Goal: Task Accomplishment & Management: Manage account settings

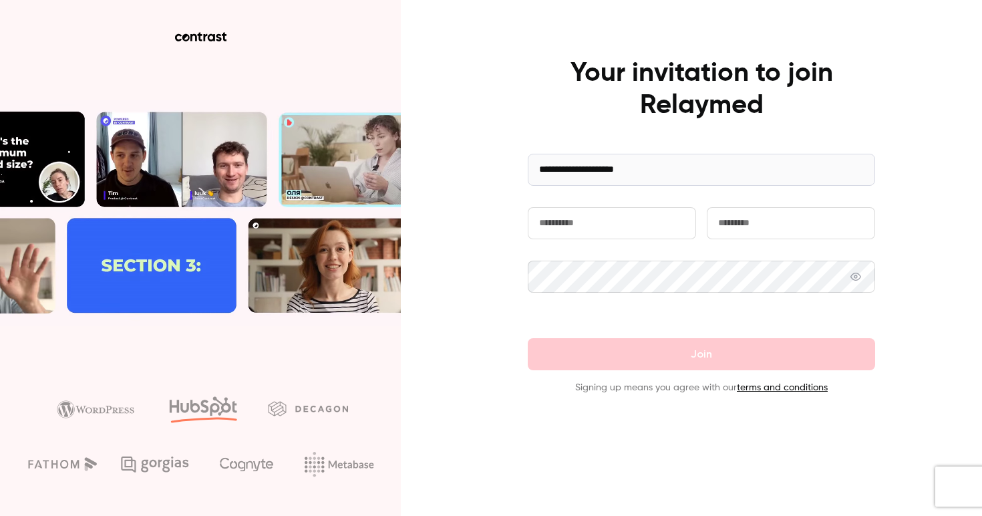
click at [594, 229] on input "text" at bounding box center [612, 223] width 168 height 32
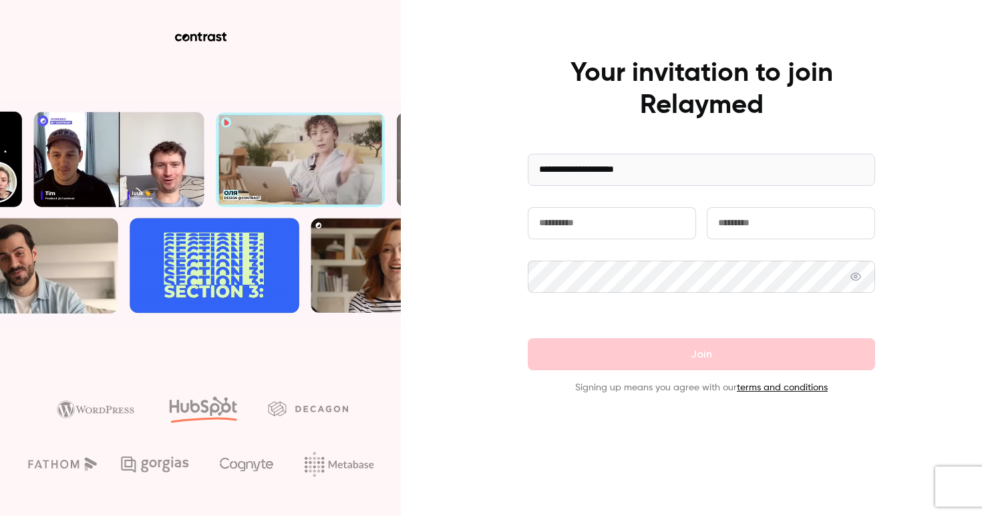
type input "****"
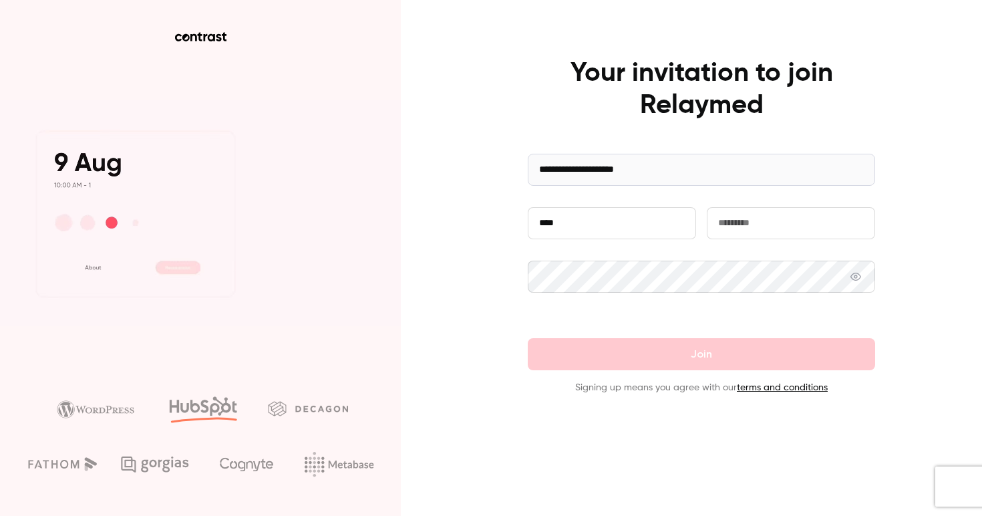
click at [767, 237] on input "text" at bounding box center [791, 223] width 168 height 32
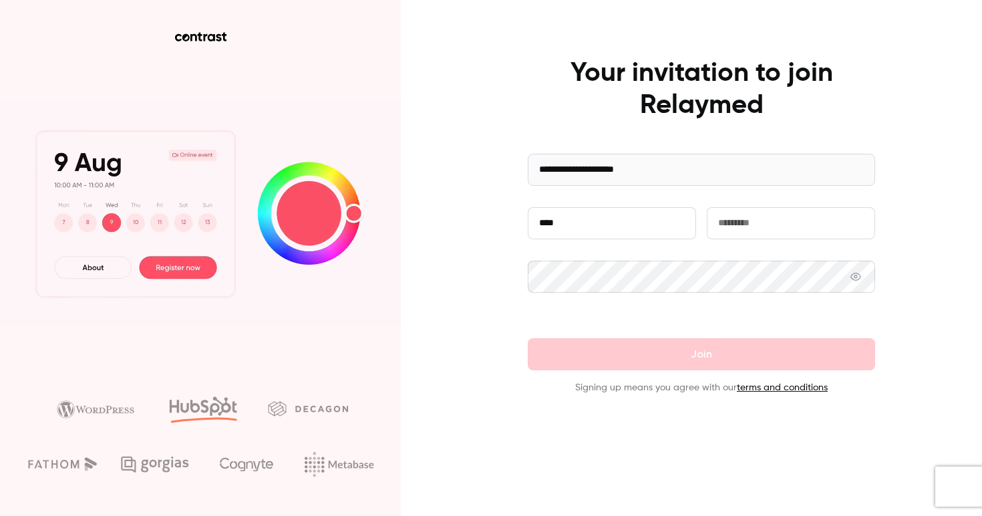
type input "*****"
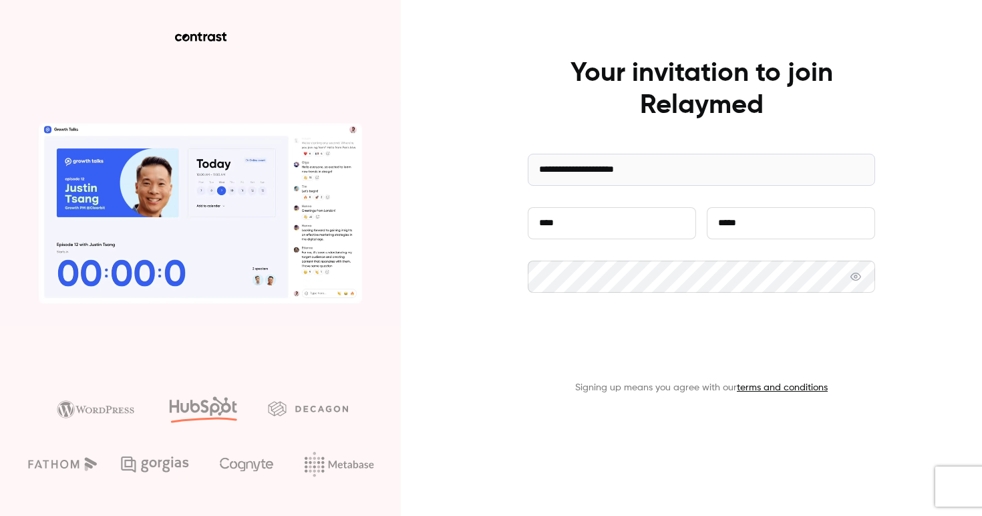
click at [621, 359] on button "Join" at bounding box center [701, 354] width 347 height 32
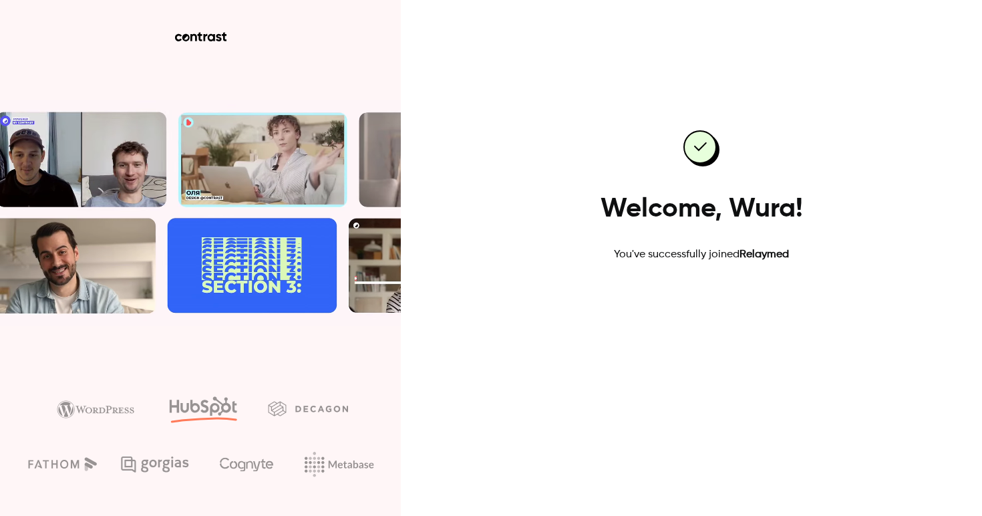
click at [720, 314] on link "Go to dashboard" at bounding box center [702, 305] width 114 height 32
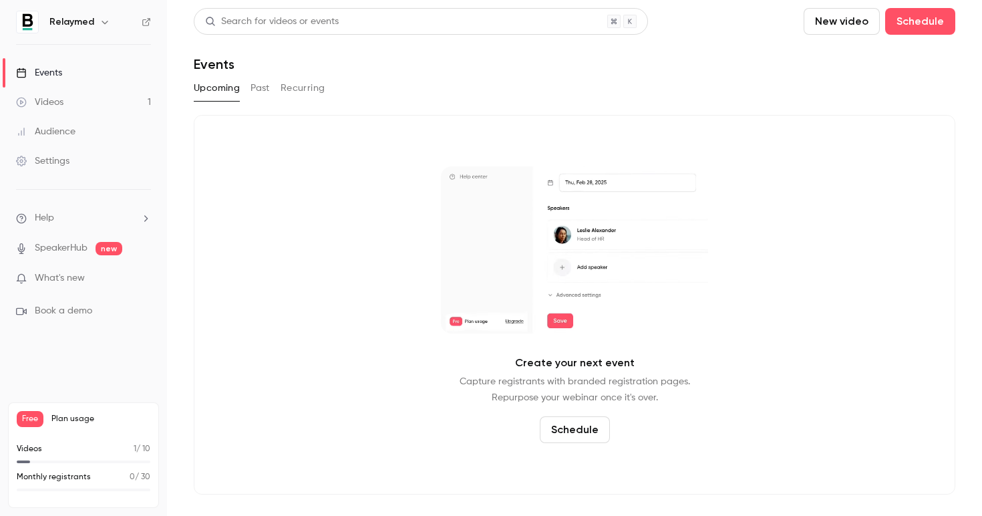
click at [102, 19] on icon "button" at bounding box center [105, 22] width 11 height 11
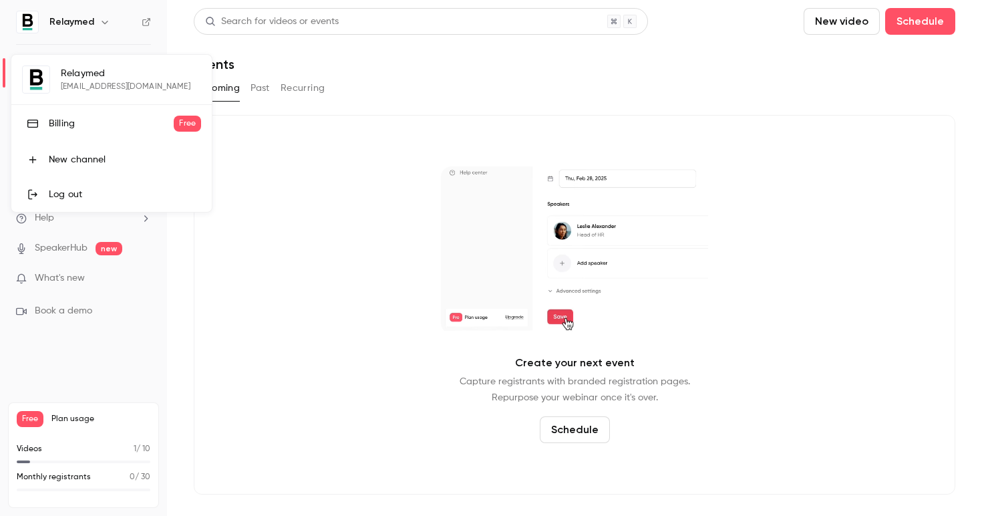
drag, startPoint x: 164, startPoint y: 86, endPoint x: 57, endPoint y: 86, distance: 106.2
click at [51, 86] on div "Relaymed wura@wearebridge.co.uk Billing Free New channel Log out" at bounding box center [111, 133] width 200 height 157
drag, startPoint x: 63, startPoint y: 86, endPoint x: 78, endPoint y: 87, distance: 14.8
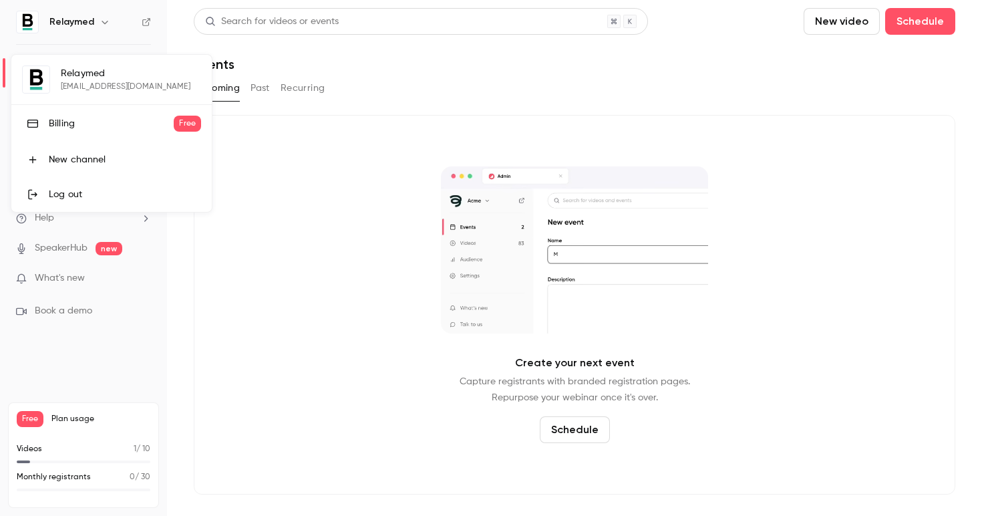
click at [78, 87] on div "Relaymed wura@wearebridge.co.uk Billing Free New channel Log out" at bounding box center [111, 133] width 200 height 157
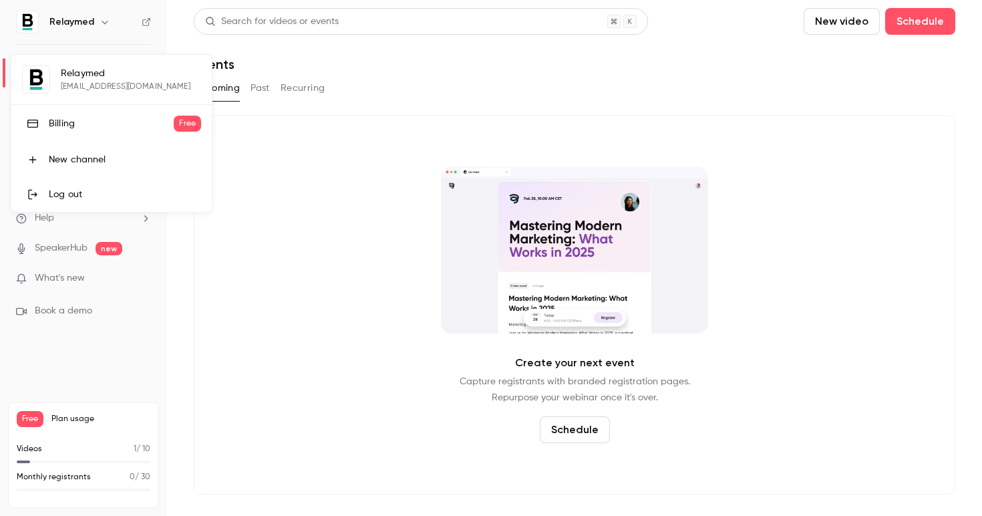
click at [79, 87] on div "Relaymed wura@wearebridge.co.uk Billing Free New channel Log out" at bounding box center [111, 133] width 200 height 157
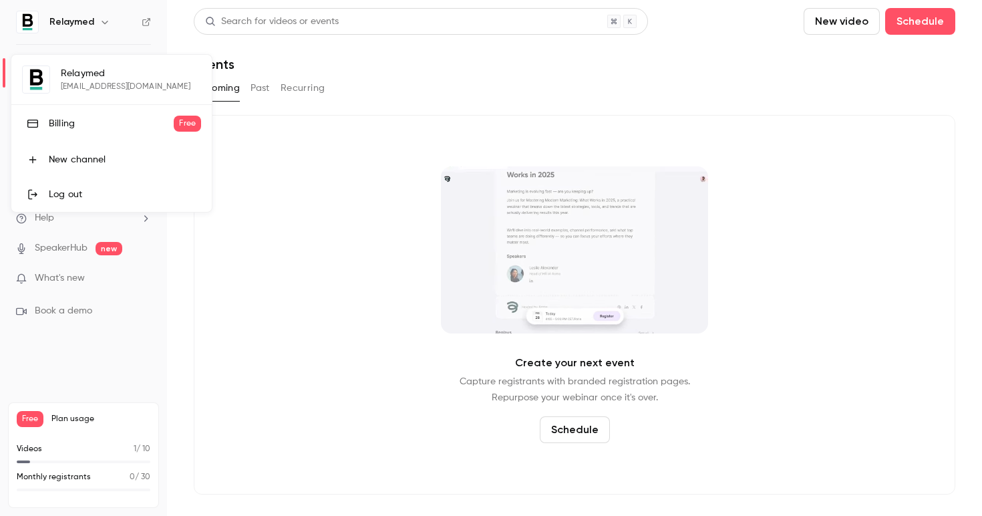
click at [79, 87] on div "Relaymed wura@wearebridge.co.uk Billing Free New channel Log out" at bounding box center [111, 133] width 200 height 157
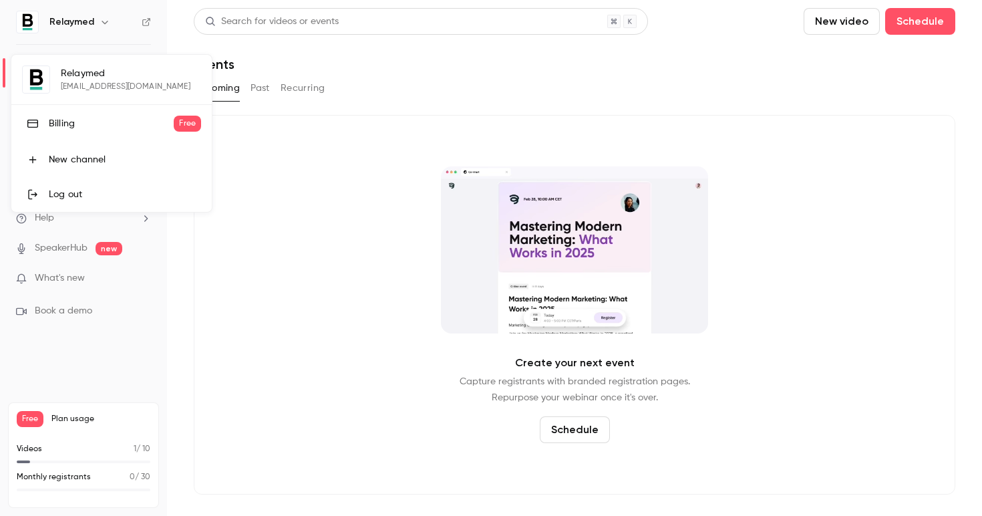
click at [272, 216] on div at bounding box center [491, 258] width 982 height 516
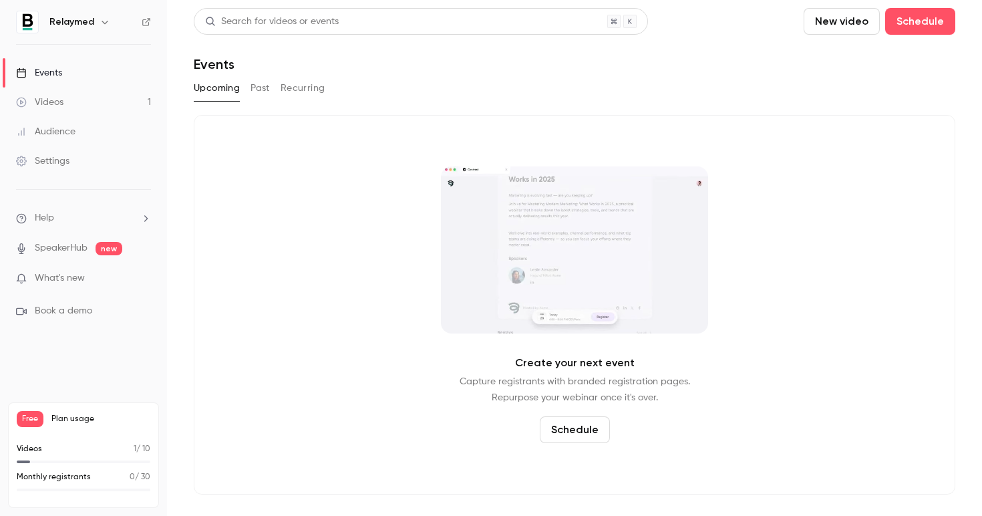
click at [257, 90] on button "Past" at bounding box center [260, 88] width 19 height 21
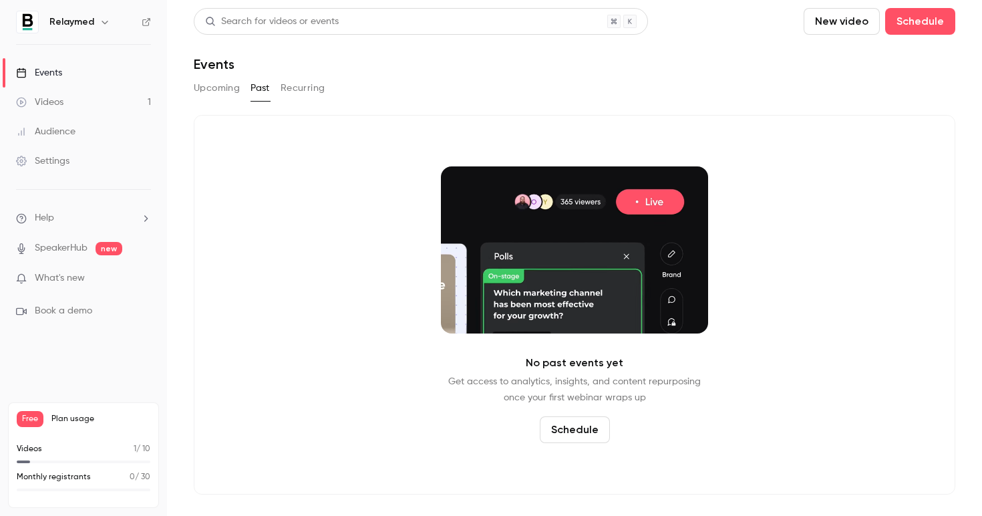
click at [218, 88] on button "Upcoming" at bounding box center [217, 88] width 46 height 21
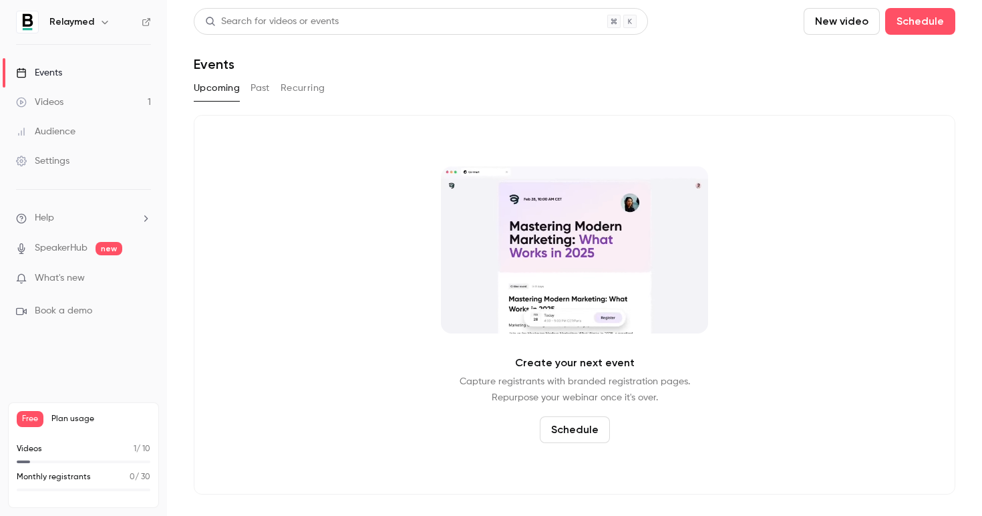
click at [826, 26] on button "New video" at bounding box center [842, 21] width 76 height 27
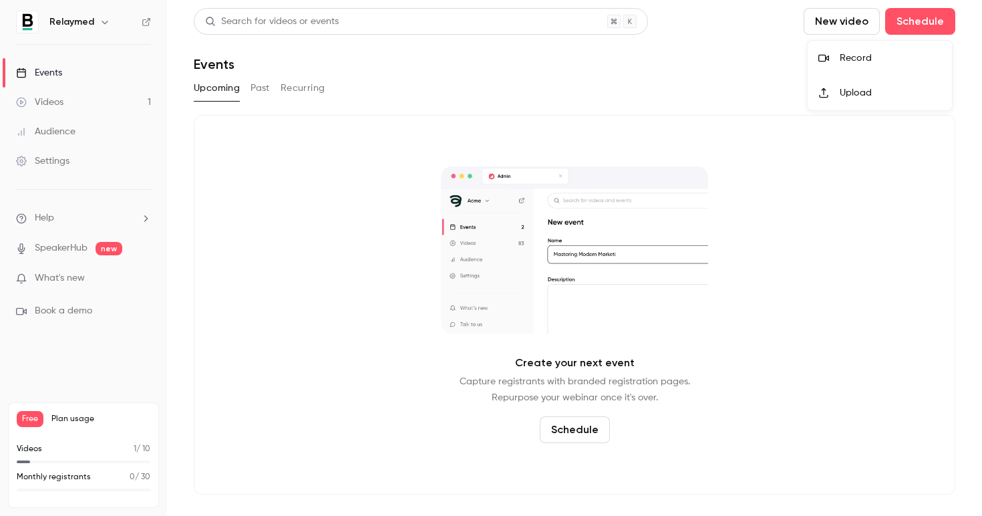
click at [825, 92] on icon at bounding box center [823, 93] width 11 height 11
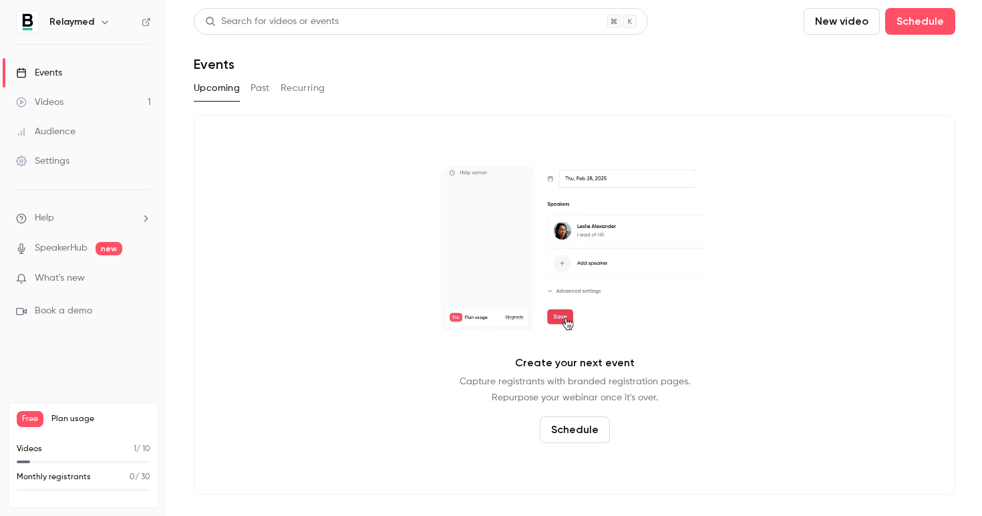
click at [851, 21] on button "New video" at bounding box center [842, 21] width 76 height 27
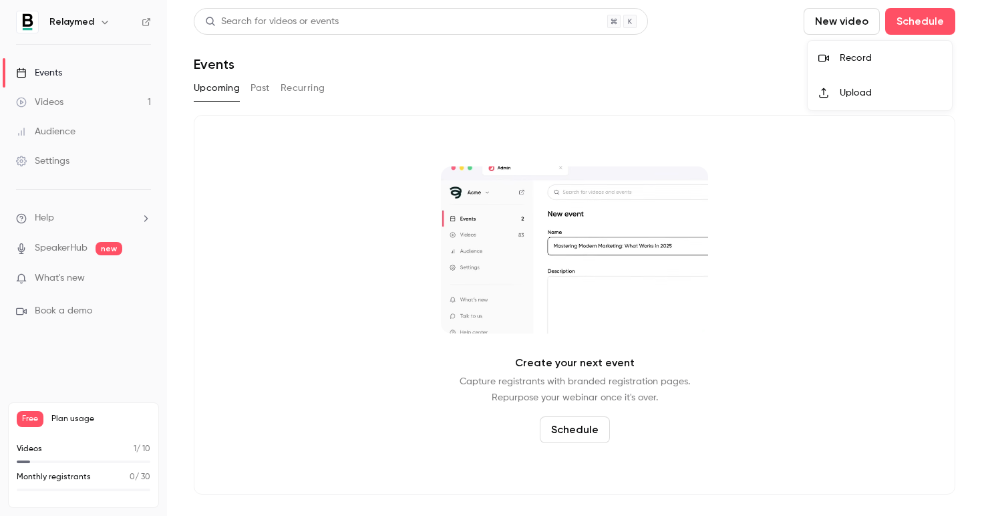
click at [834, 102] on li "Upload" at bounding box center [880, 92] width 144 height 35
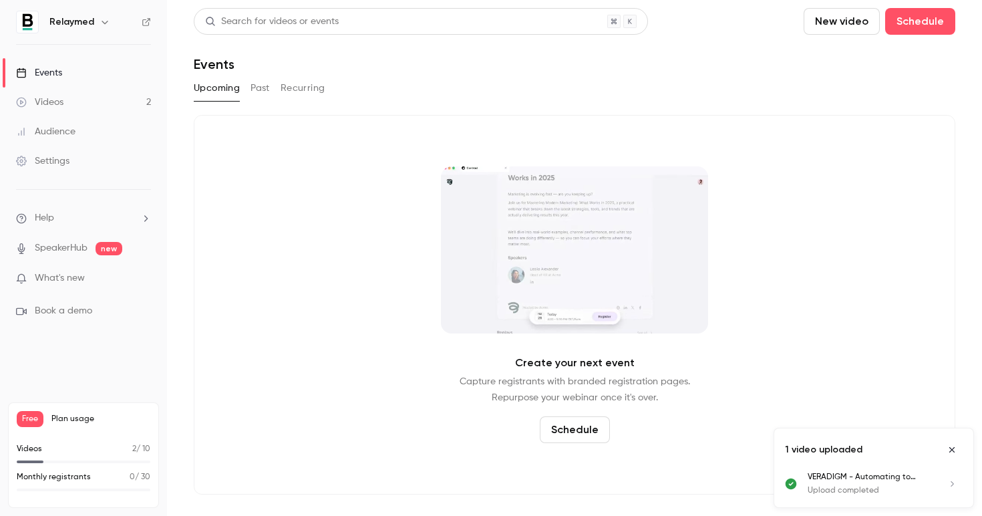
click at [877, 474] on p "VERADIGM - Automating to Remove Human Error_ How Connected Workflows Can Transf…" at bounding box center [869, 477] width 123 height 12
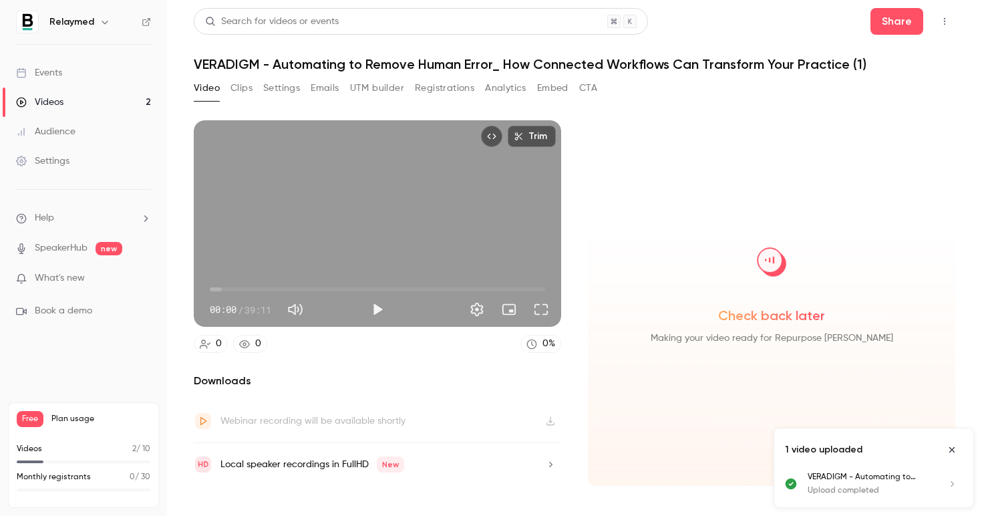
click at [275, 64] on h1 "VERADIGM - Automating to Remove Human Error_ How Connected Workflows Can Transf…" at bounding box center [575, 64] width 762 height 16
drag, startPoint x: 273, startPoint y: 65, endPoint x: 194, endPoint y: 65, distance: 79.5
click at [194, 65] on h1 "VERADIGM - Automating to Remove Human Error_ How Connected Workflows Can Transf…" at bounding box center [575, 64] width 762 height 16
click at [769, 56] on h1 "VERADIGM - Automating to Remove Human Error_ How Connected Workflows Can Transf…" at bounding box center [575, 64] width 762 height 16
click at [380, 307] on button "Play" at bounding box center [377, 309] width 27 height 27
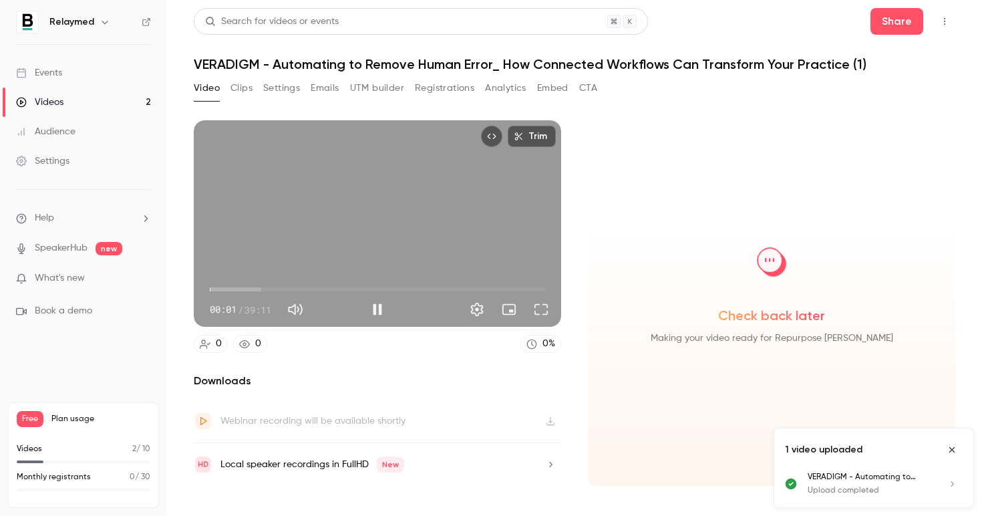
click at [235, 288] on span "00:01" at bounding box center [377, 289] width 335 height 21
click at [279, 289] on span "02:59" at bounding box center [377, 289] width 335 height 21
click at [308, 224] on div "Trim 08:03 08:03 / 39:11" at bounding box center [377, 223] width 367 height 206
type input "*****"
click at [239, 93] on button "Clips" at bounding box center [242, 88] width 22 height 21
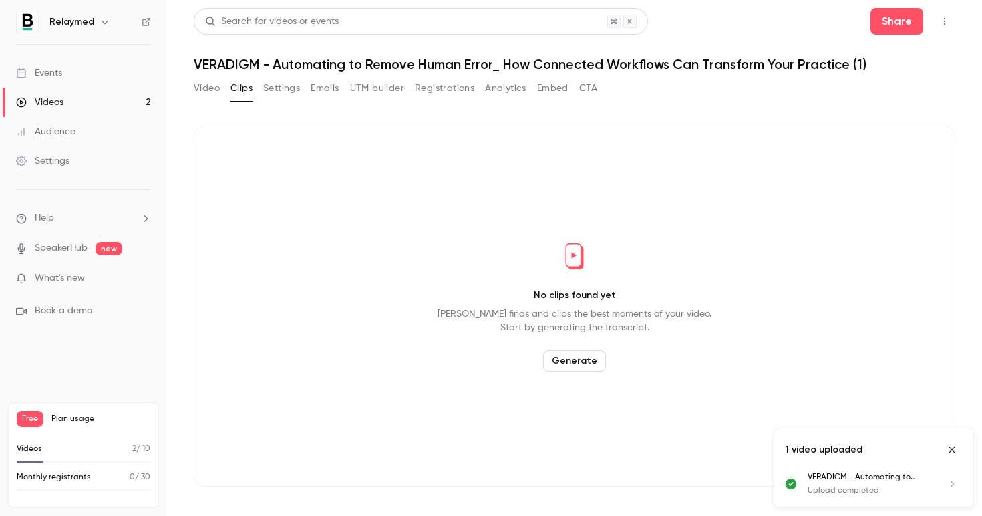
click at [273, 93] on button "Settings" at bounding box center [281, 88] width 37 height 21
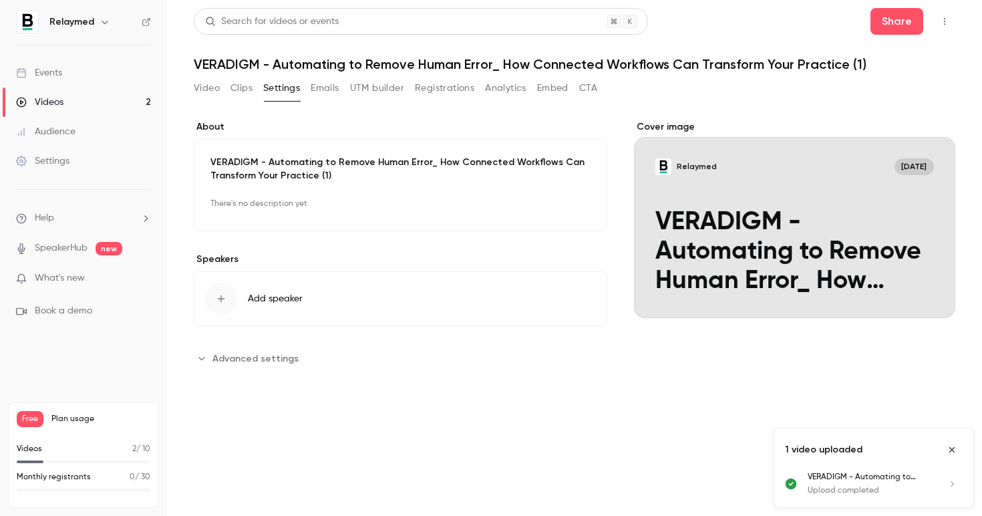
click at [312, 165] on p "VERADIGM - Automating to Remove Human Error_ How Connected Workflows Can Transf…" at bounding box center [400, 169] width 380 height 27
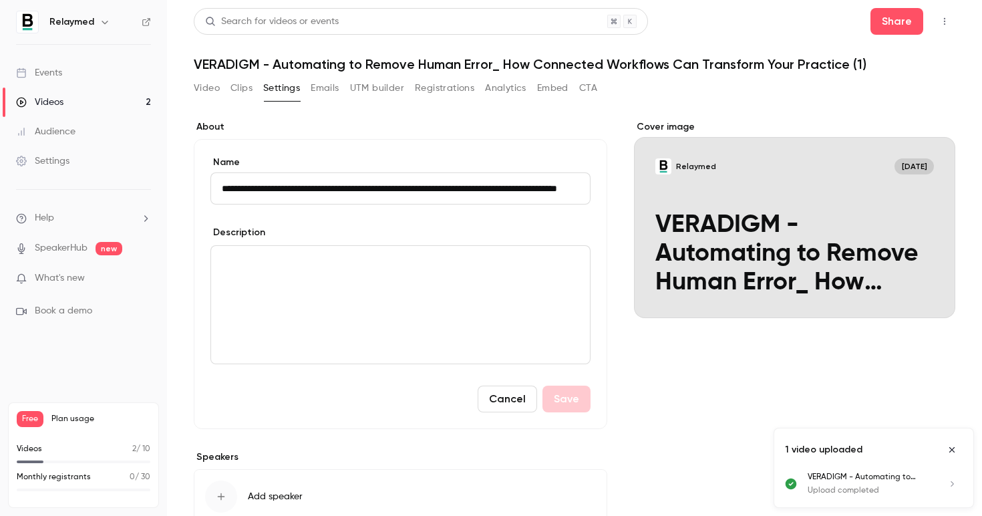
scroll to position [0, 109]
click at [267, 188] on input "**********" at bounding box center [397, 188] width 374 height 32
drag, startPoint x: 332, startPoint y: 191, endPoint x: 322, endPoint y: 193, distance: 10.2
click at [322, 193] on input "**********" at bounding box center [397, 188] width 374 height 32
click at [561, 188] on input "**********" at bounding box center [397, 188] width 374 height 32
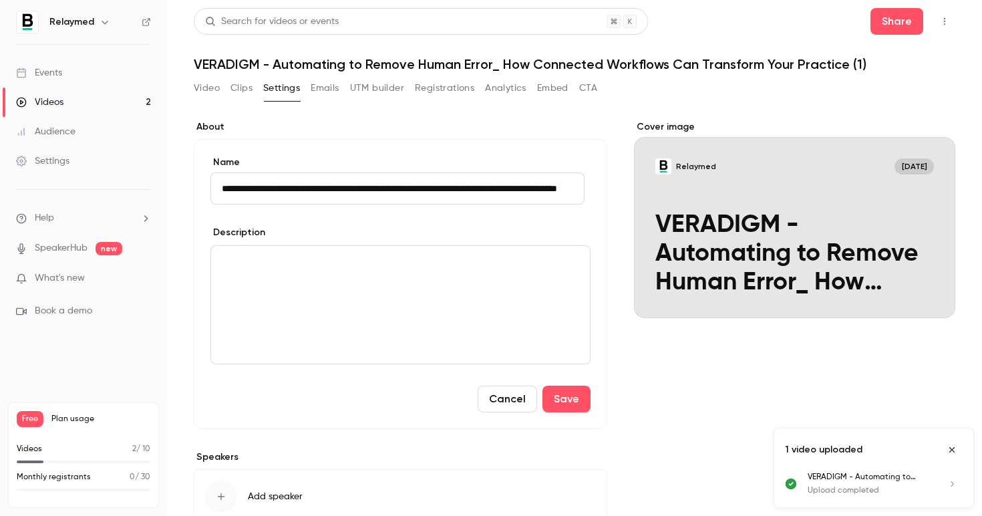
scroll to position [0, 112]
drag, startPoint x: 566, startPoint y: 186, endPoint x: 619, endPoint y: 191, distance: 53.7
click at [619, 191] on div "**********" at bounding box center [575, 343] width 762 height 446
drag, startPoint x: 233, startPoint y: 185, endPoint x: 245, endPoint y: 184, distance: 12.1
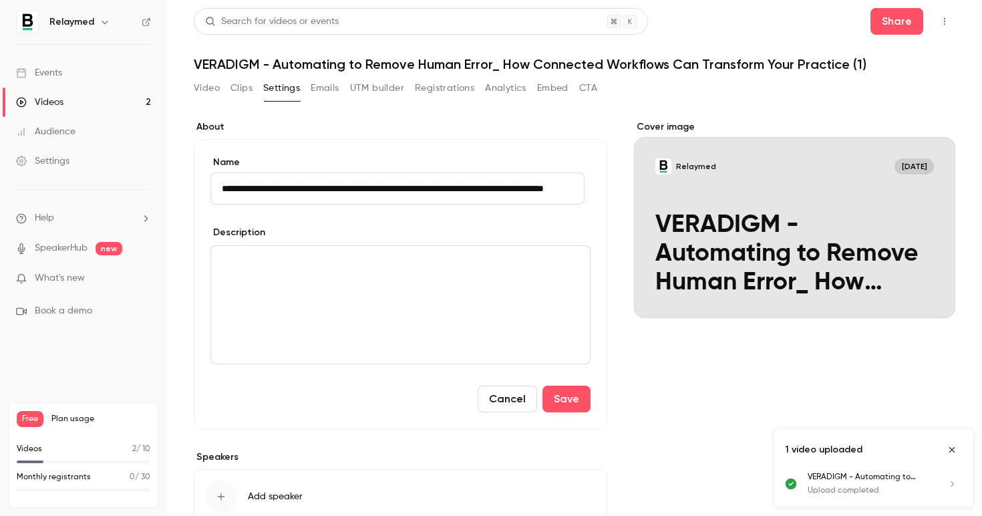
click at [168, 185] on main "**********" at bounding box center [574, 258] width 815 height 516
click at [265, 186] on input "**********" at bounding box center [397, 188] width 374 height 32
drag, startPoint x: 278, startPoint y: 186, endPoint x: 166, endPoint y: 179, distance: 111.8
click at [187, 182] on main "**********" at bounding box center [574, 258] width 815 height 516
type input "**********"
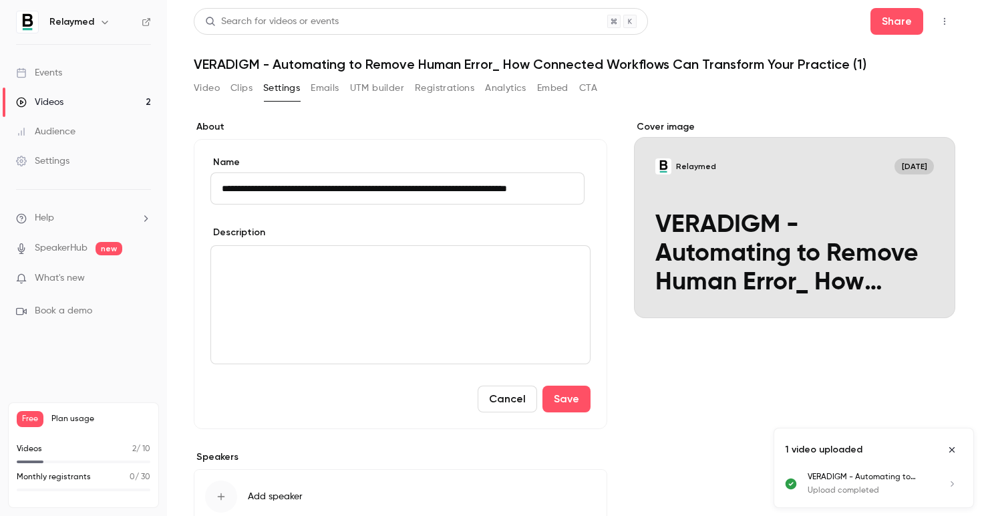
click at [261, 264] on p "editor" at bounding box center [400, 262] width 357 height 16
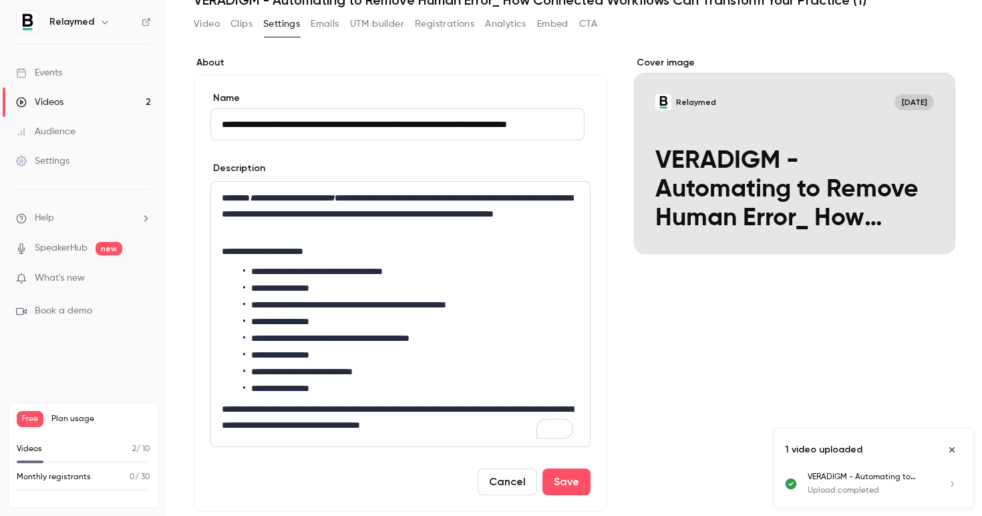
scroll to position [70, 0]
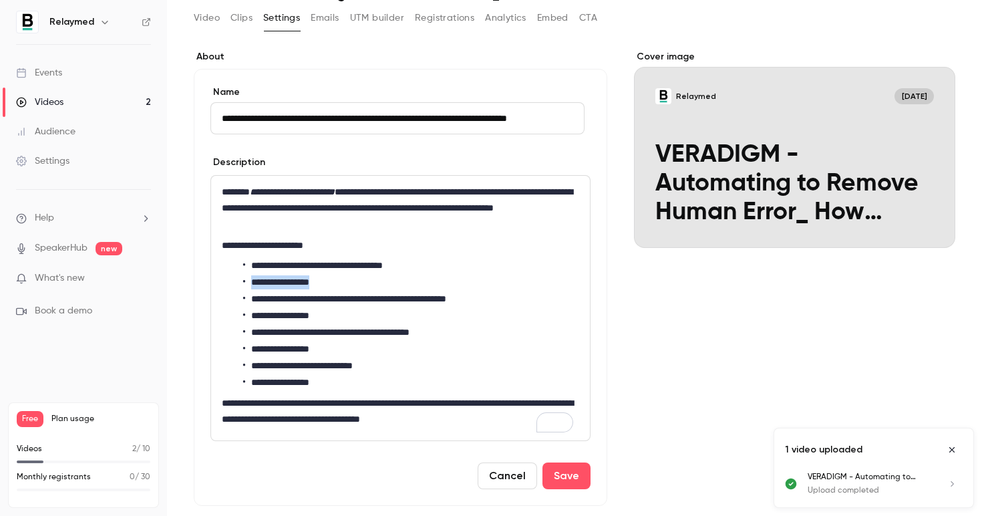
drag, startPoint x: 343, startPoint y: 279, endPoint x: 162, endPoint y: 275, distance: 181.1
click at [162, 275] on div "**********" at bounding box center [491, 258] width 982 height 516
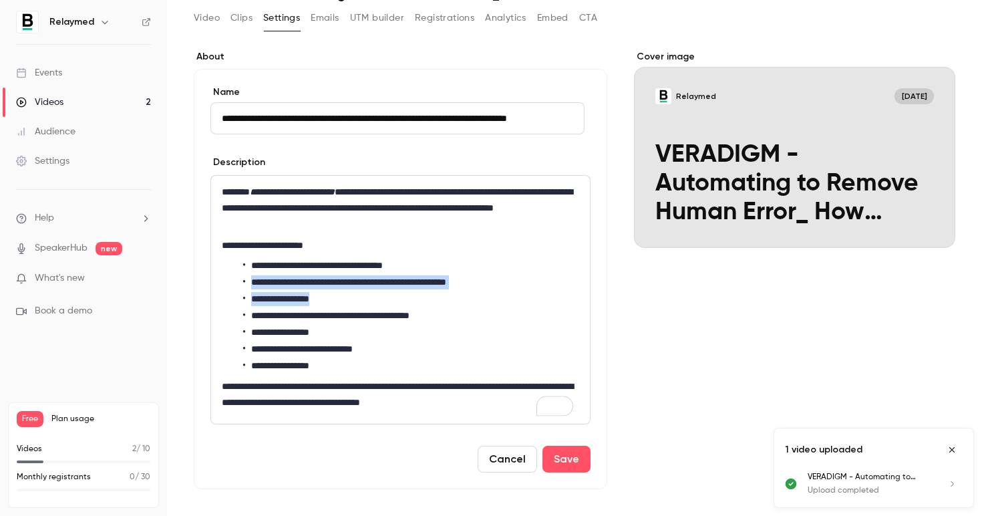
drag, startPoint x: 360, startPoint y: 299, endPoint x: 232, endPoint y: 283, distance: 129.3
click at [232, 283] on ul "**********" at bounding box center [400, 316] width 357 height 114
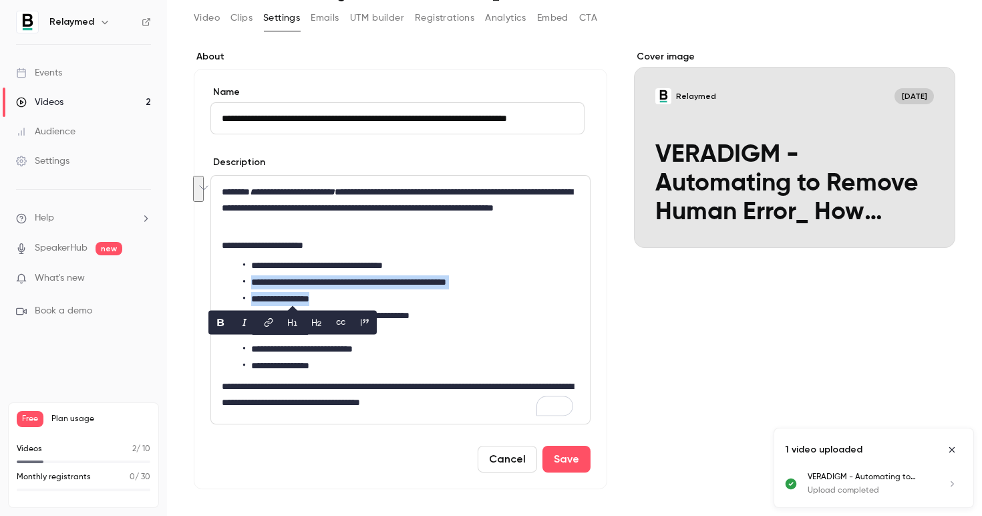
click at [262, 297] on li "**********" at bounding box center [408, 299] width 330 height 14
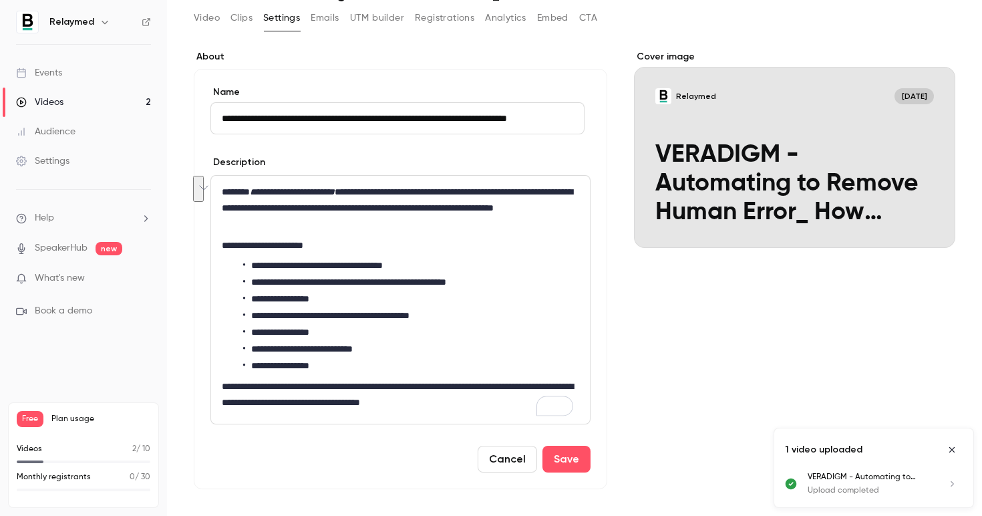
click at [264, 297] on li "**********" at bounding box center [408, 299] width 330 height 14
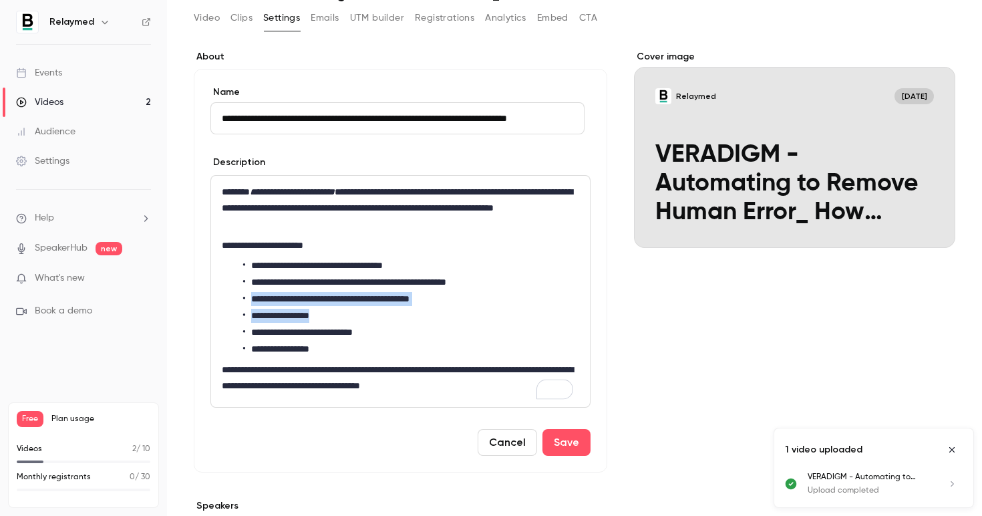
drag, startPoint x: 368, startPoint y: 317, endPoint x: 191, endPoint y: 302, distance: 177.7
click at [198, 303] on div "**********" at bounding box center [401, 271] width 414 height 404
click at [273, 317] on li "**********" at bounding box center [408, 316] width 330 height 14
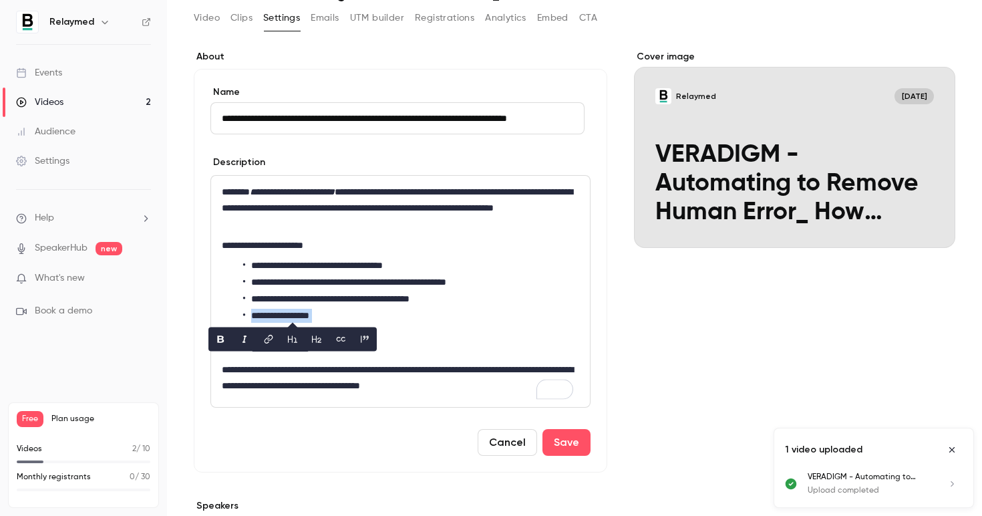
click at [273, 317] on li "**********" at bounding box center [408, 316] width 330 height 14
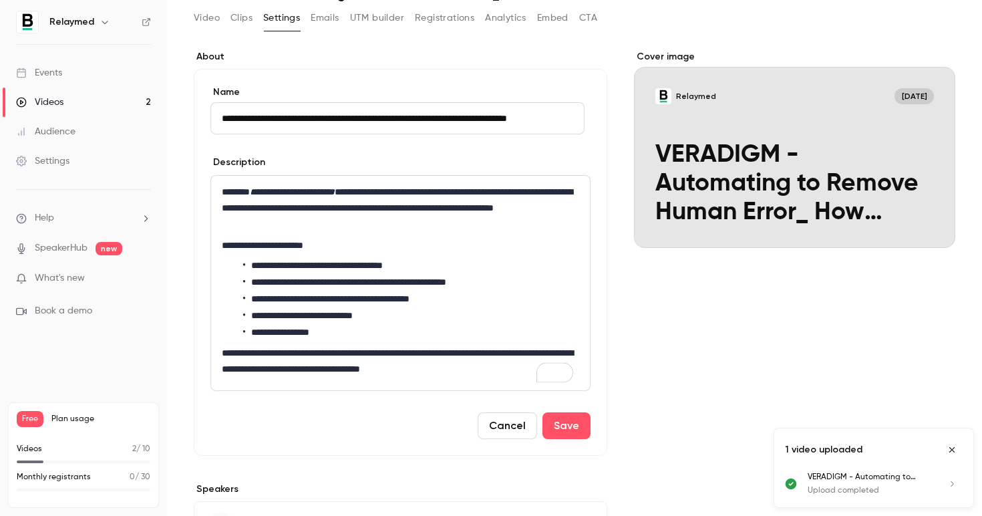
click at [290, 329] on li "**********" at bounding box center [408, 332] width 330 height 14
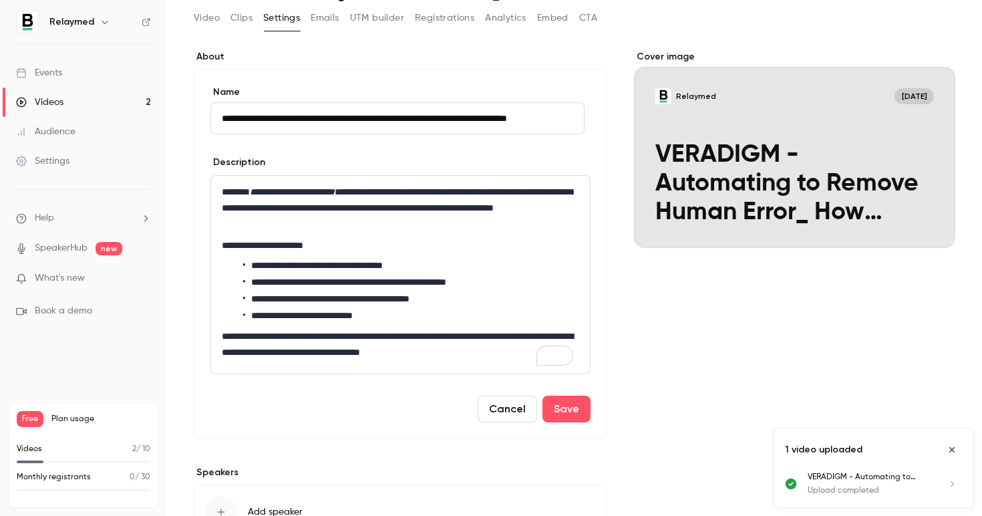
click at [522, 351] on p "**********" at bounding box center [397, 344] width 351 height 32
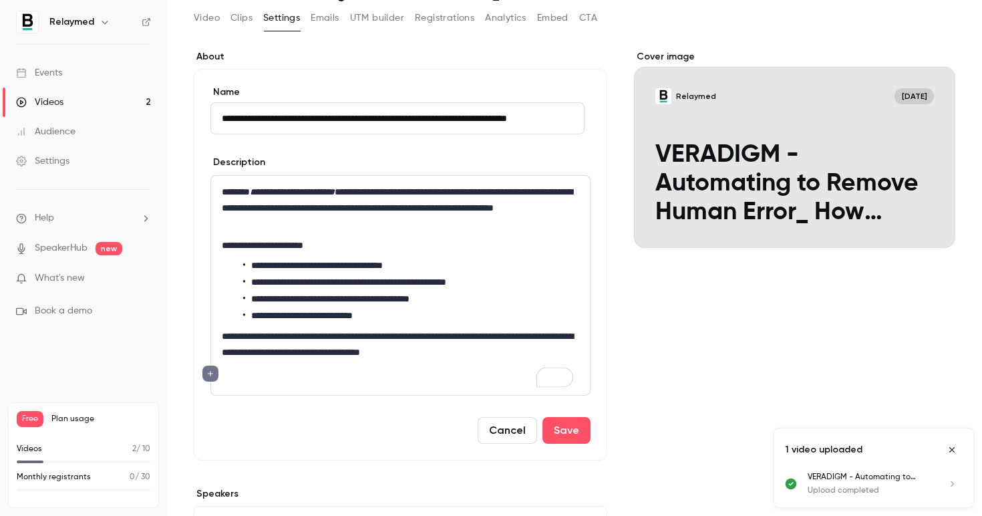
scroll to position [0, 0]
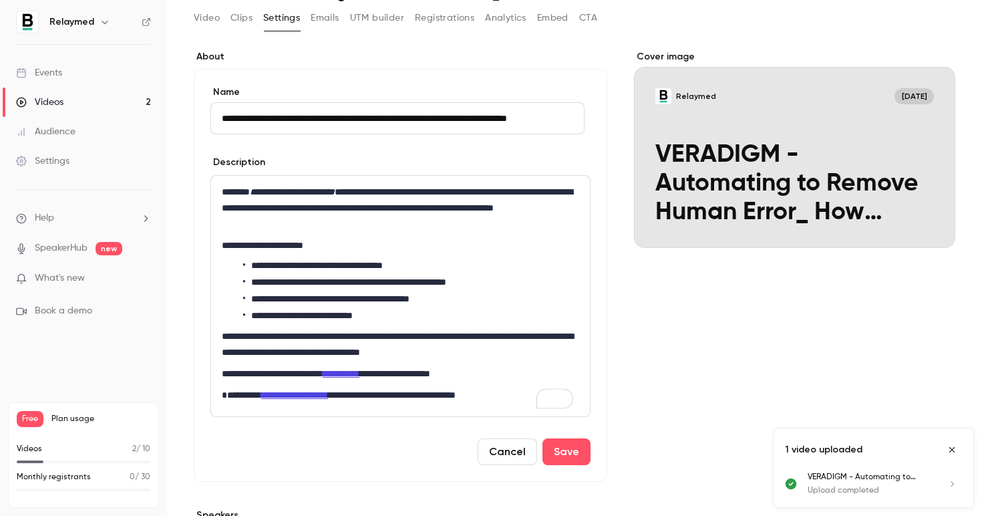
click at [309, 395] on link "**********" at bounding box center [294, 394] width 67 height 9
click at [317, 394] on link "**********" at bounding box center [294, 394] width 67 height 9
click at [315, 394] on link "**********" at bounding box center [294, 394] width 67 height 9
click at [359, 378] on p "**********" at bounding box center [397, 373] width 351 height 16
click at [359, 373] on link "**********" at bounding box center [341, 373] width 37 height 9
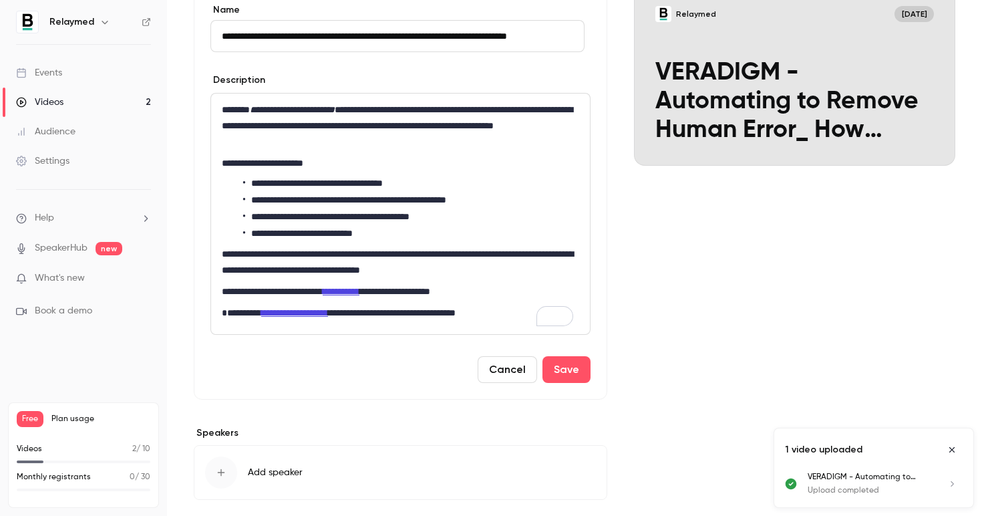
scroll to position [156, 0]
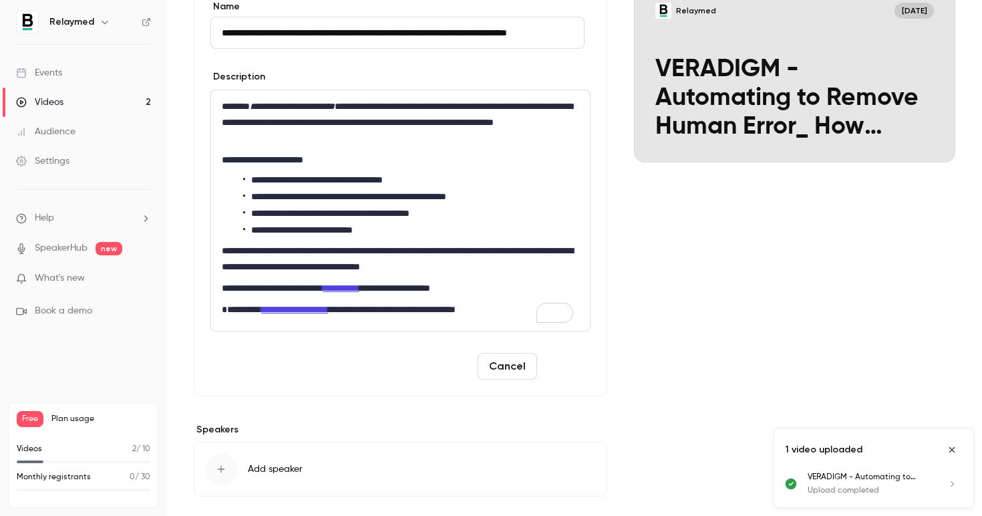
click at [560, 363] on button "Save" at bounding box center [567, 366] width 48 height 27
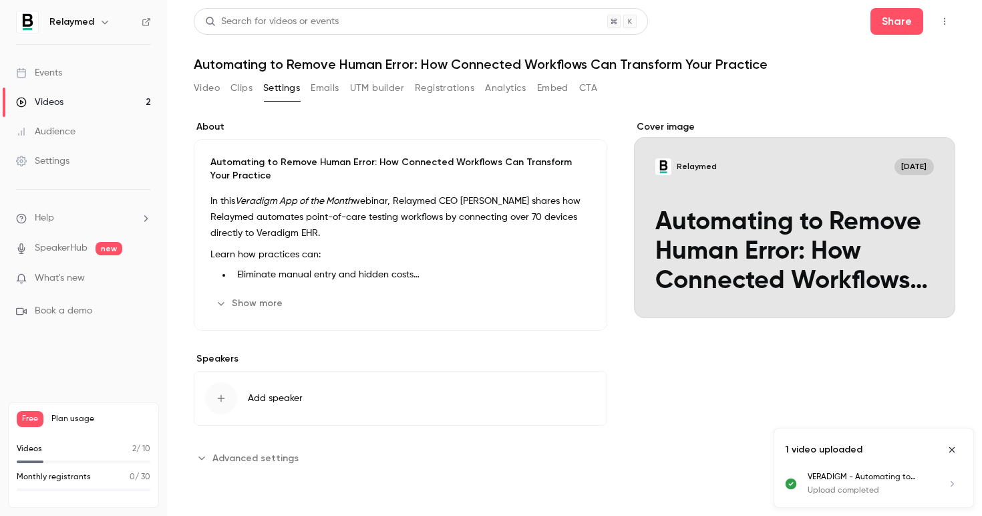
scroll to position [0, 0]
click at [270, 302] on button "Show more" at bounding box center [250, 303] width 80 height 21
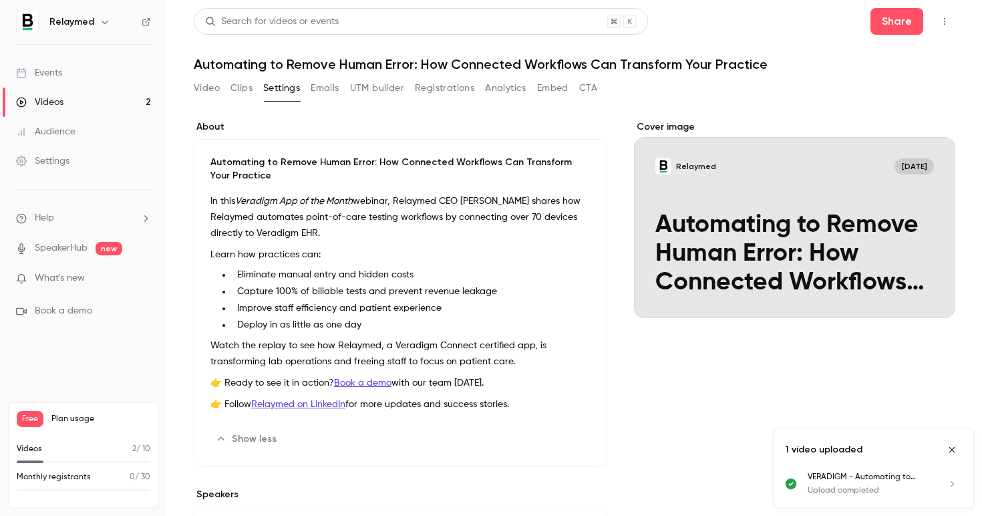
click at [359, 381] on link "Book a demo" at bounding box center [362, 382] width 57 height 9
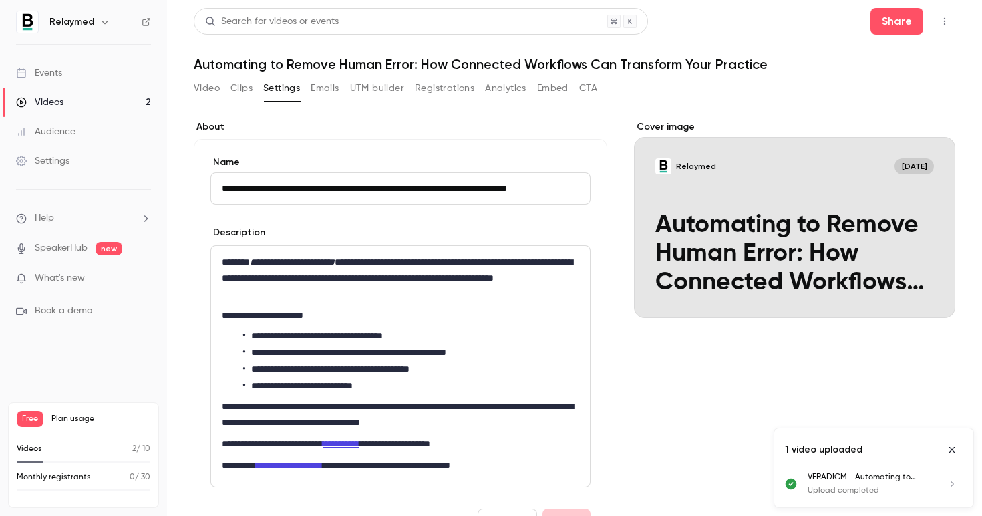
click at [342, 471] on p "**********" at bounding box center [397, 465] width 351 height 16
click at [309, 465] on link "**********" at bounding box center [289, 464] width 67 height 9
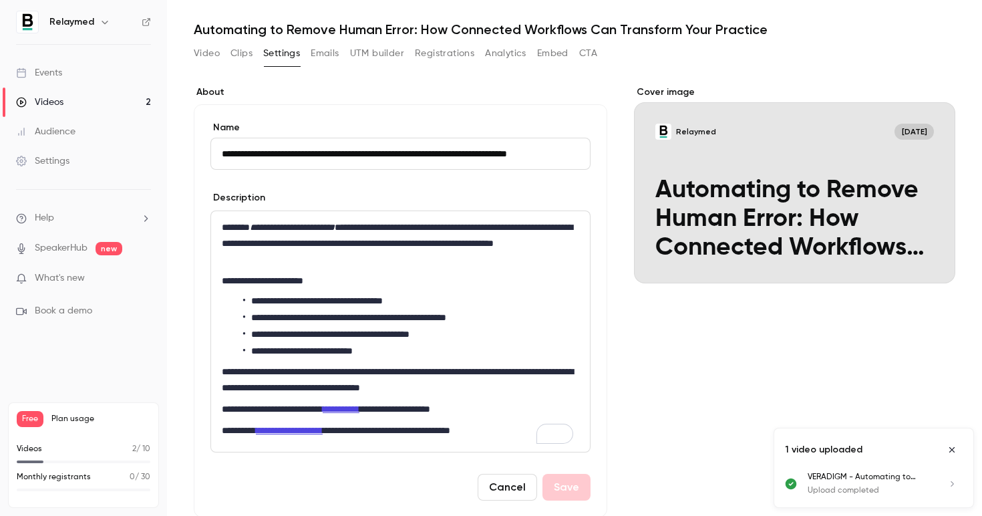
scroll to position [66, 0]
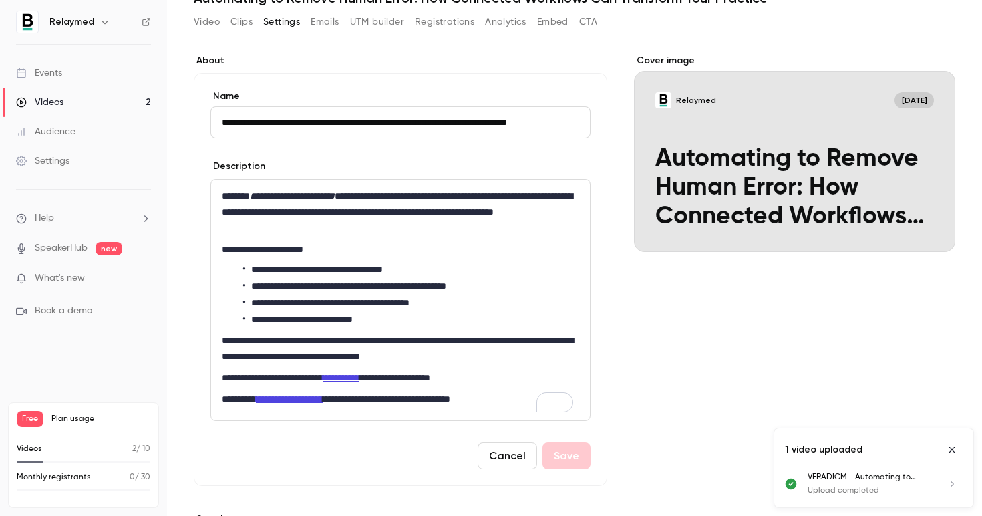
click at [499, 452] on button "Cancel" at bounding box center [507, 455] width 59 height 27
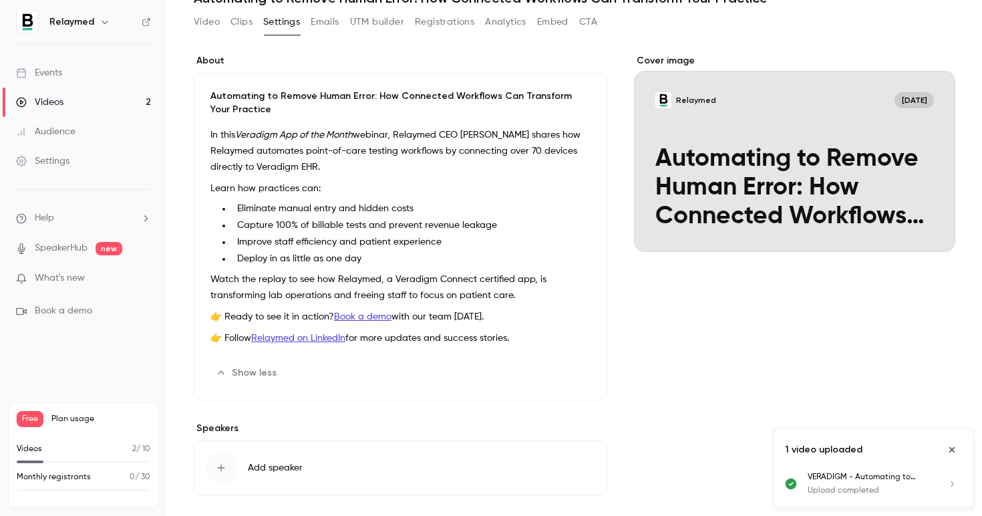
click at [307, 339] on link "Relaymed on LinkedIn" at bounding box center [298, 337] width 94 height 9
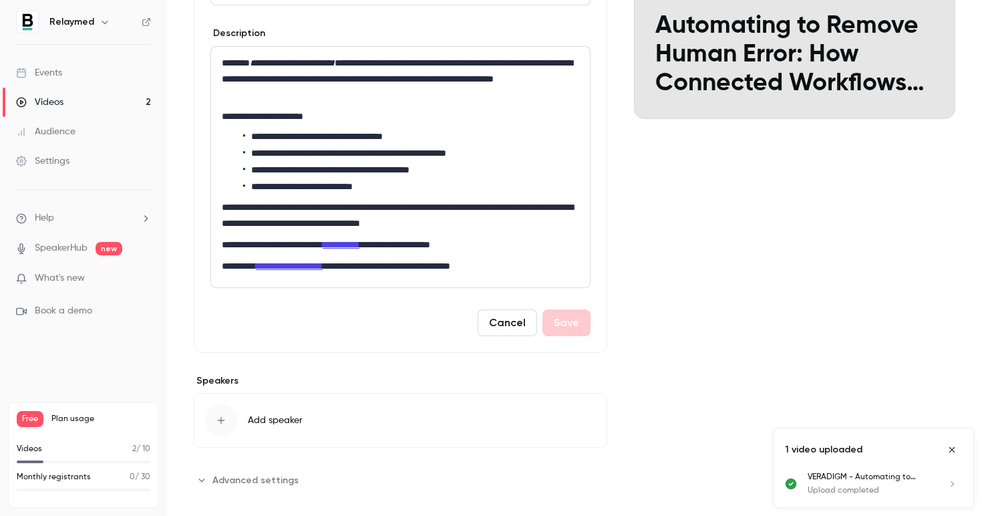
scroll to position [206, 0]
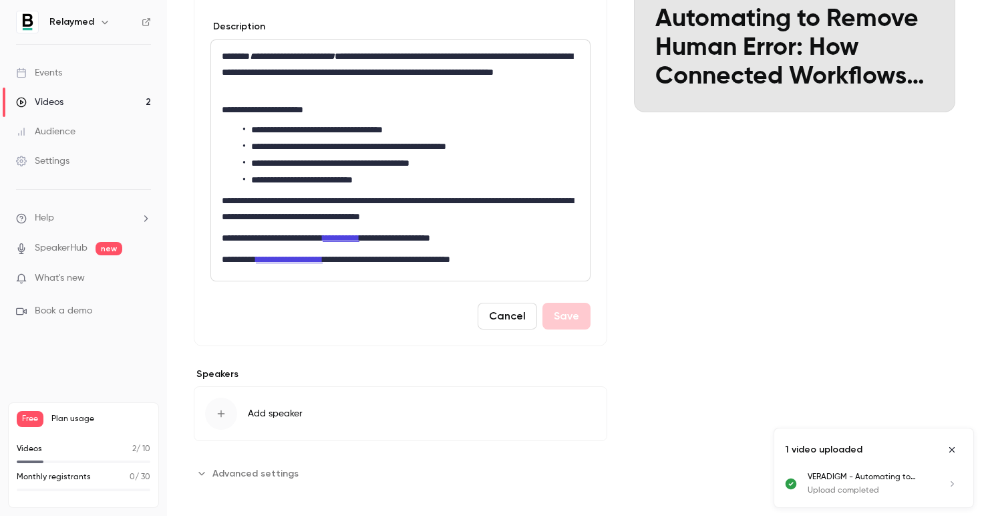
click at [520, 318] on button "Cancel" at bounding box center [507, 316] width 59 height 27
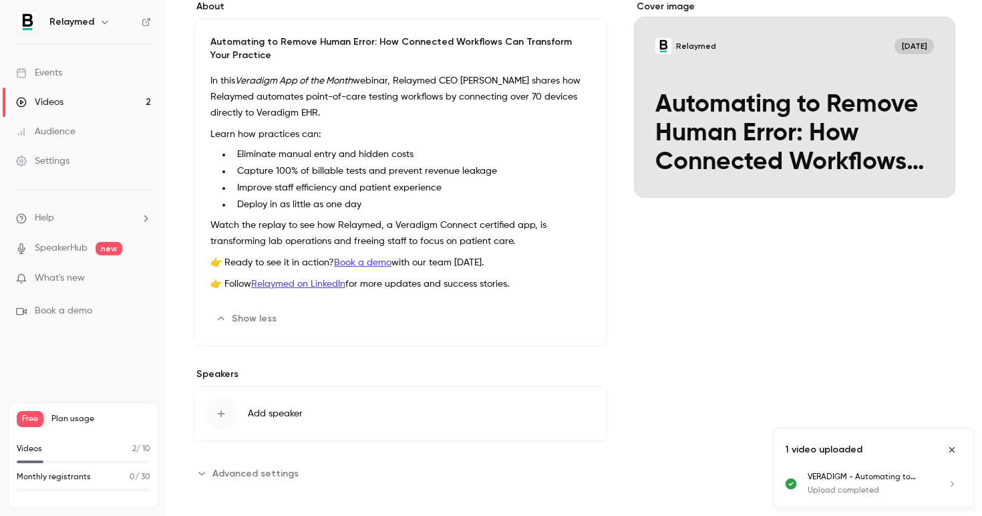
click at [277, 416] on span "Add speaker" at bounding box center [275, 413] width 55 height 13
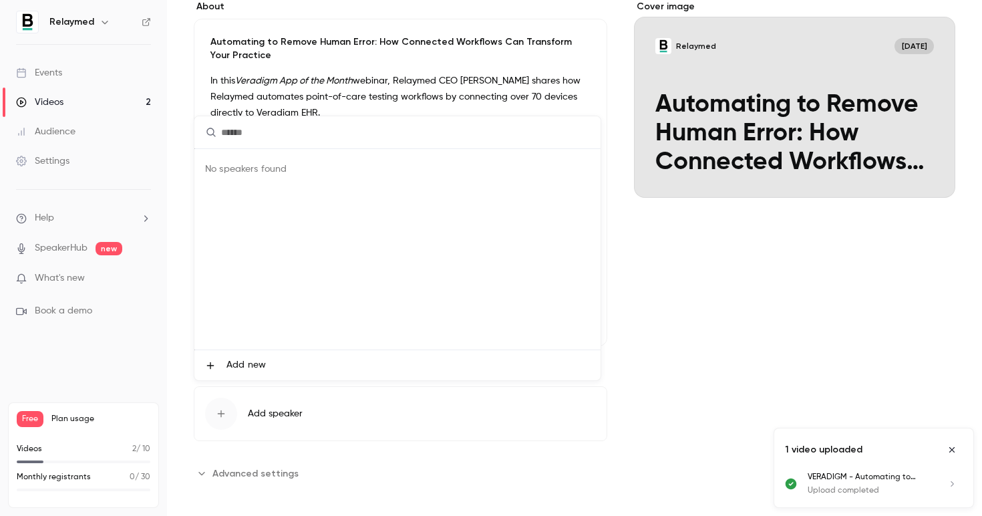
click at [337, 180] on div "No speakers found" at bounding box center [397, 249] width 406 height 200
click at [315, 138] on input "text" at bounding box center [397, 132] width 406 height 32
type input "*"
click at [267, 358] on li "Add new" at bounding box center [397, 365] width 406 height 30
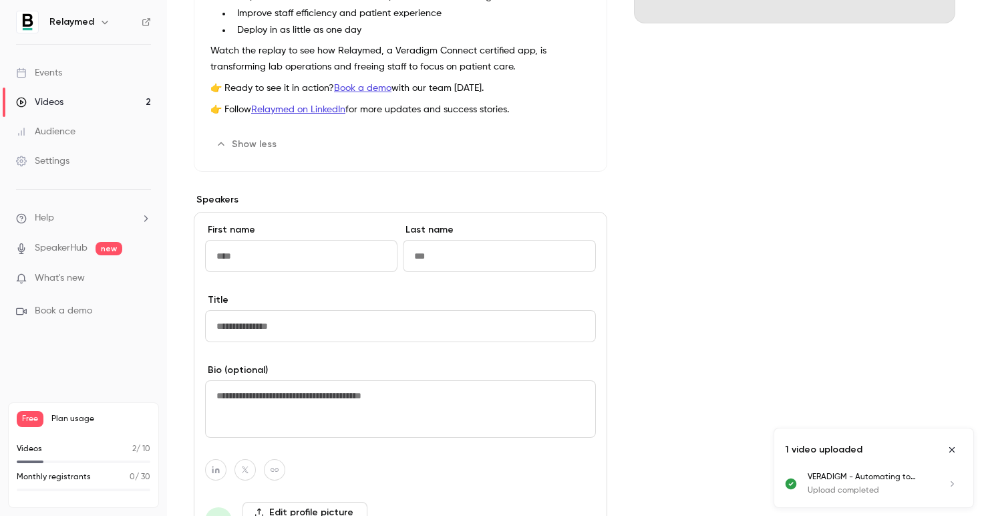
scroll to position [309, 0]
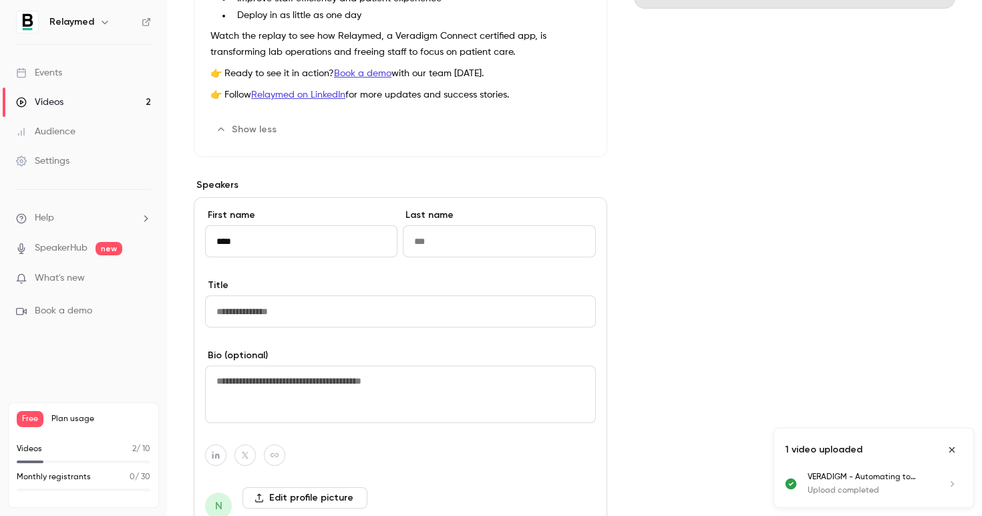
type input "****"
click at [478, 243] on input "Last name" at bounding box center [499, 241] width 192 height 32
type input "******"
click at [458, 318] on input "Title" at bounding box center [400, 311] width 391 height 32
click at [264, 311] on input "**********" at bounding box center [400, 311] width 391 height 32
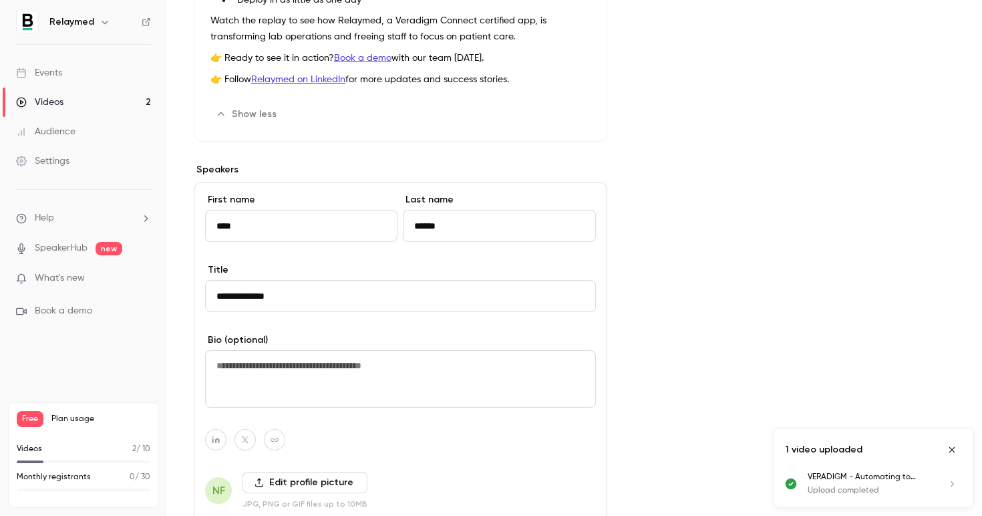
scroll to position [452, 0]
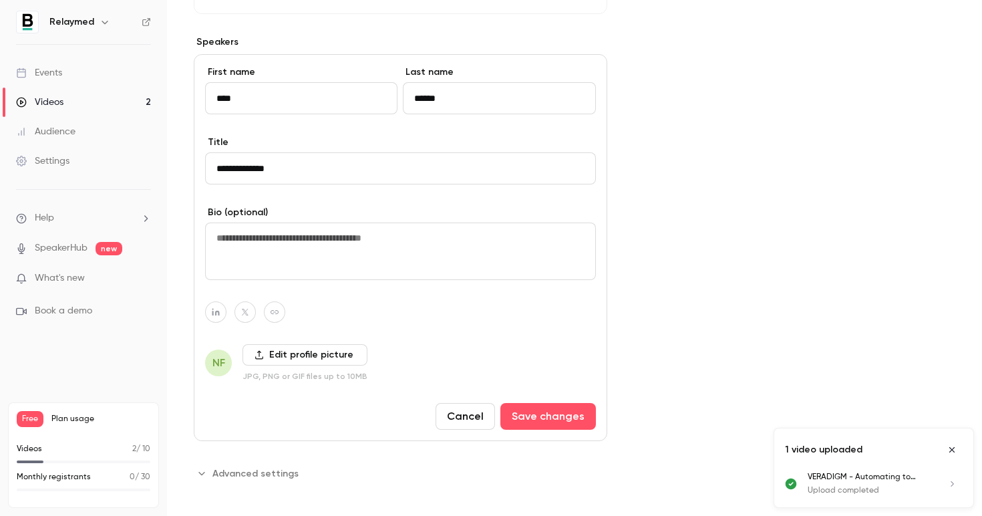
type input "**********"
click at [329, 355] on label "Edit profile picture" at bounding box center [305, 354] width 125 height 21
click at [0, 0] on input "Edit profile picture" at bounding box center [0, 0] width 0 height 0
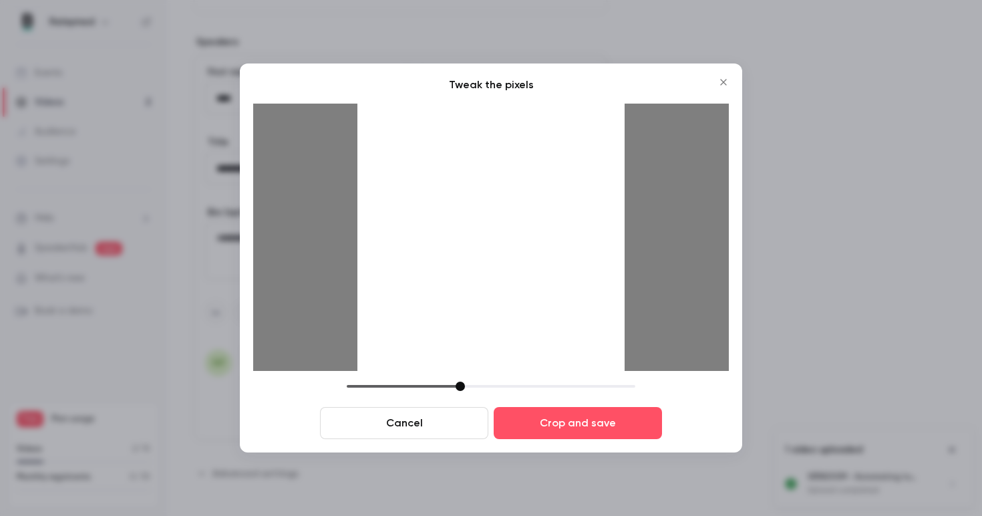
drag, startPoint x: 442, startPoint y: 386, endPoint x: 461, endPoint y: 386, distance: 18.7
click at [461, 386] on div at bounding box center [460, 386] width 9 height 9
drag, startPoint x: 458, startPoint y: 385, endPoint x: 440, endPoint y: 384, distance: 17.4
click at [440, 384] on div at bounding box center [442, 386] width 9 height 9
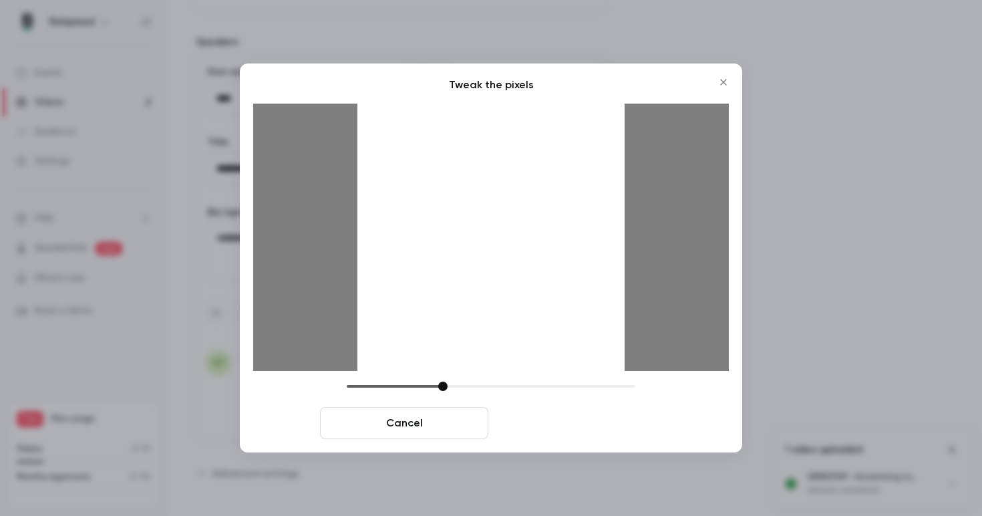
click at [535, 432] on button "Crop and save" at bounding box center [578, 423] width 168 height 32
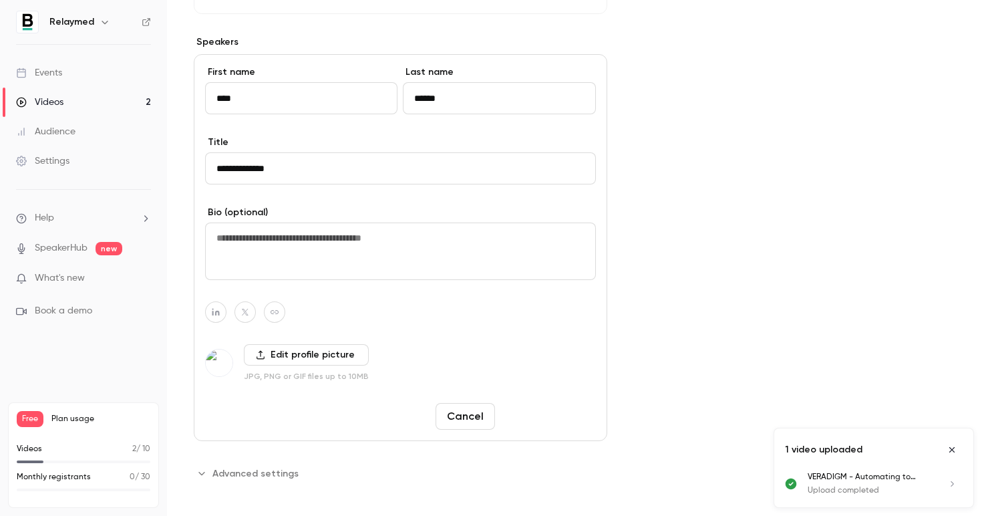
click at [541, 418] on button "Save changes" at bounding box center [548, 416] width 96 height 27
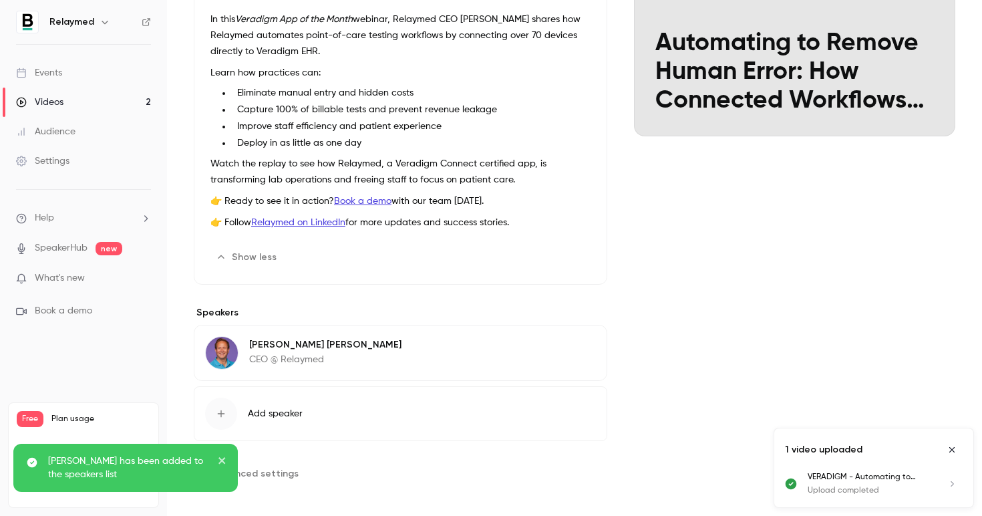
scroll to position [182, 0]
click at [222, 465] on icon "close" at bounding box center [222, 460] width 9 height 11
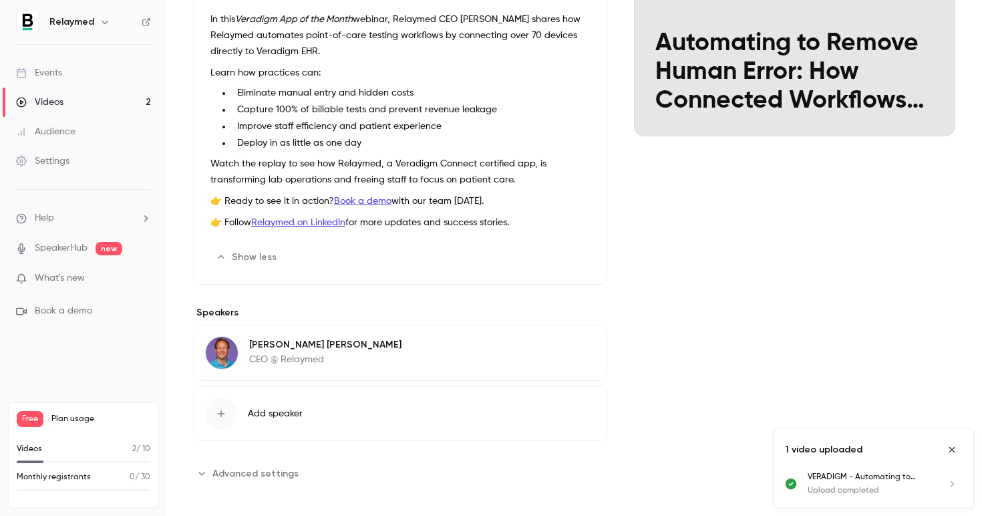
scroll to position [0, 0]
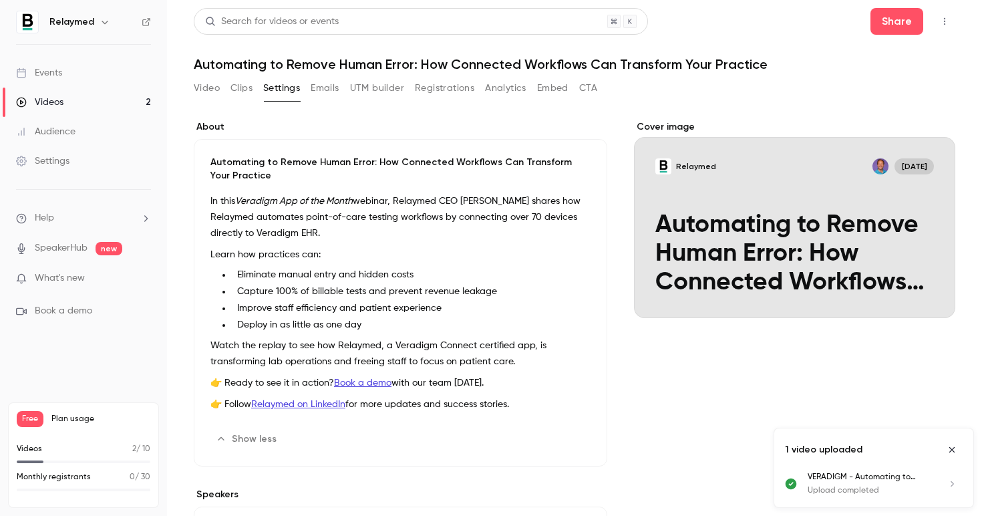
click at [329, 90] on button "Emails" at bounding box center [325, 88] width 28 height 21
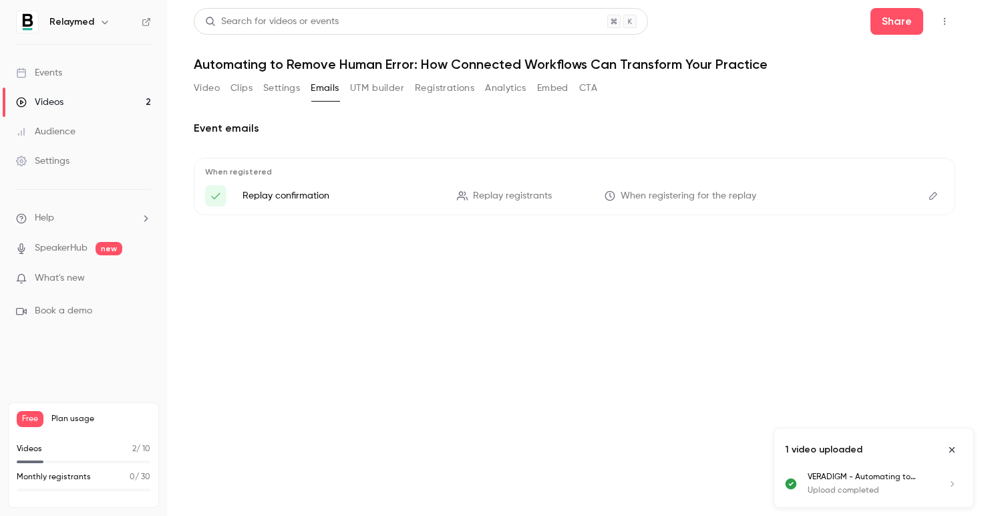
click at [210, 195] on icon "Here's your access link to {{ event_name }}!" at bounding box center [216, 196] width 12 height 12
click at [218, 195] on icon "Here's your access link to {{ event_name }}!" at bounding box center [216, 196] width 12 height 12
click at [384, 94] on button "UTM builder" at bounding box center [377, 88] width 54 height 21
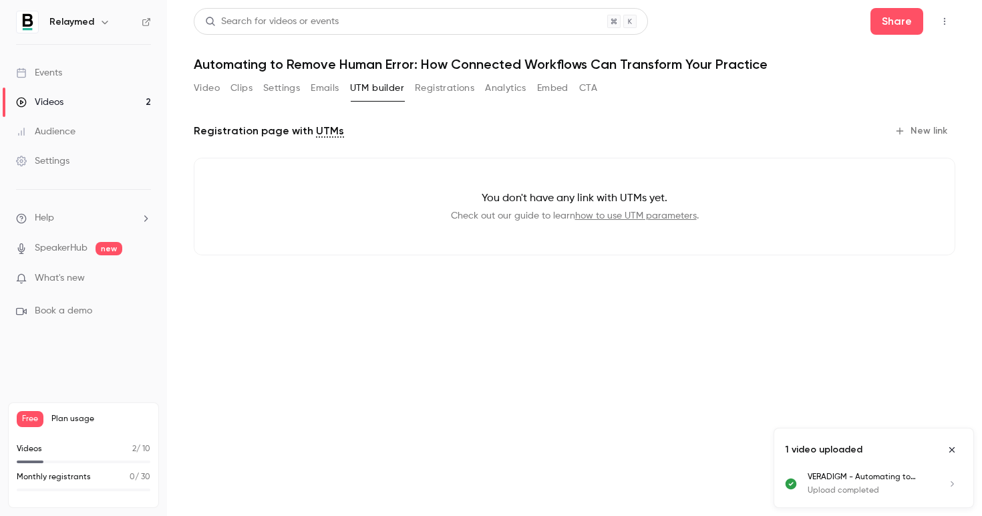
click at [625, 216] on link "how to use UTM parameters" at bounding box center [636, 215] width 122 height 9
click at [494, 216] on p "Check out our guide to learn how to use UTM parameters ." at bounding box center [575, 215] width 718 height 13
click at [913, 126] on button "New link" at bounding box center [922, 130] width 66 height 21
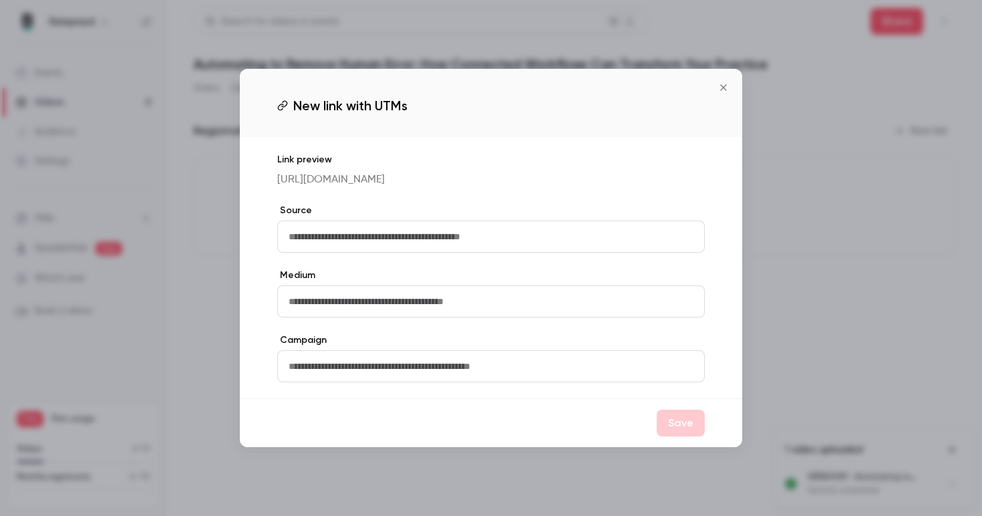
click at [365, 245] on input "text" at bounding box center [491, 236] width 428 height 32
type input "*"
type input "*******"
click at [396, 317] on input "text" at bounding box center [491, 301] width 428 height 32
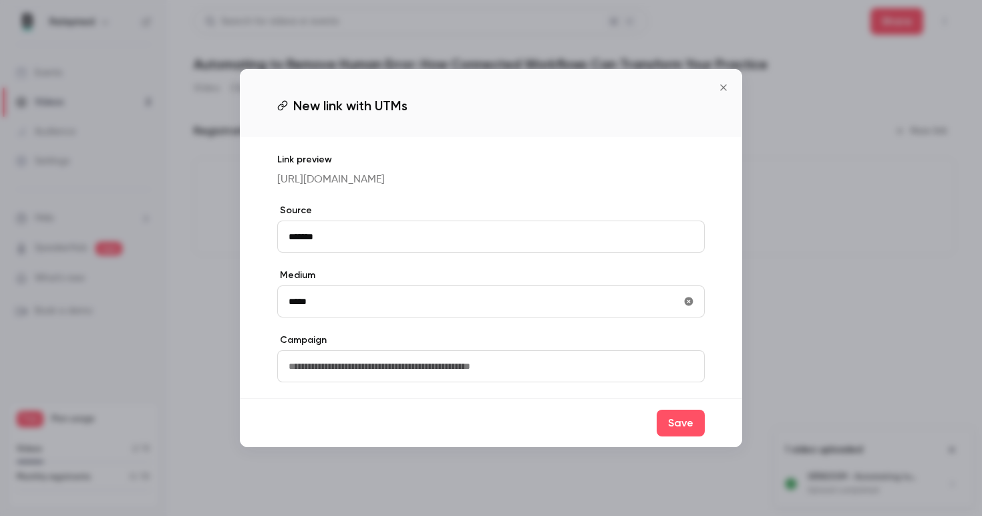
type input "*****"
click at [555, 382] on input "text" at bounding box center [491, 366] width 428 height 32
click at [377, 382] on input "**********" at bounding box center [491, 366] width 428 height 32
type input "**********"
click at [680, 436] on button "Save" at bounding box center [681, 423] width 48 height 27
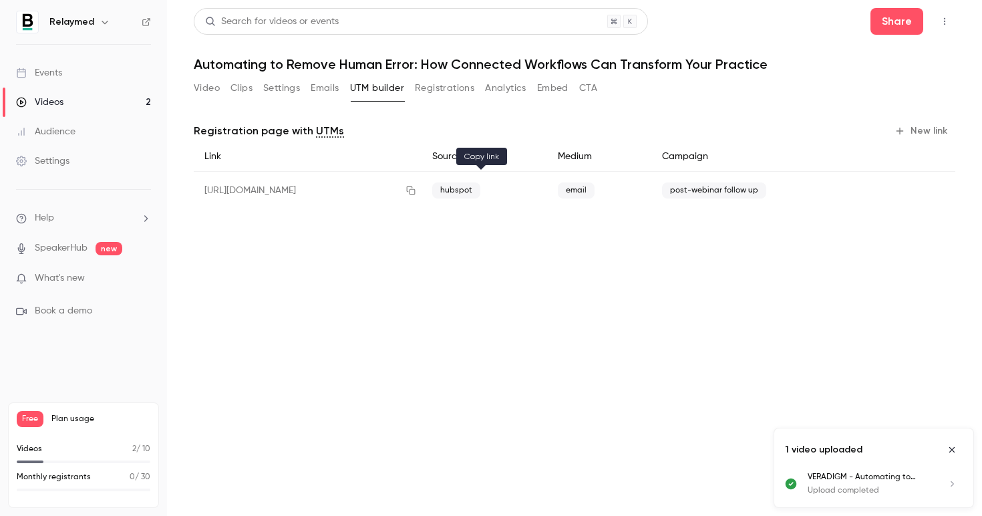
click at [416, 193] on icon "button" at bounding box center [411, 190] width 11 height 9
click at [434, 81] on button "Registrations" at bounding box center [444, 88] width 59 height 21
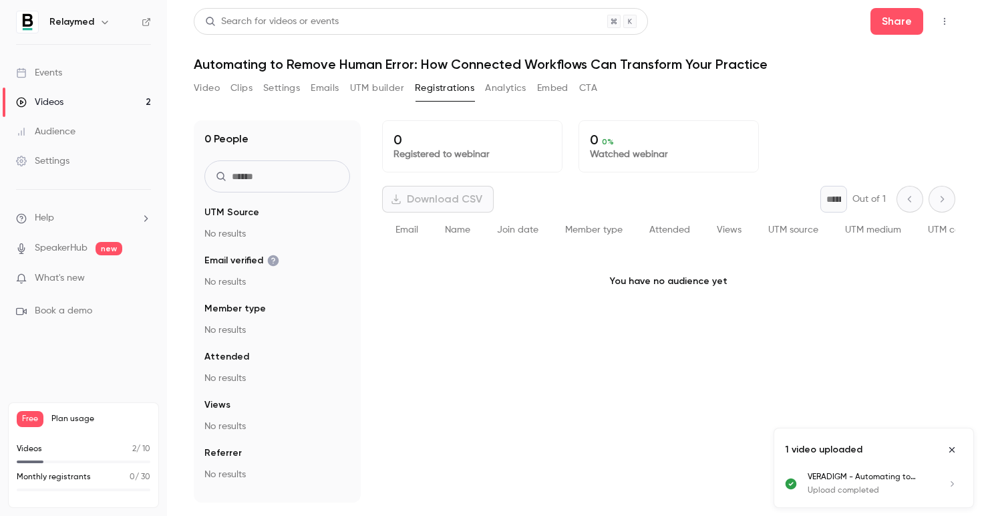
click at [494, 94] on button "Analytics" at bounding box center [505, 88] width 41 height 21
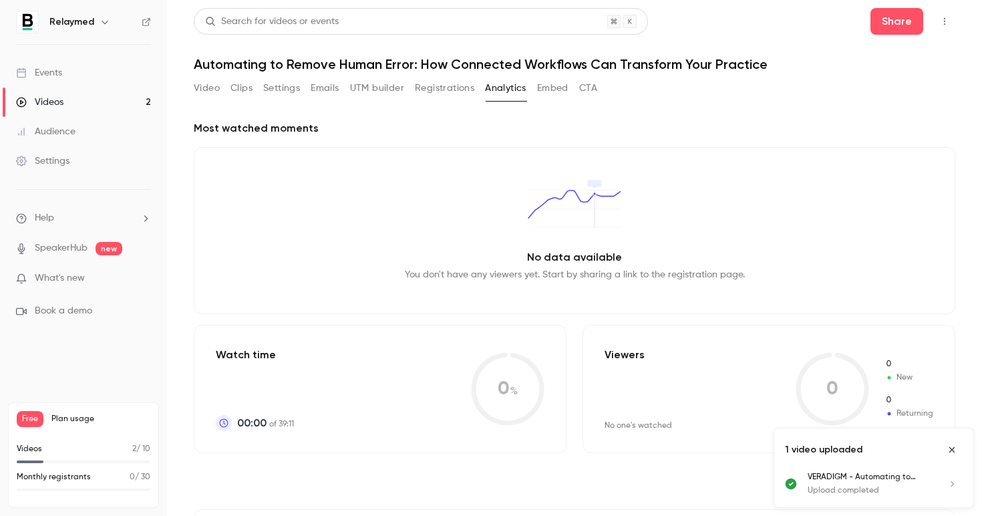
click at [550, 95] on button "Embed" at bounding box center [552, 88] width 31 height 21
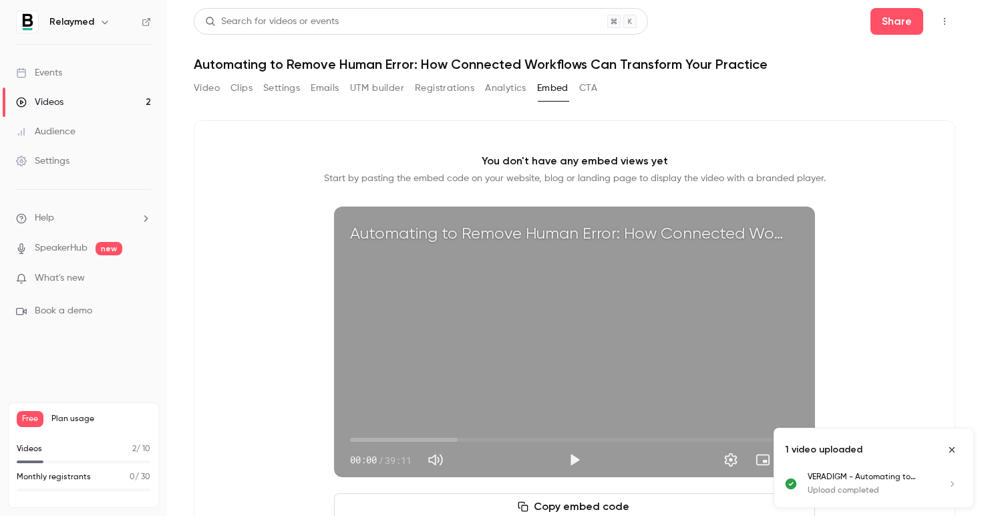
click at [587, 89] on button "CTA" at bounding box center [588, 88] width 18 height 21
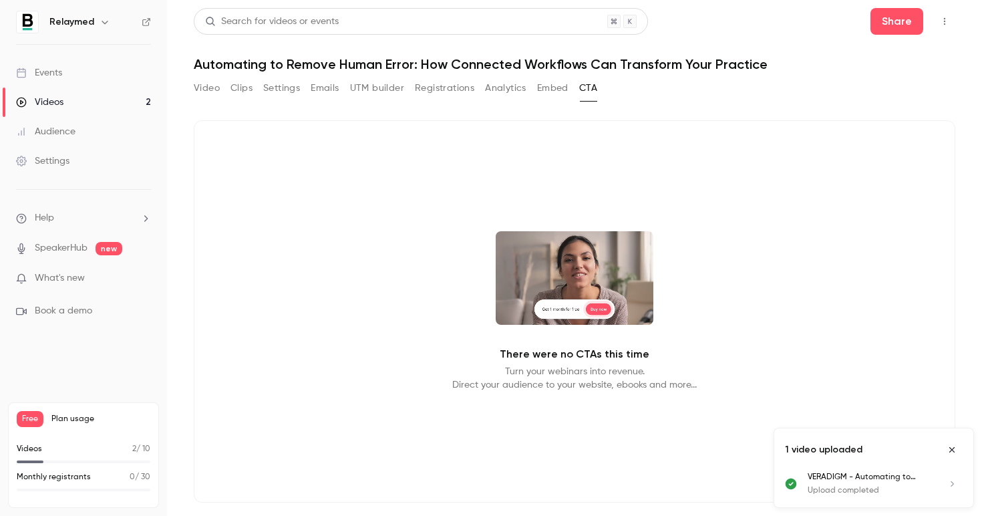
click at [190, 80] on main "Search for videos or events Share Automating to Remove Human Error: How Connect…" at bounding box center [574, 258] width 815 height 516
click at [192, 84] on main "Search for videos or events Share Automating to Remove Human Error: How Connect…" at bounding box center [574, 258] width 815 height 516
click at [216, 90] on button "Video" at bounding box center [207, 88] width 26 height 21
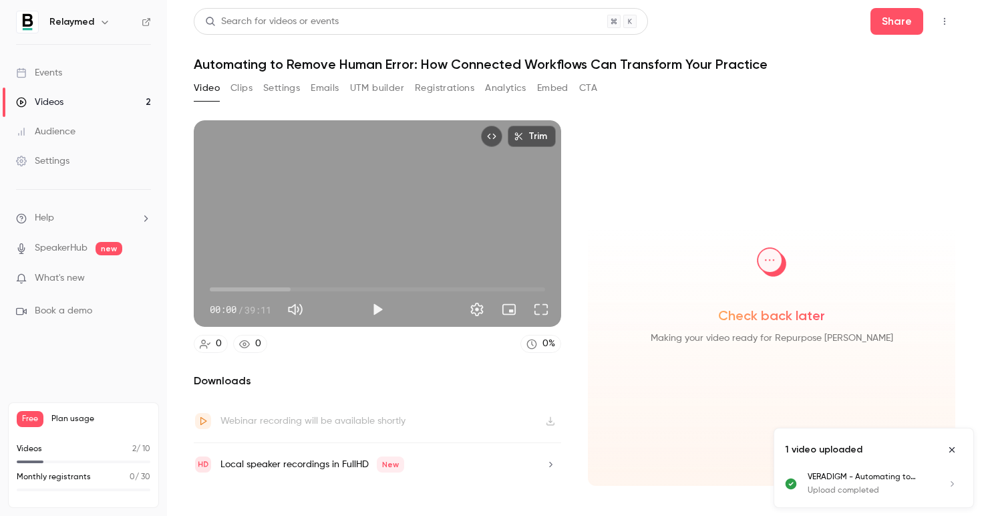
click at [265, 93] on button "Settings" at bounding box center [281, 88] width 37 height 21
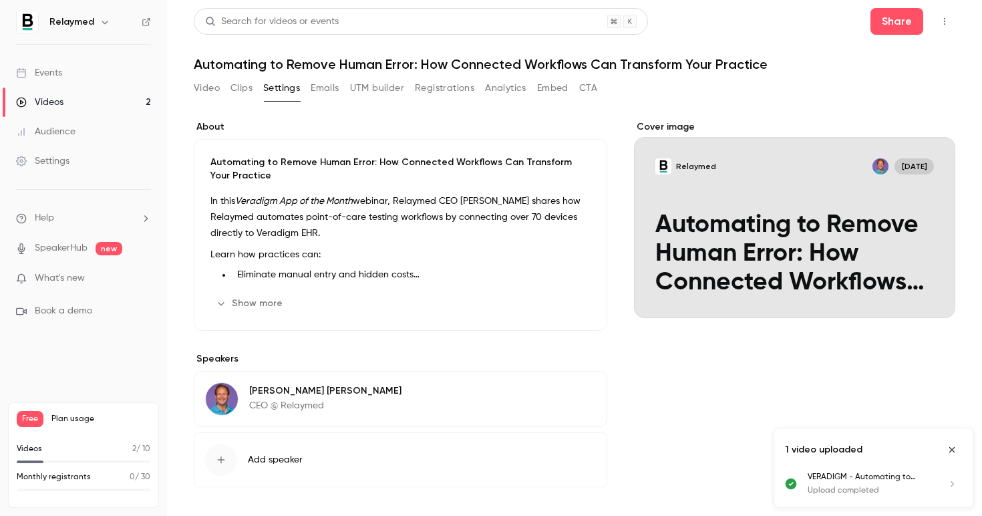
click at [322, 196] on em "Veradigm App of the Month" at bounding box center [294, 200] width 118 height 9
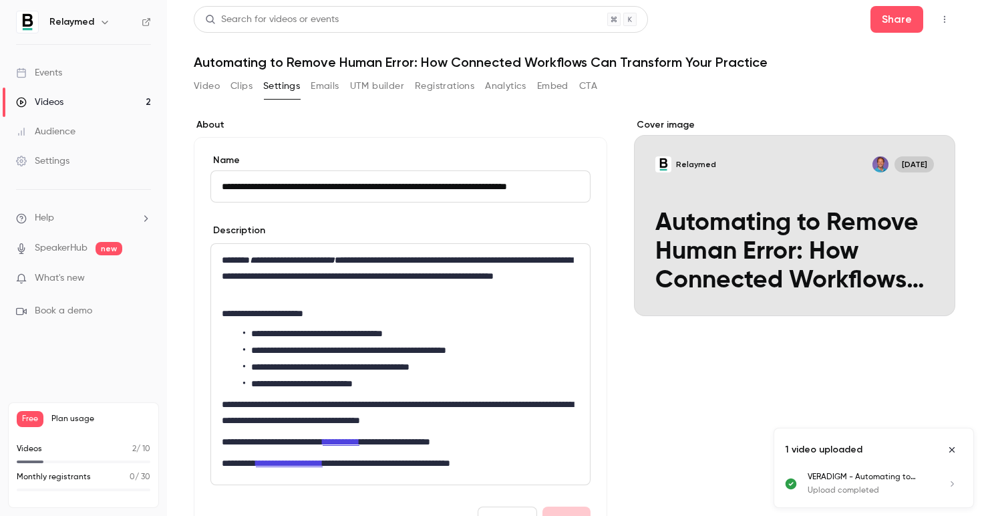
scroll to position [0, 45]
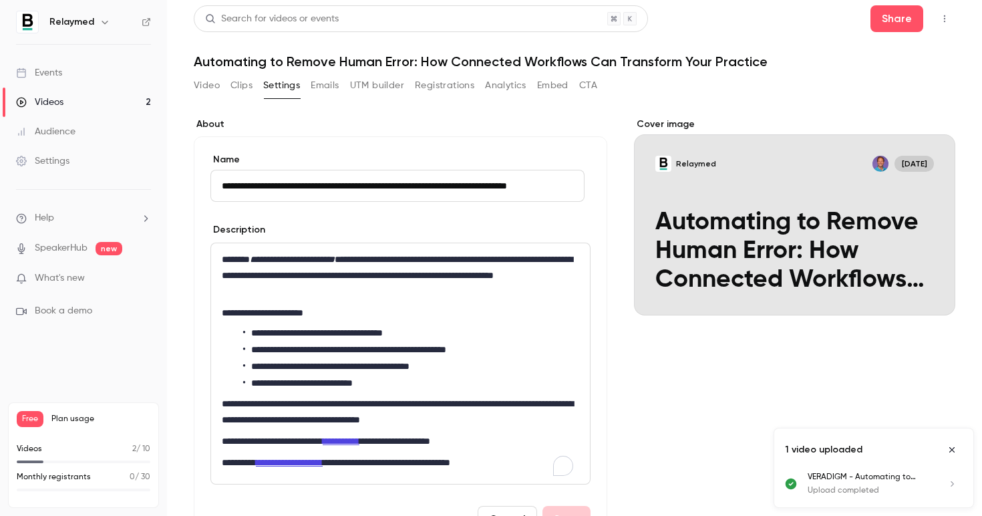
click at [332, 285] on p "**********" at bounding box center [397, 275] width 351 height 48
drag, startPoint x: 251, startPoint y: 256, endPoint x: 406, endPoint y: 252, distance: 155.1
click at [406, 252] on p "**********" at bounding box center [397, 275] width 351 height 48
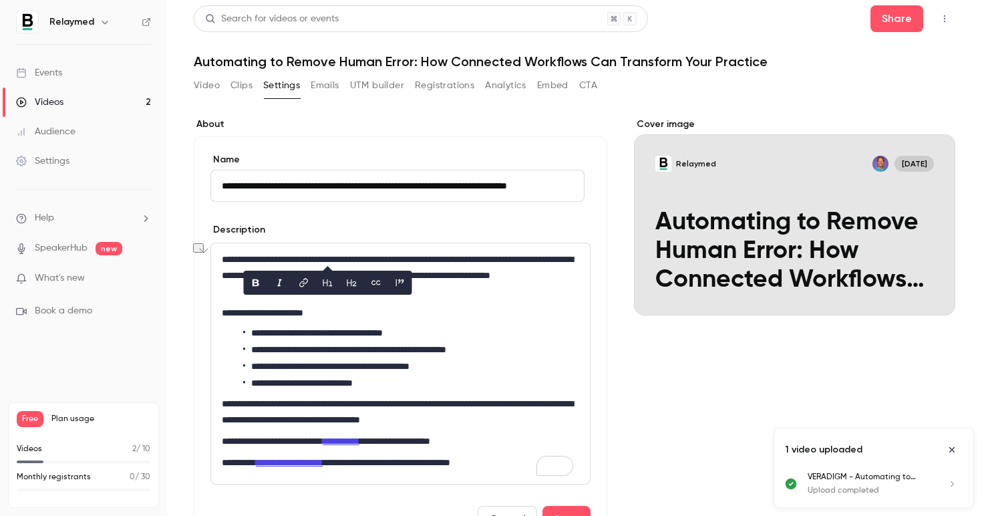
click at [447, 257] on p "**********" at bounding box center [397, 275] width 351 height 48
click at [594, 392] on div "**********" at bounding box center [401, 342] width 414 height 413
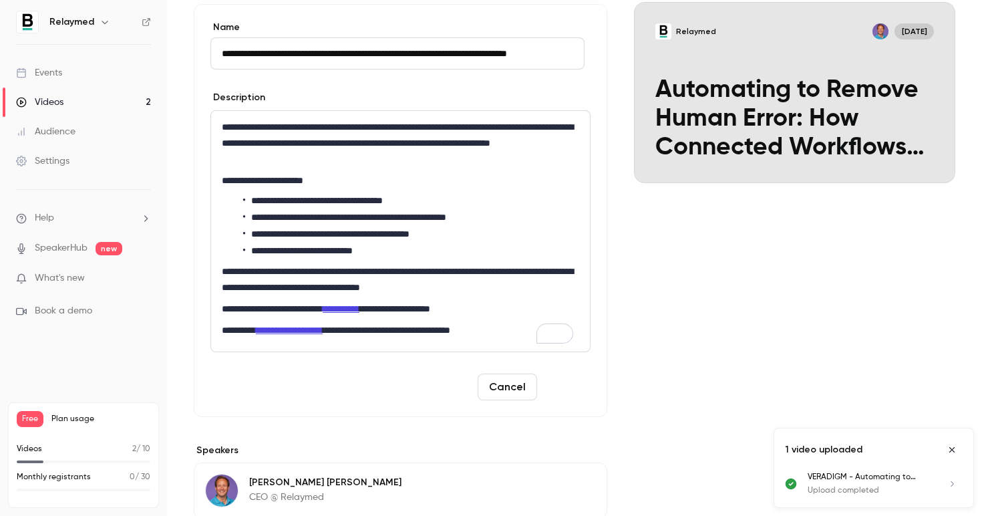
click at [555, 388] on button "Save" at bounding box center [567, 386] width 48 height 27
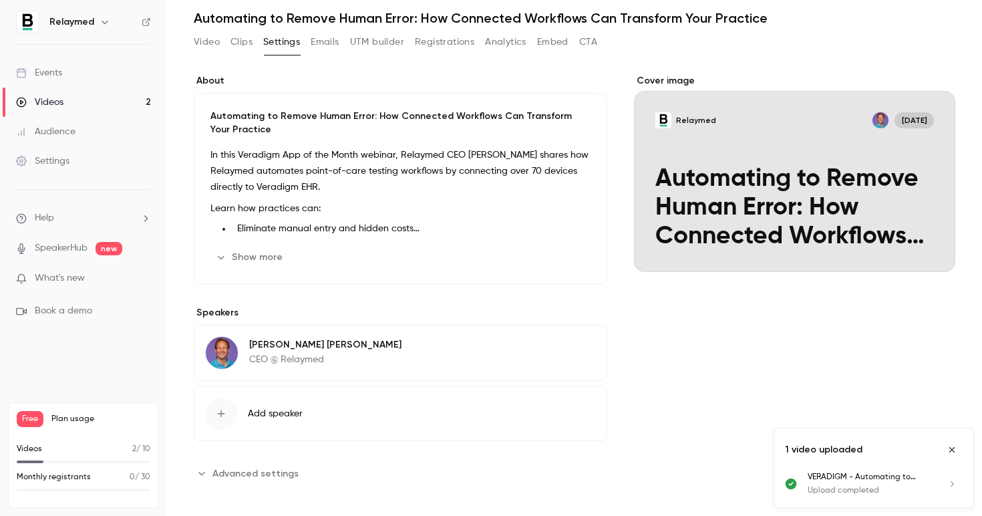
scroll to position [19, 0]
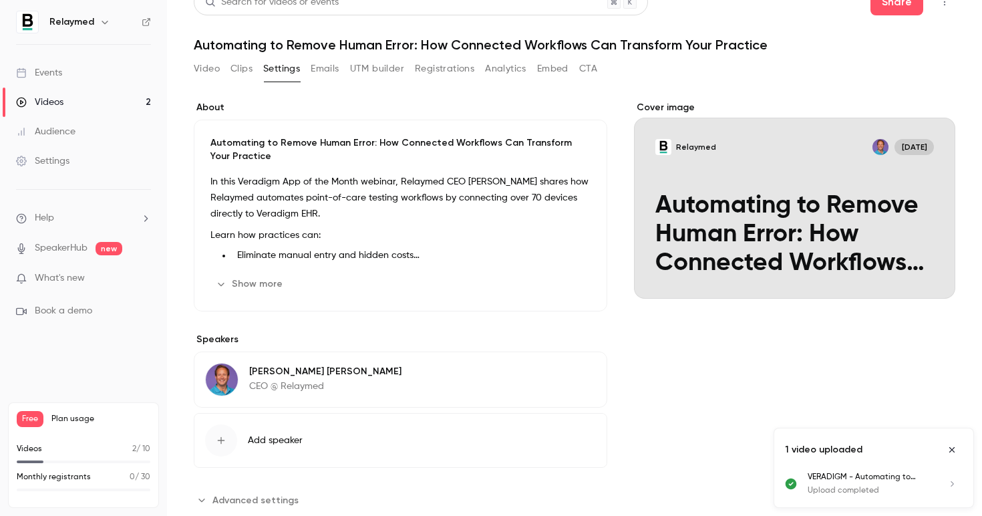
click at [384, 78] on button "UTM builder" at bounding box center [377, 68] width 54 height 21
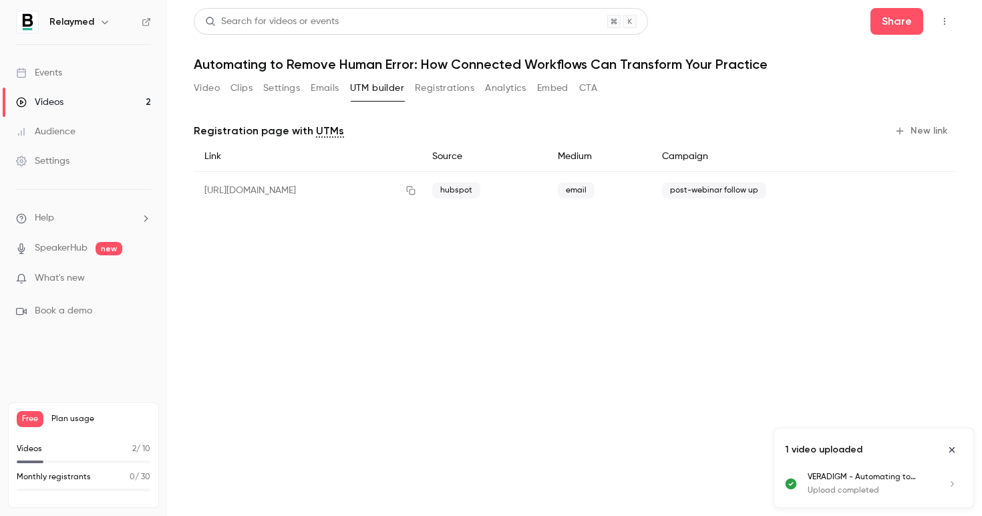
click at [897, 127] on icon "button" at bounding box center [900, 131] width 11 height 11
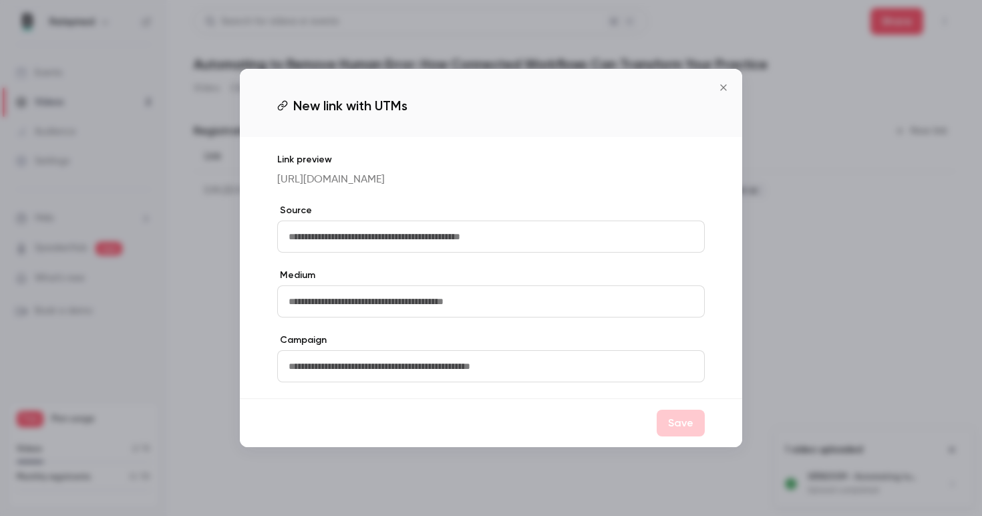
click at [400, 251] on input "text" at bounding box center [491, 236] width 428 height 32
type input "********"
click at [503, 317] on input "text" at bounding box center [491, 301] width 428 height 32
click at [424, 317] on input "text" at bounding box center [491, 301] width 428 height 32
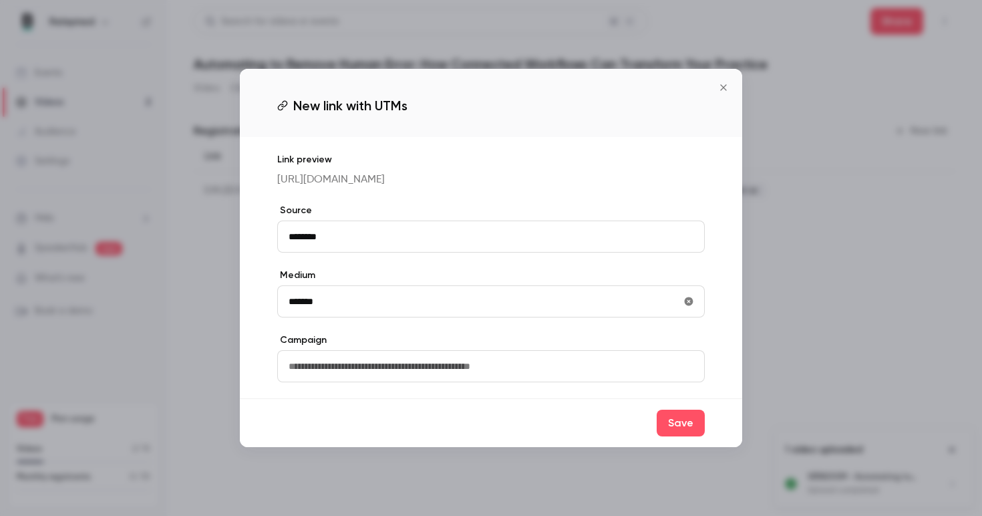
type input "*******"
click at [436, 382] on input "text" at bounding box center [491, 366] width 428 height 32
type input "**********"
click at [693, 436] on button "Save" at bounding box center [681, 423] width 48 height 27
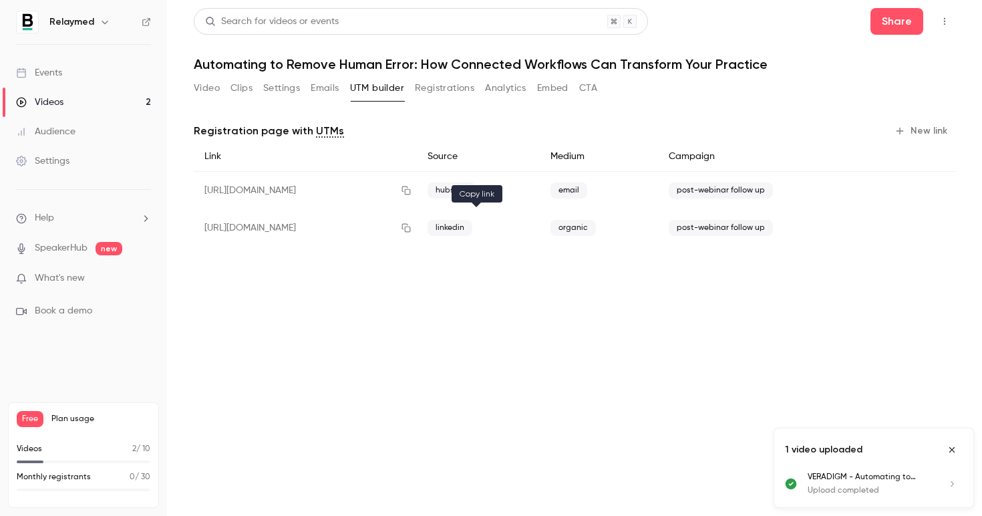
click at [417, 227] on button "button" at bounding box center [406, 227] width 21 height 21
click at [411, 229] on icon "button" at bounding box center [406, 228] width 9 height 9
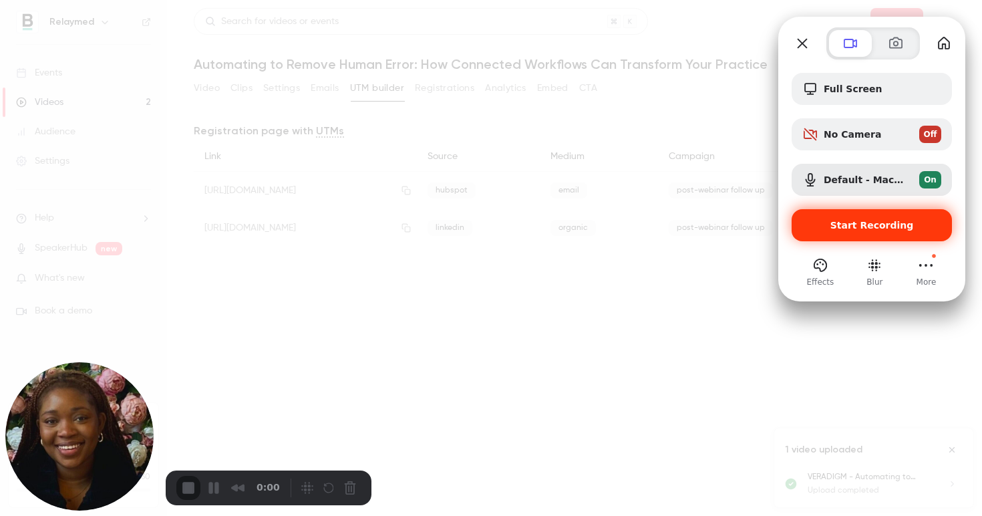
click at [865, 220] on span "Start Recording" at bounding box center [872, 225] width 84 height 11
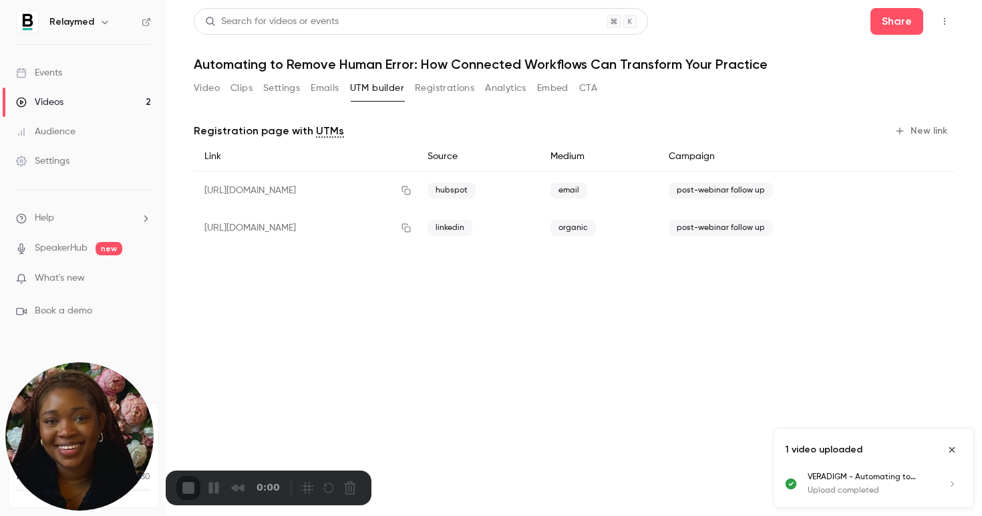
click at [202, 86] on button "Video" at bounding box center [207, 88] width 26 height 21
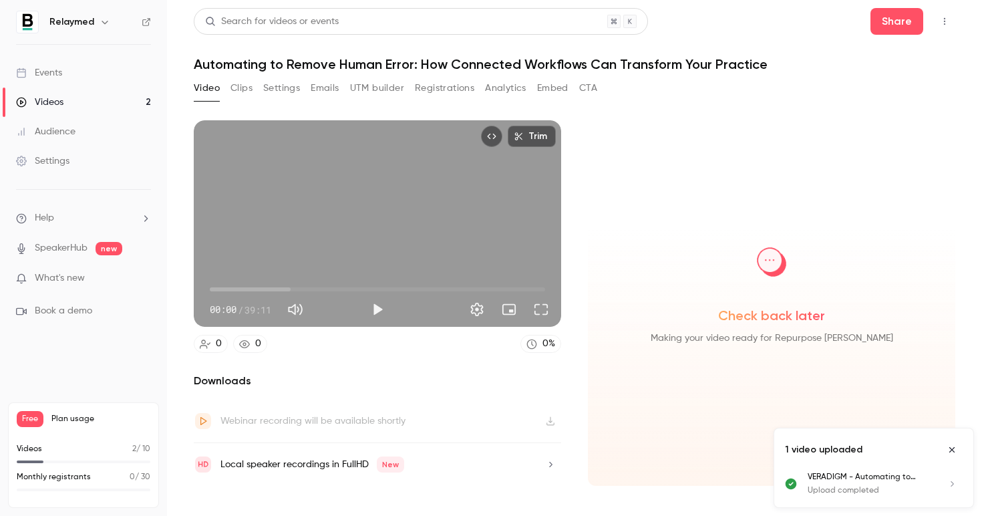
click at [289, 94] on button "Settings" at bounding box center [281, 88] width 37 height 21
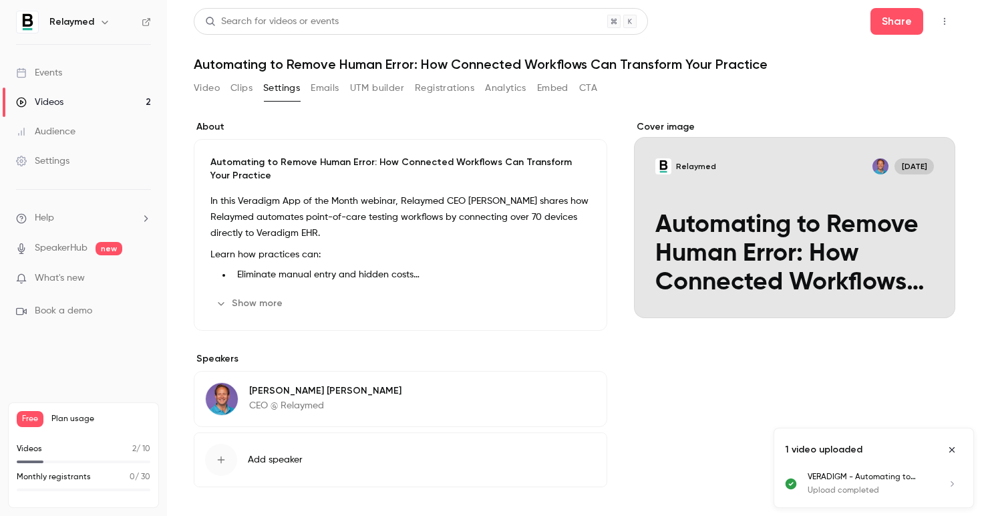
click at [213, 89] on button "Video" at bounding box center [207, 88] width 26 height 21
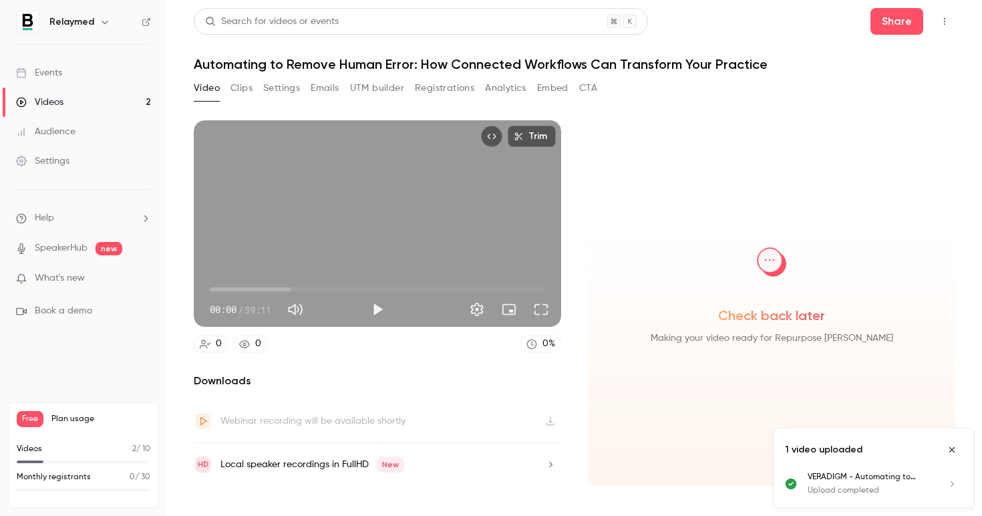
click at [112, 21] on div "Relaymed" at bounding box center [90, 22] width 82 height 16
click at [106, 22] on icon "button" at bounding box center [105, 22] width 11 height 11
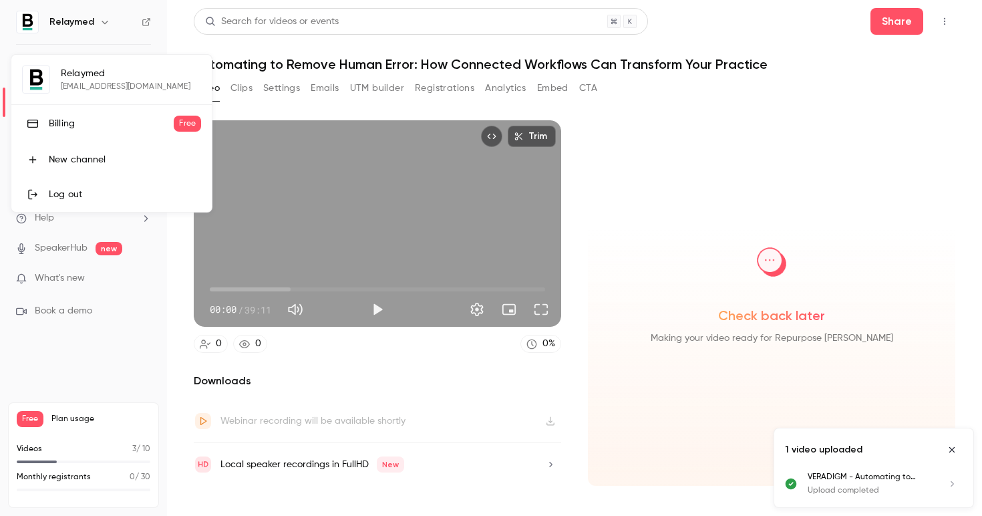
click at [146, 23] on div at bounding box center [491, 258] width 982 height 516
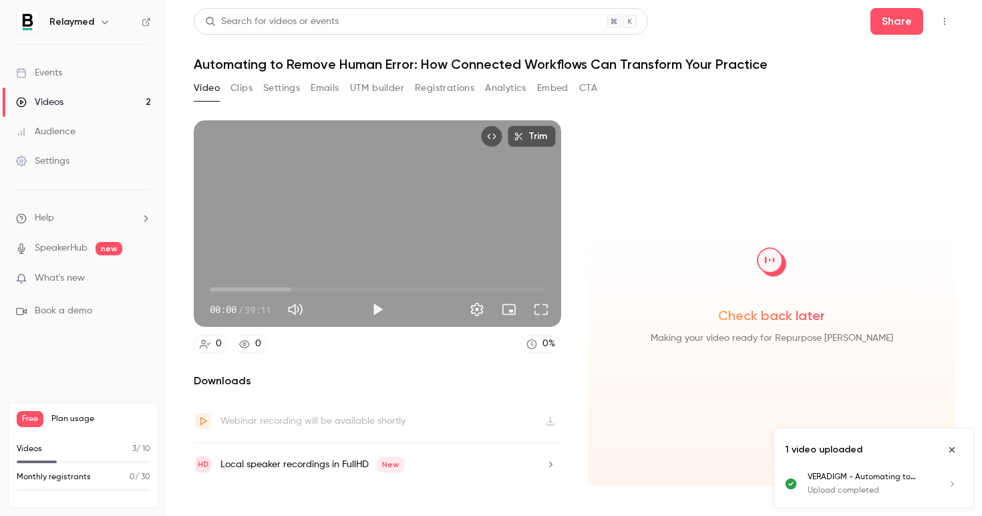
click at [937, 17] on button "Top Bar Actions" at bounding box center [944, 21] width 21 height 21
click at [138, 21] on div at bounding box center [491, 258] width 982 height 516
click at [140, 24] on div "Relaymed" at bounding box center [83, 22] width 135 height 23
click at [146, 22] on icon at bounding box center [146, 21] width 9 height 9
click at [78, 26] on h6 "Relaymed" at bounding box center [71, 21] width 45 height 13
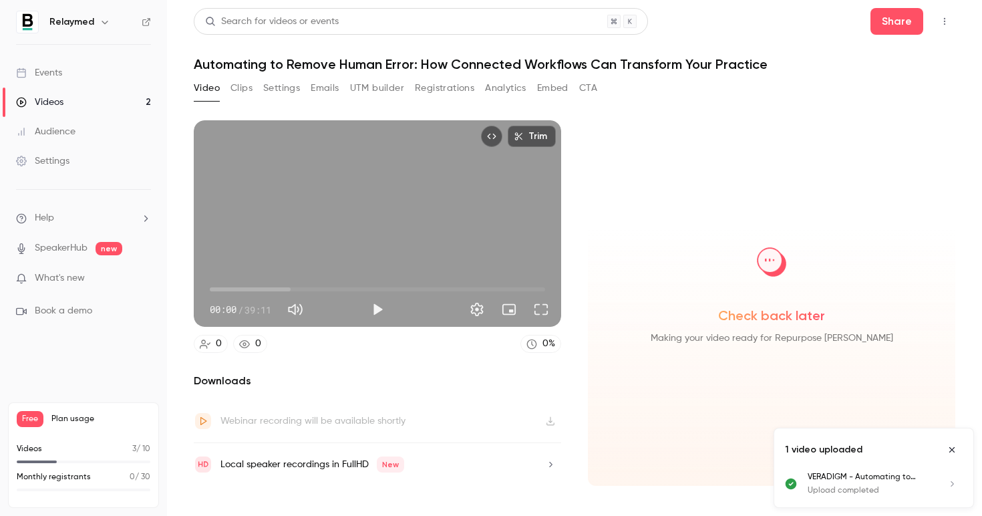
click at [104, 17] on icon "button" at bounding box center [105, 22] width 11 height 11
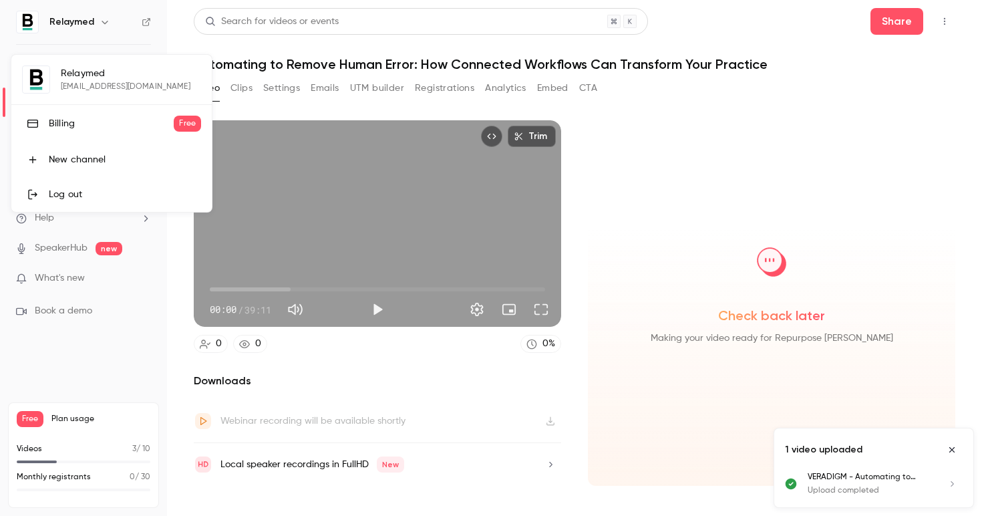
drag, startPoint x: 126, startPoint y: 43, endPoint x: 136, endPoint y: 51, distance: 12.8
click at [126, 43] on div at bounding box center [491, 258] width 982 height 516
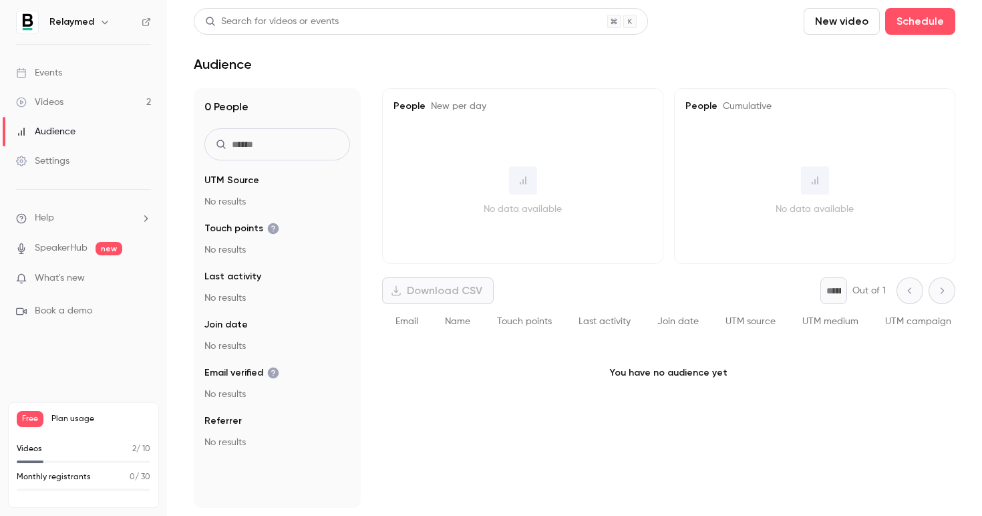
click at [73, 98] on link "Videos 2" at bounding box center [83, 102] width 167 height 29
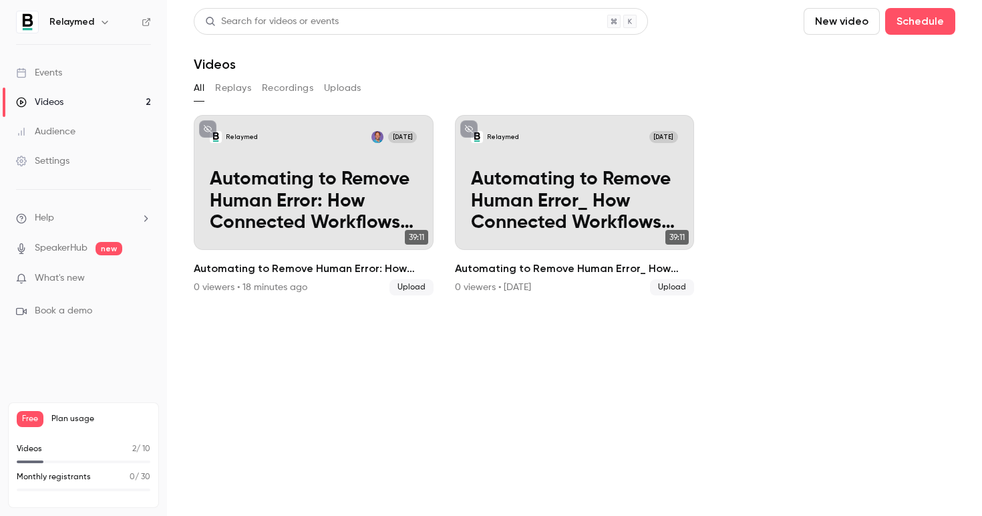
click at [841, 19] on button "New video" at bounding box center [842, 21] width 76 height 27
click at [856, 88] on div "Upload" at bounding box center [891, 92] width 102 height 13
click at [822, 472] on p "ATHENA- Automating practices to remove human error TrustCare Health’s digitaliz…" at bounding box center [869, 477] width 123 height 12
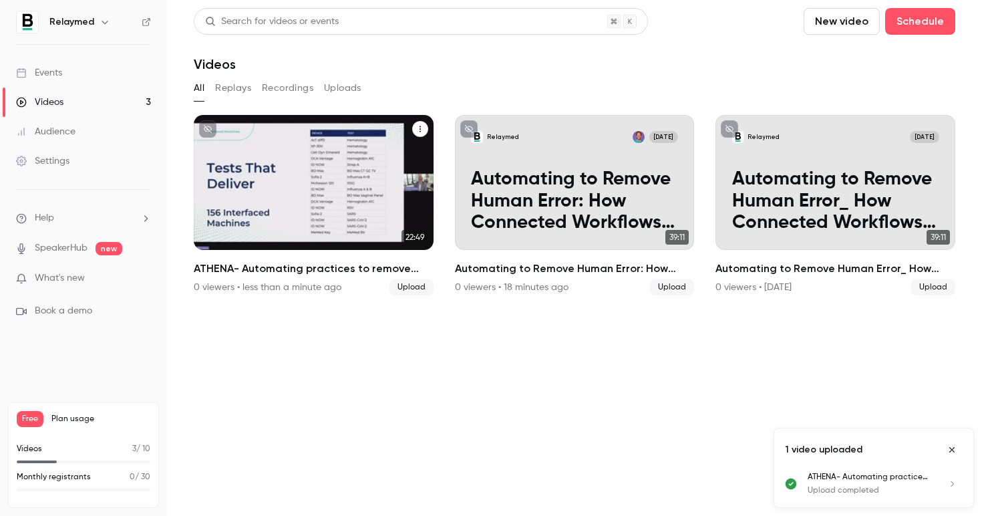
click at [300, 183] on p "ATHENA- Automating practices to remove human error TrustCare Health’s digitaliz…" at bounding box center [313, 200] width 207 height 65
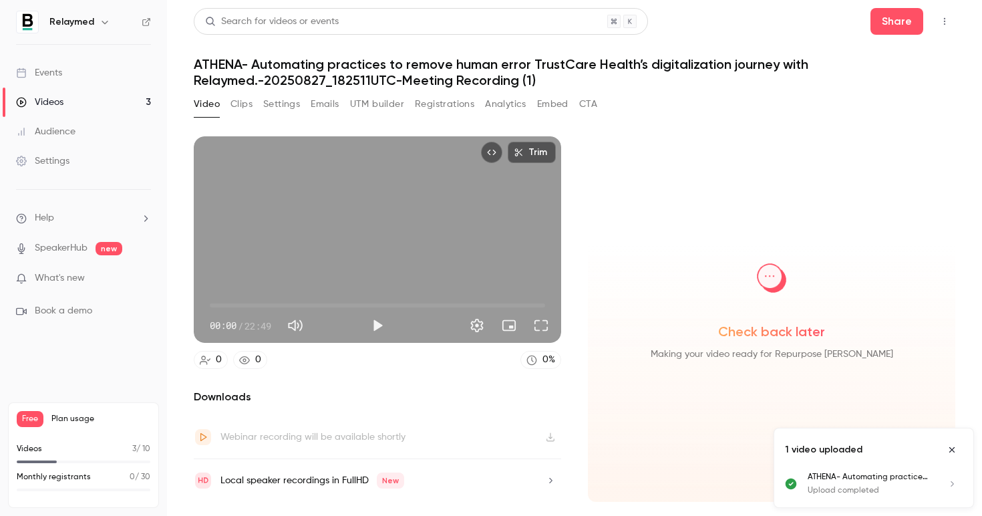
click at [277, 111] on button "Settings" at bounding box center [281, 104] width 37 height 21
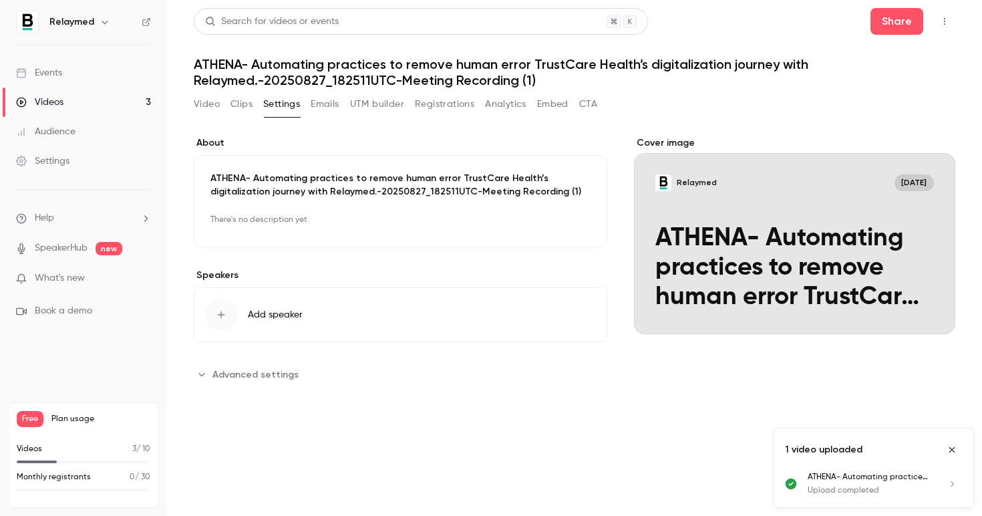
click at [248, 176] on p "ATHENA- Automating practices to remove human error TrustCare Health’s digitaliz…" at bounding box center [400, 185] width 380 height 27
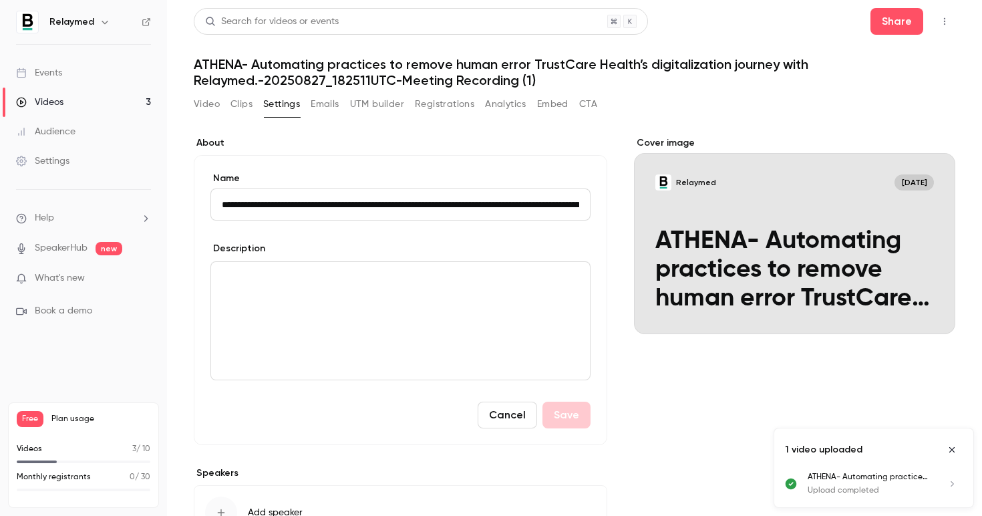
scroll to position [0, 305]
click at [229, 208] on input "**********" at bounding box center [397, 204] width 374 height 32
drag, startPoint x: 388, startPoint y: 206, endPoint x: 587, endPoint y: 216, distance: 200.0
click at [587, 216] on div "**********" at bounding box center [401, 300] width 414 height 290
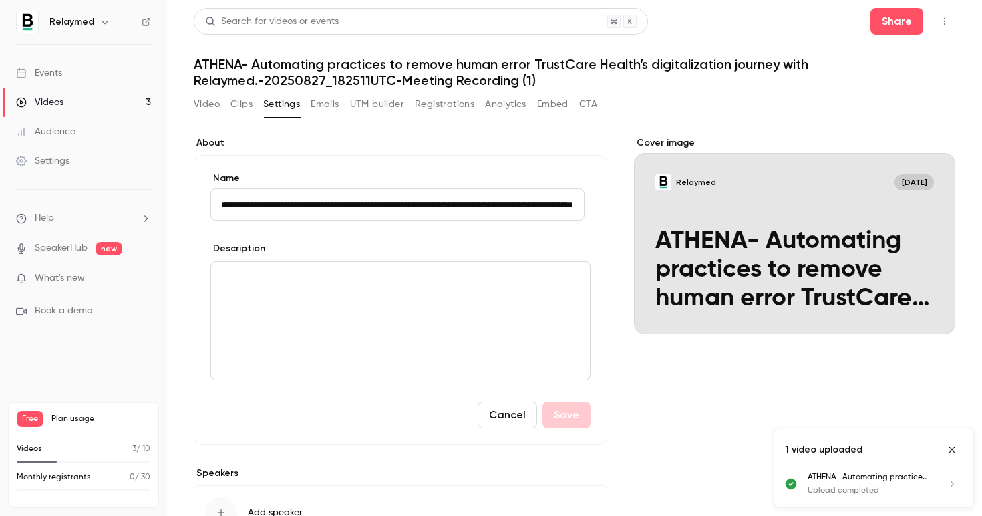
scroll to position [0, 120]
click at [323, 204] on input "**********" at bounding box center [397, 204] width 374 height 32
click at [225, 206] on input "**********" at bounding box center [397, 204] width 374 height 32
click at [456, 202] on input "**********" at bounding box center [397, 204] width 374 height 32
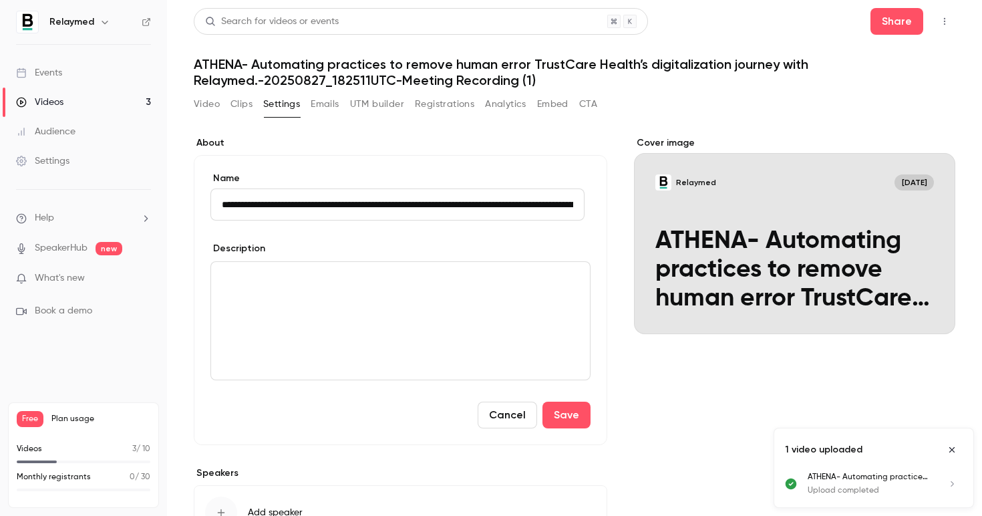
drag, startPoint x: 264, startPoint y: 202, endPoint x: 187, endPoint y: 201, distance: 76.8
click at [187, 201] on main "**********" at bounding box center [574, 258] width 815 height 516
type input "**********"
click at [369, 314] on div "editor" at bounding box center [400, 321] width 379 height 118
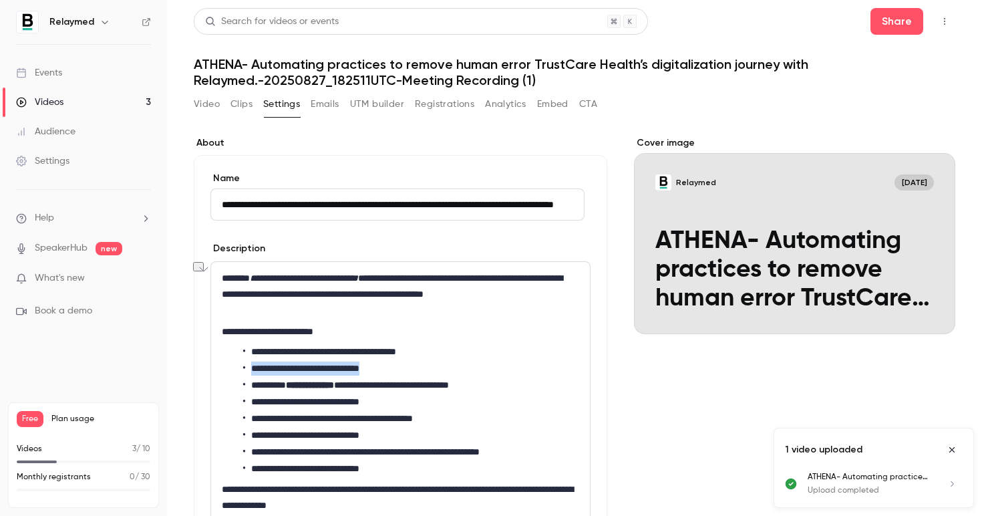
drag, startPoint x: 404, startPoint y: 368, endPoint x: 227, endPoint y: 364, distance: 176.4
click at [227, 364] on ul "**********" at bounding box center [400, 410] width 357 height 131
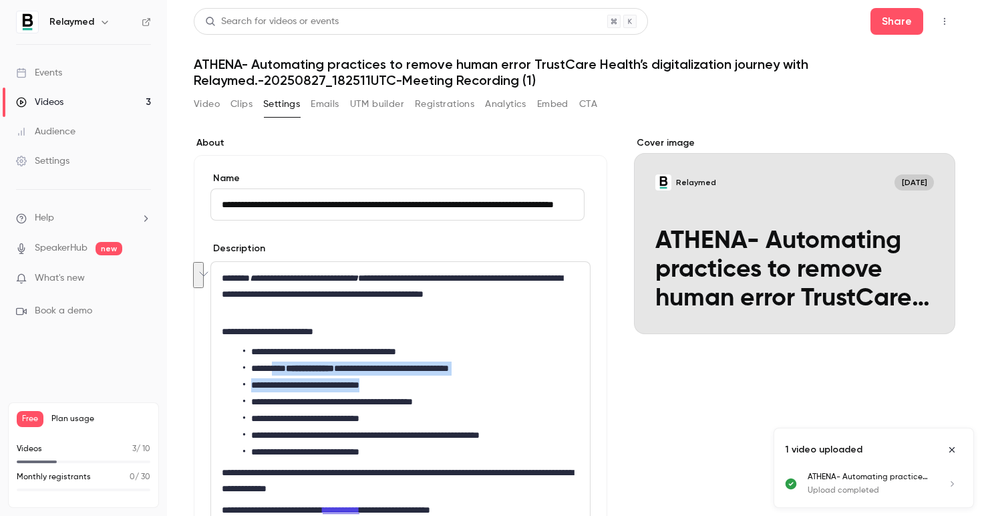
drag, startPoint x: 402, startPoint y: 384, endPoint x: 285, endPoint y: 373, distance: 117.5
click at [285, 373] on ul "**********" at bounding box center [400, 402] width 357 height 114
click at [419, 380] on li "**********" at bounding box center [408, 385] width 330 height 14
drag, startPoint x: 416, startPoint y: 386, endPoint x: 225, endPoint y: 385, distance: 191.1
click at [225, 385] on ul "**********" at bounding box center [400, 402] width 357 height 114
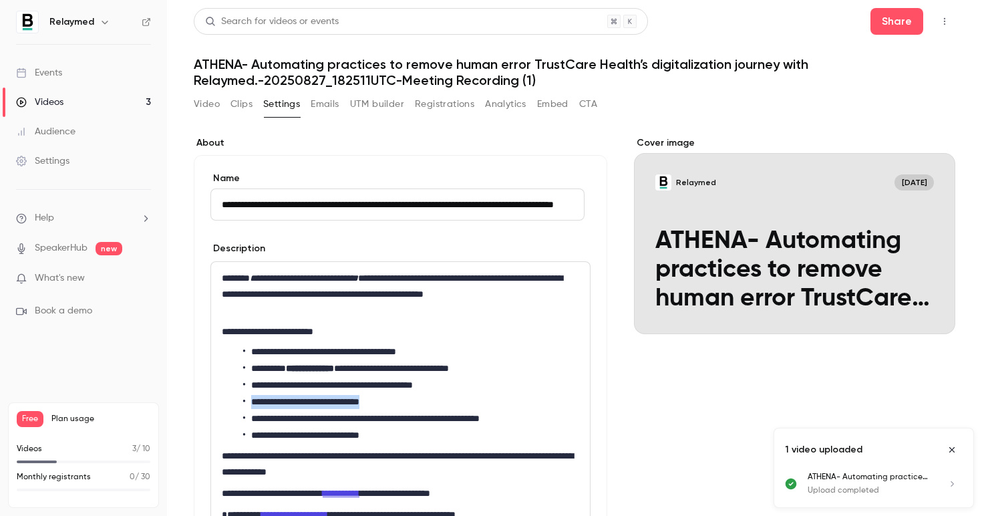
drag, startPoint x: 405, startPoint y: 400, endPoint x: 186, endPoint y: 403, distance: 218.5
click at [186, 403] on main "**********" at bounding box center [574, 258] width 815 height 516
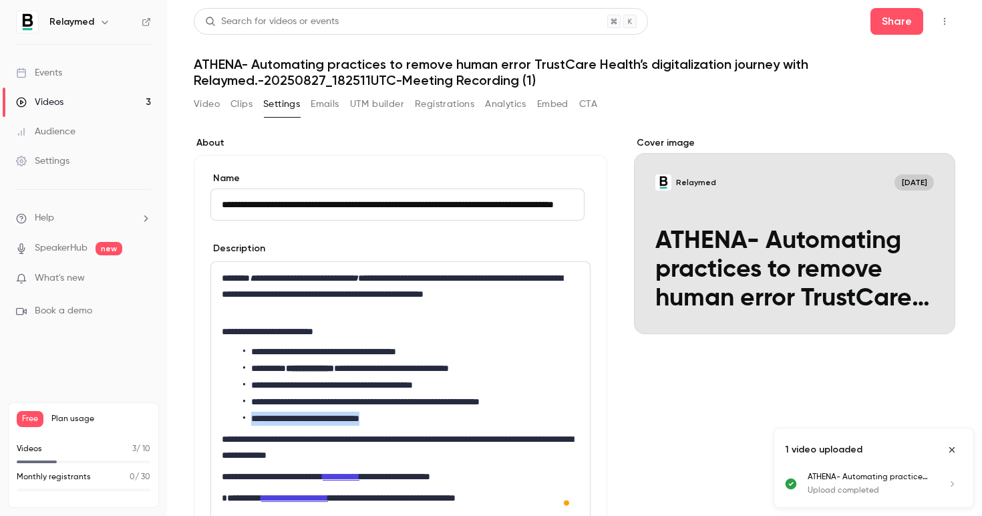
drag, startPoint x: 411, startPoint y: 422, endPoint x: 166, endPoint y: 417, distance: 244.6
click at [167, 418] on main "**********" at bounding box center [574, 258] width 815 height 516
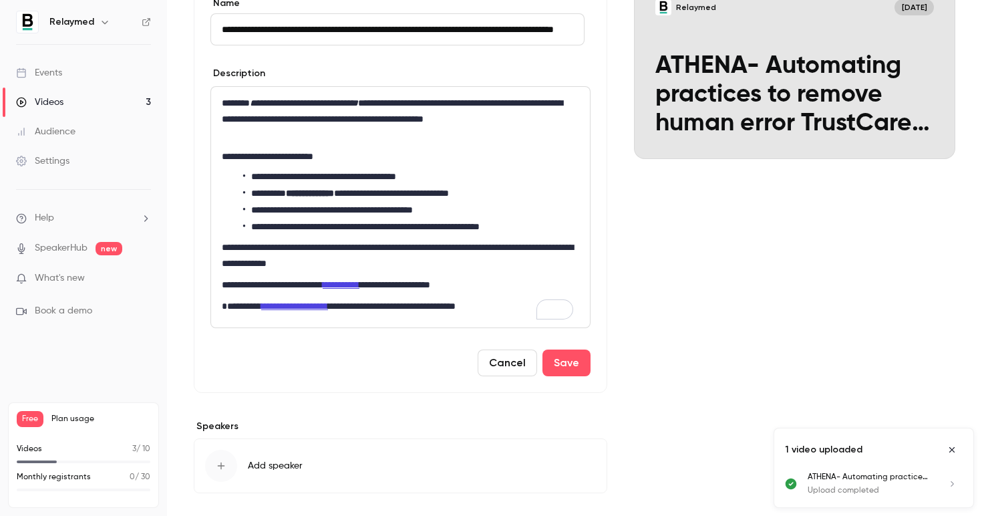
scroll to position [182, 0]
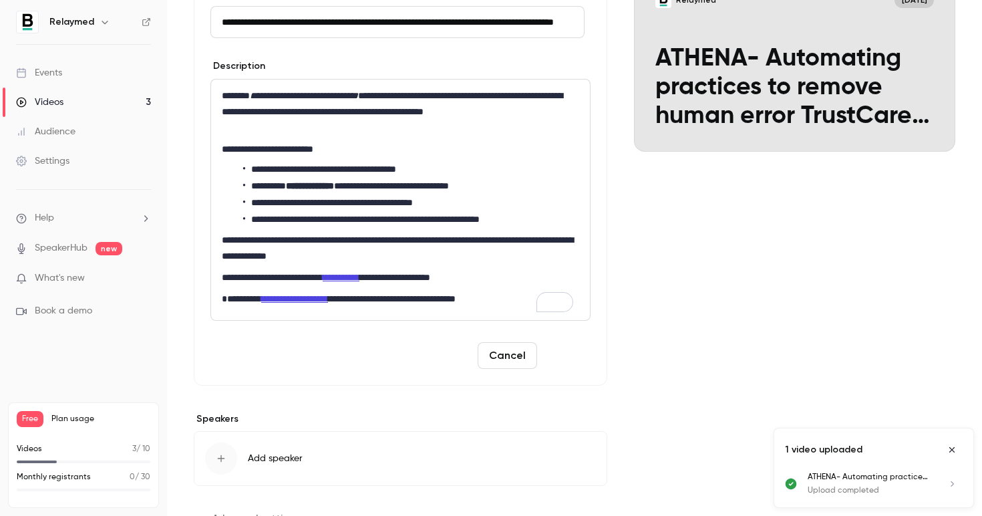
click at [552, 344] on button "Save" at bounding box center [567, 355] width 48 height 27
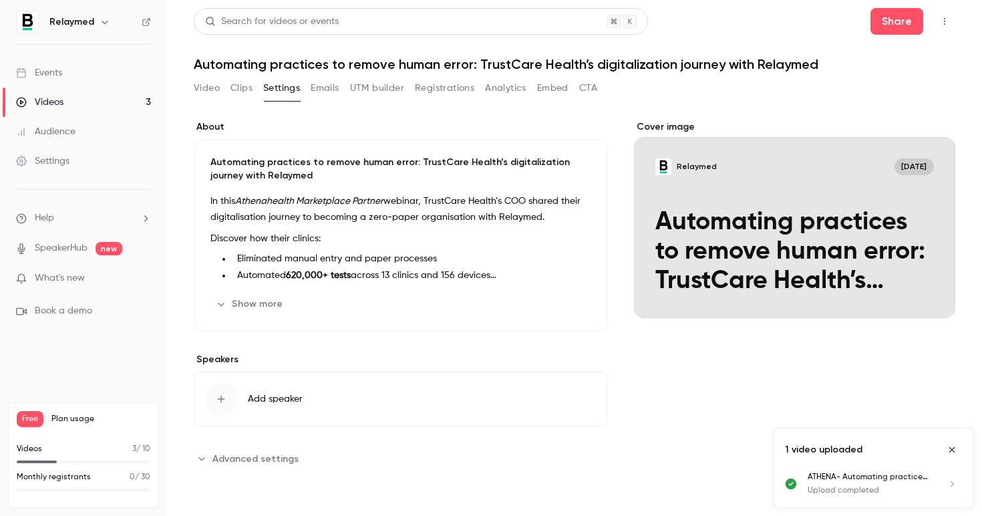
click at [265, 390] on button "Add speaker" at bounding box center [401, 398] width 414 height 55
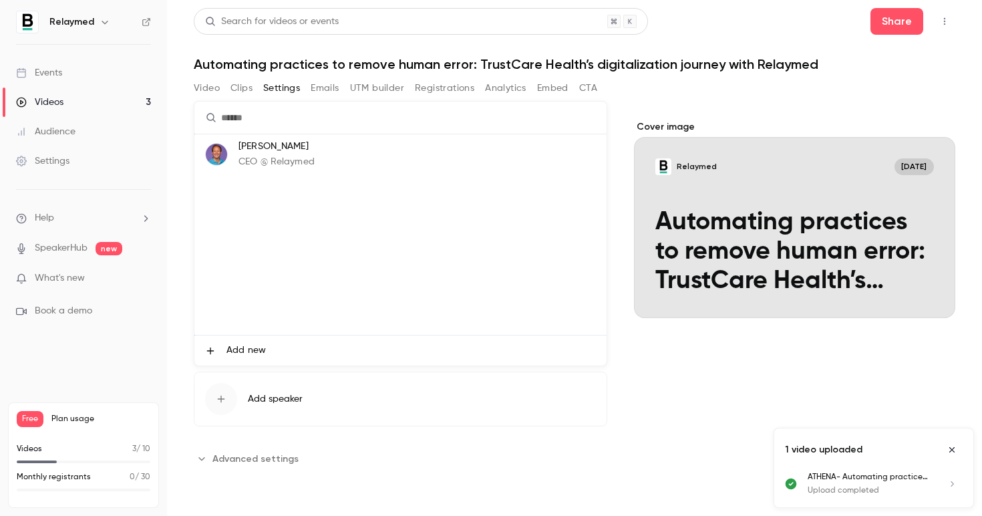
click at [310, 158] on p "CEO @ Relaymed" at bounding box center [277, 162] width 76 height 14
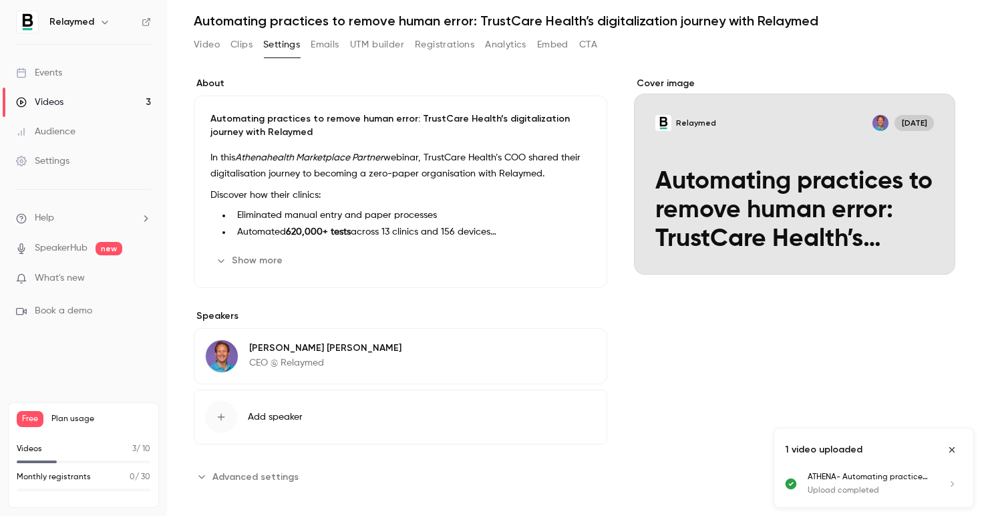
scroll to position [47, 0]
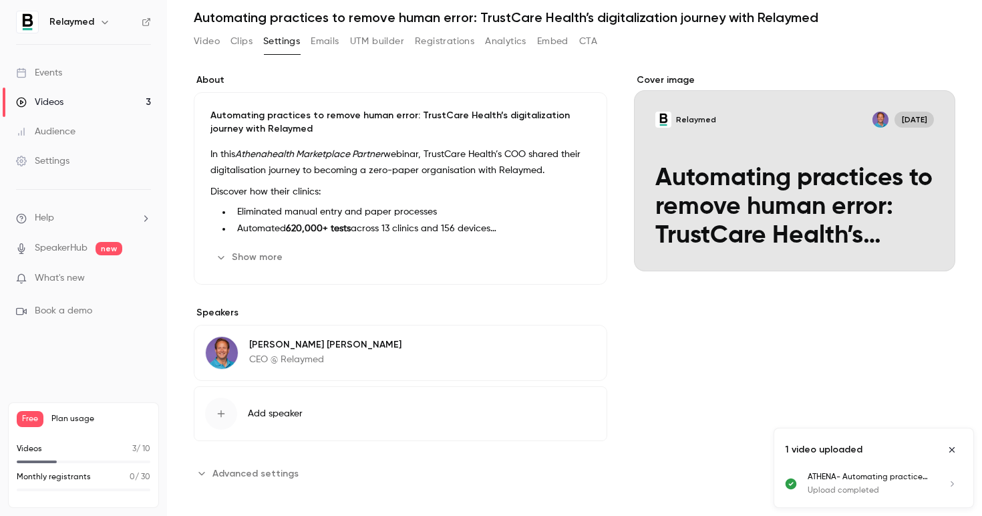
click at [281, 398] on button "Add speaker" at bounding box center [401, 413] width 414 height 55
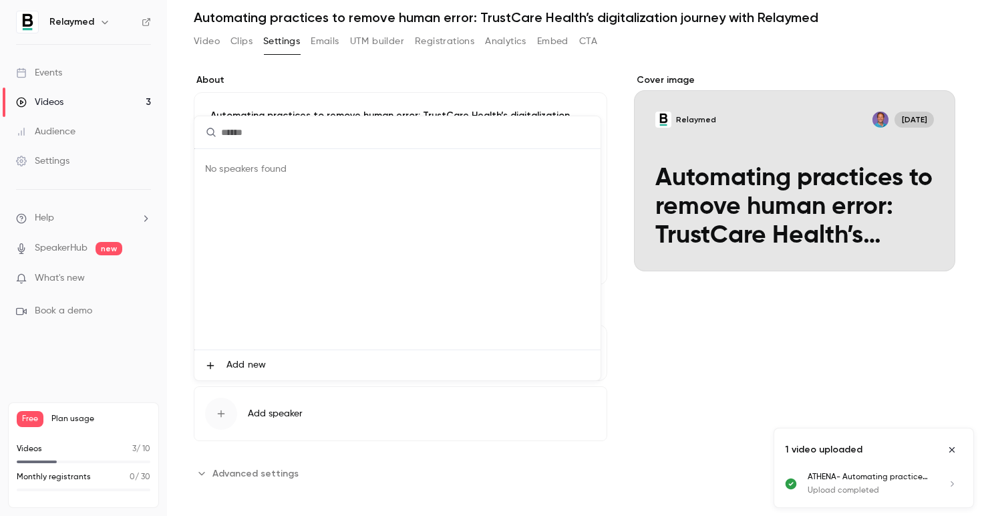
click at [283, 387] on div at bounding box center [491, 258] width 982 height 516
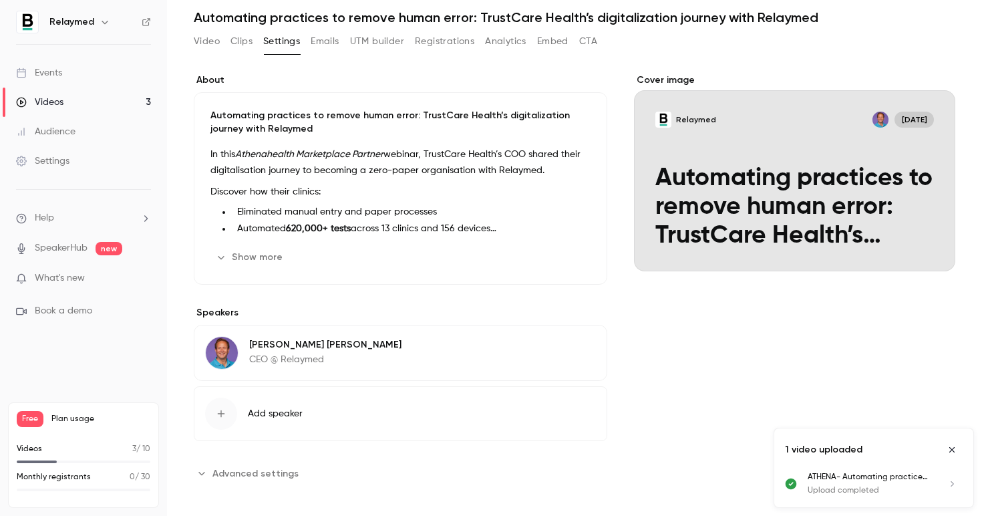
click at [279, 469] on span "Advanced settings" at bounding box center [255, 473] width 86 height 14
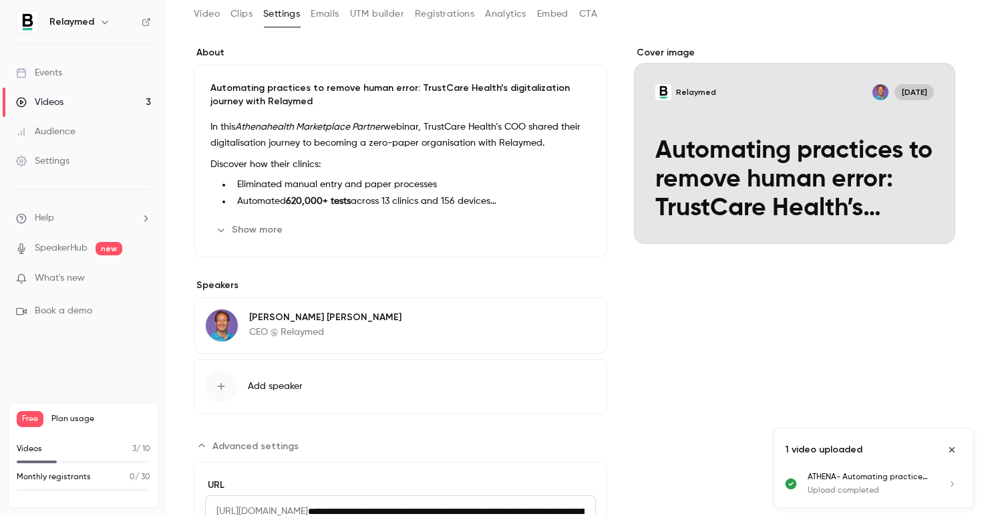
scroll to position [139, 0]
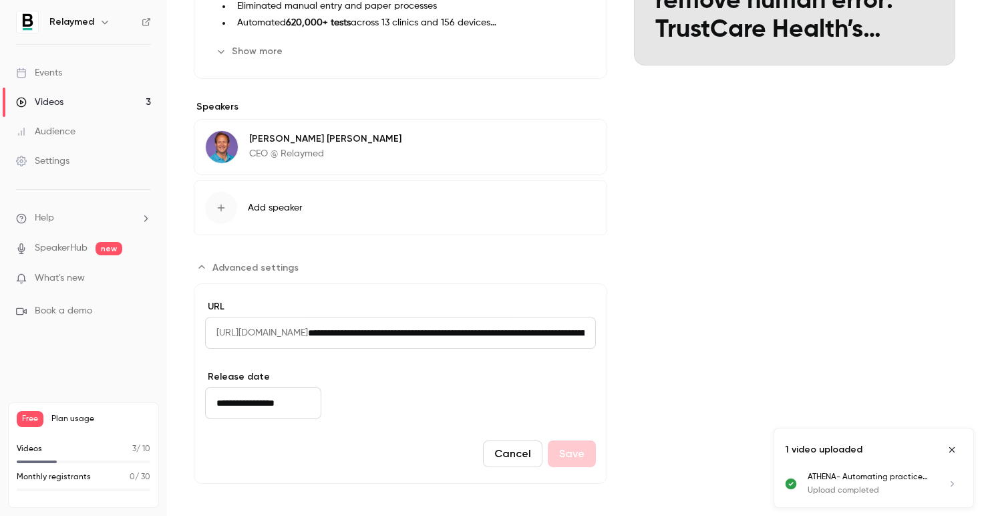
click at [252, 266] on span "Advanced settings" at bounding box center [255, 268] width 86 height 14
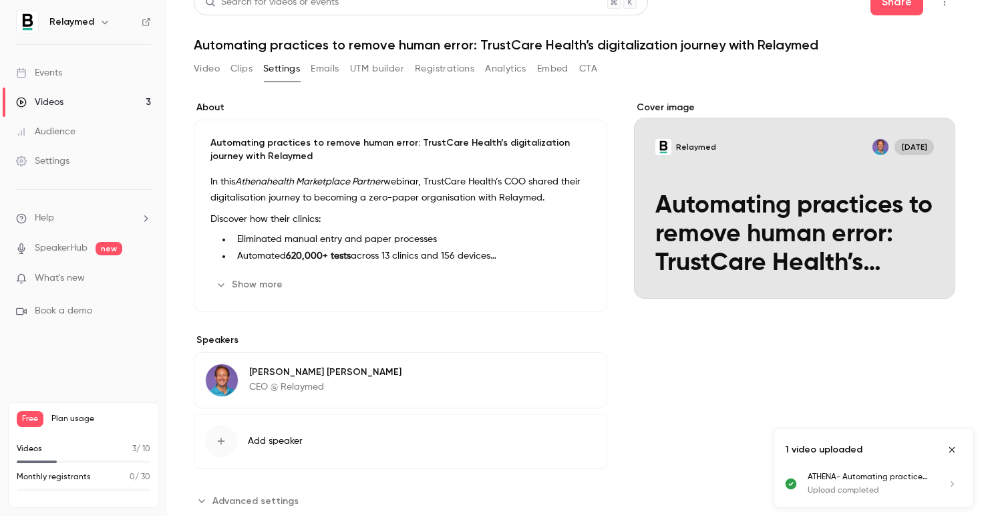
scroll to position [0, 0]
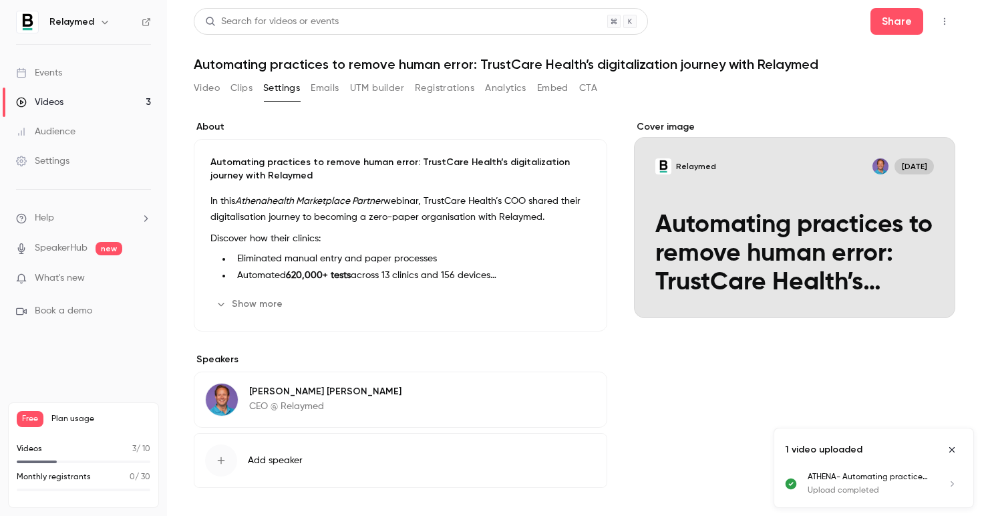
click at [388, 86] on button "UTM builder" at bounding box center [377, 88] width 54 height 21
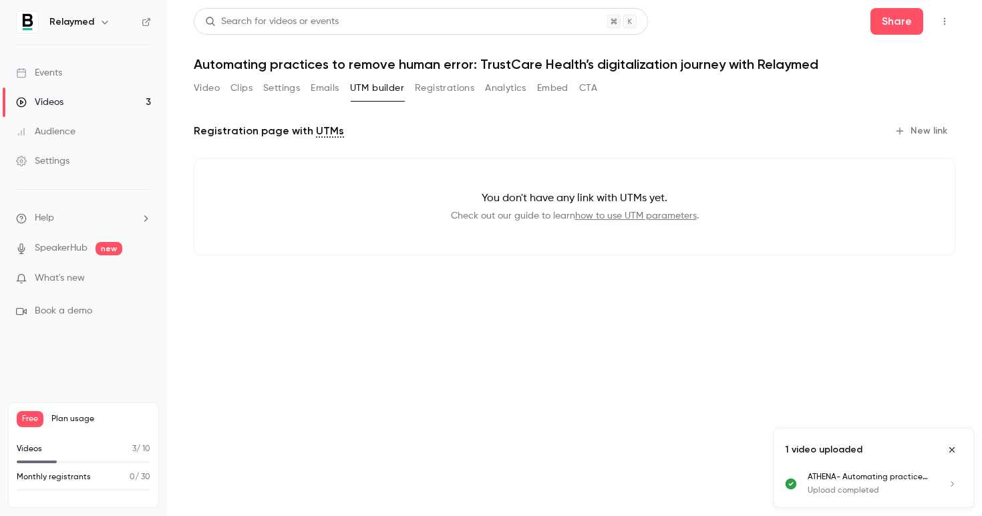
click at [936, 126] on button "New link" at bounding box center [922, 130] width 66 height 21
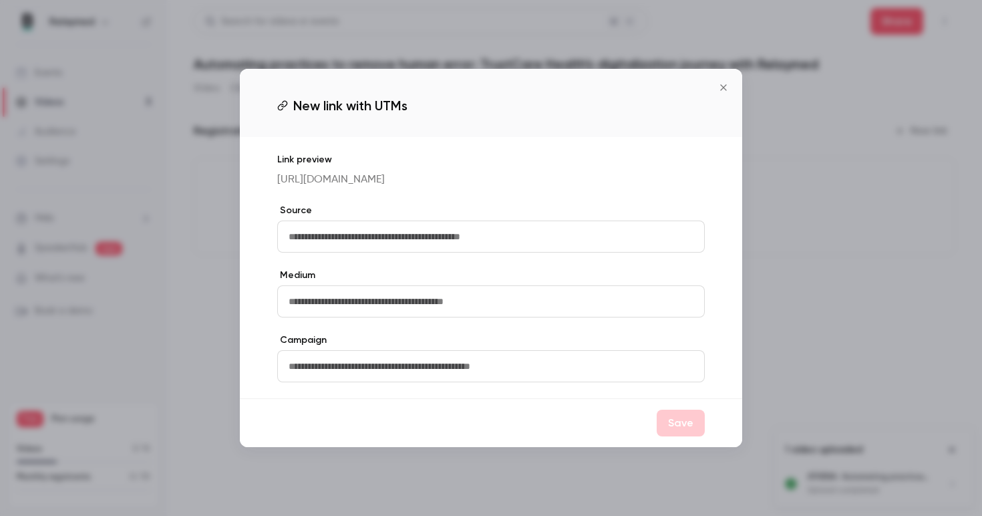
click at [455, 251] on input "text" at bounding box center [491, 236] width 428 height 32
type input "*******"
click at [351, 307] on input "text" at bounding box center [491, 301] width 428 height 32
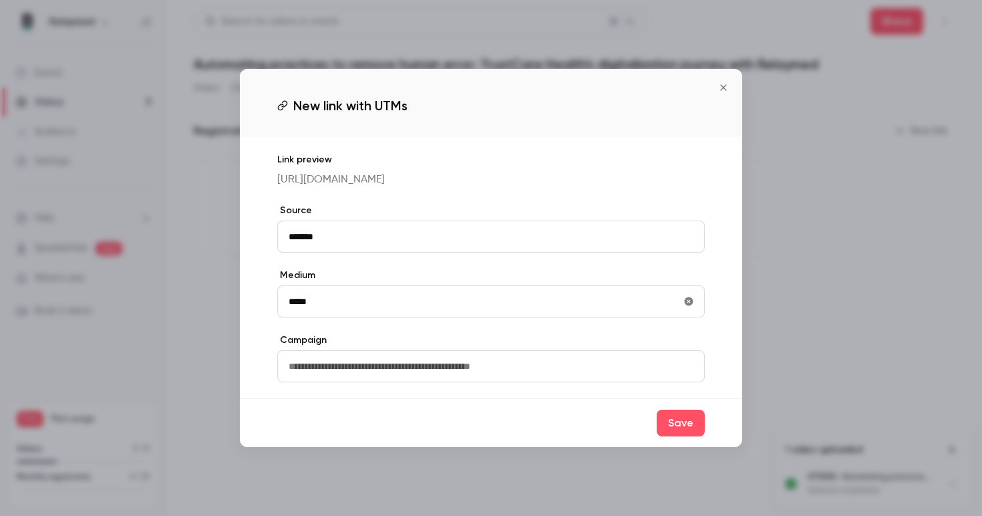
type input "*****"
click at [441, 382] on input "text" at bounding box center [491, 366] width 428 height 32
type input "*"
type input "**********"
click at [679, 436] on button "Save" at bounding box center [681, 423] width 48 height 27
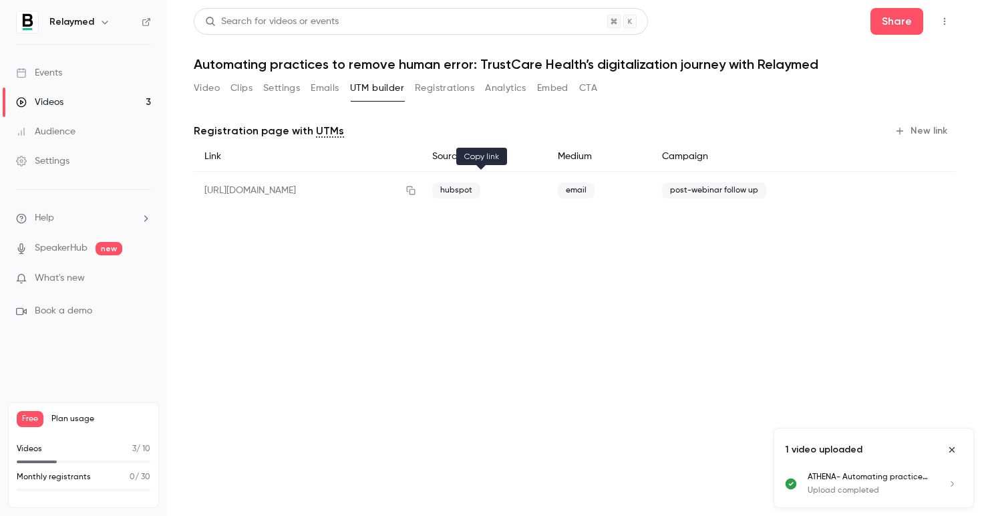
click at [422, 191] on button "button" at bounding box center [410, 190] width 21 height 21
click at [913, 129] on button "New link" at bounding box center [922, 130] width 66 height 21
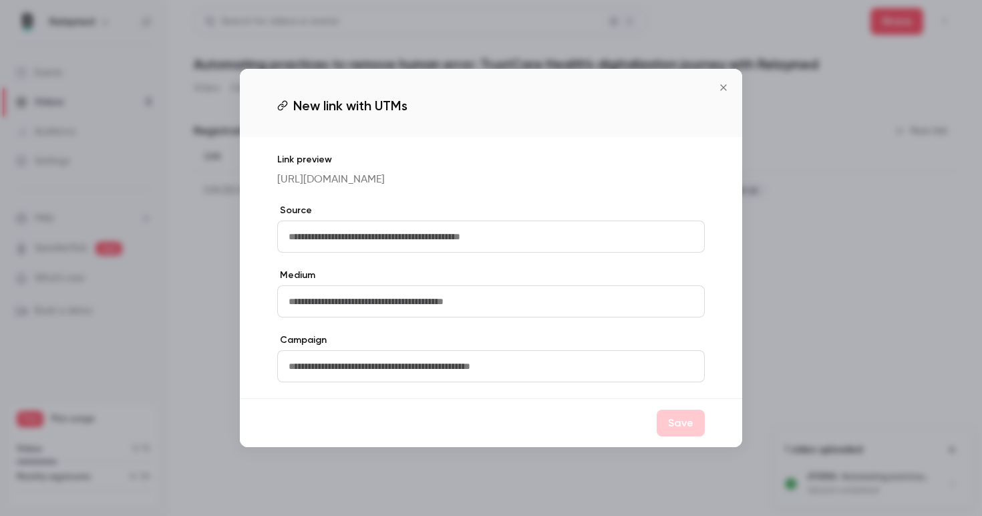
click at [459, 251] on input "text" at bounding box center [491, 236] width 428 height 32
type input "********"
click at [400, 313] on input "text" at bounding box center [491, 301] width 428 height 32
type input "*******"
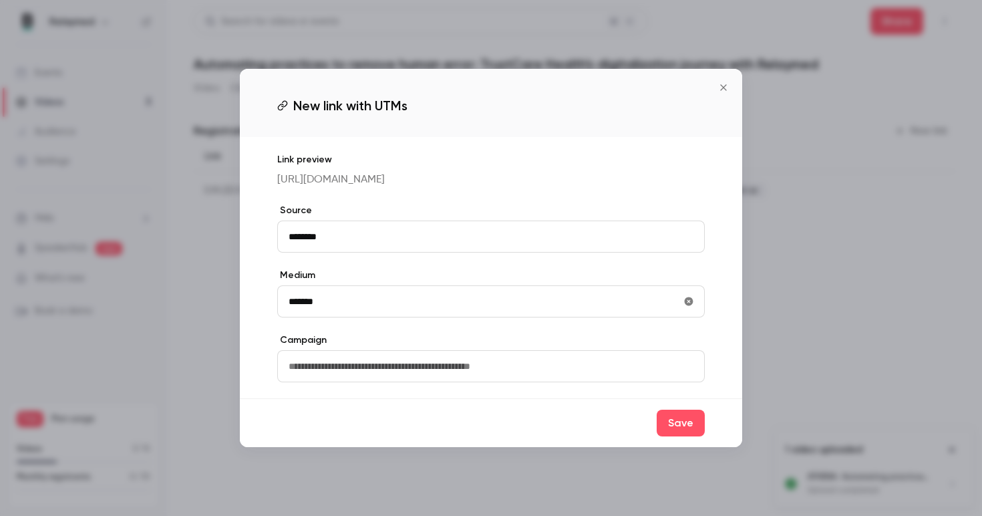
click at [386, 379] on input "text" at bounding box center [491, 366] width 428 height 32
type input "**********"
click at [684, 436] on button "Save" at bounding box center [681, 423] width 48 height 27
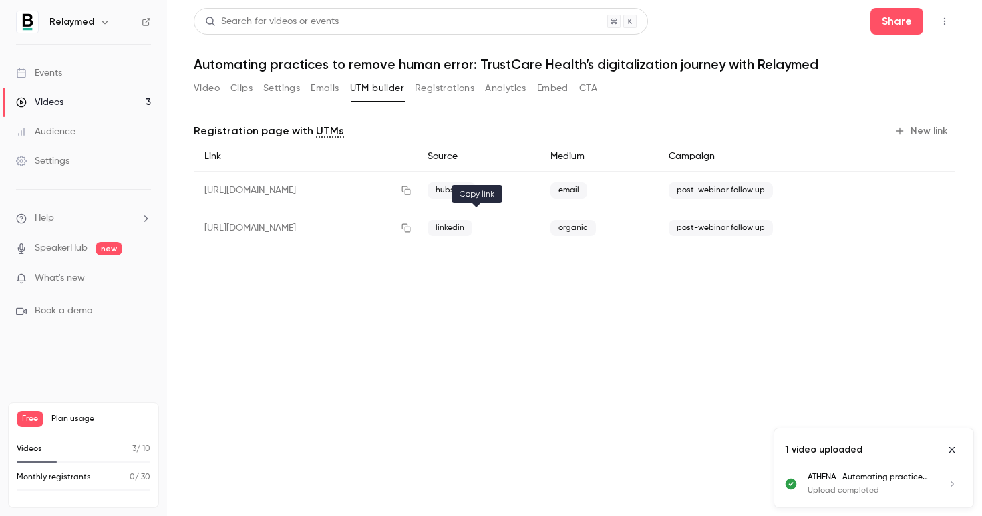
click at [412, 229] on icon "button" at bounding box center [406, 227] width 11 height 9
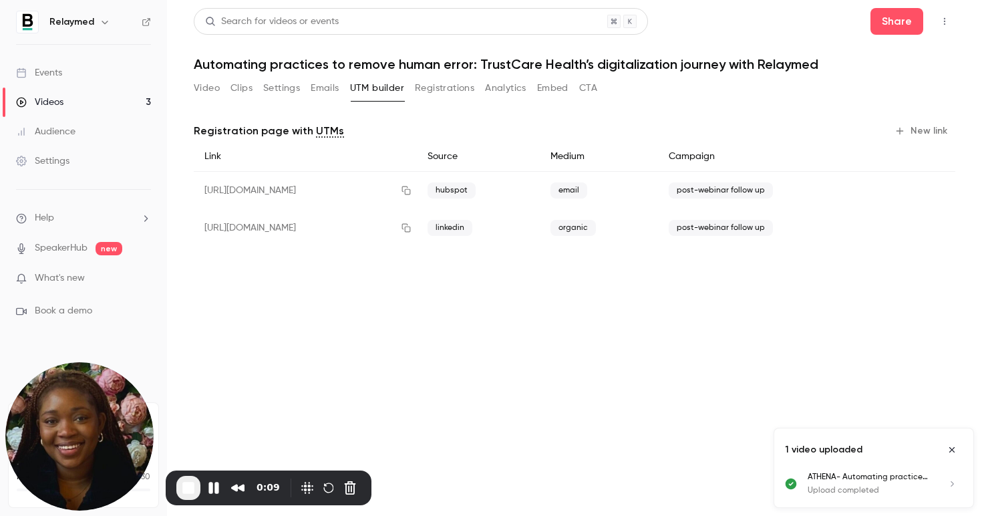
click at [198, 87] on button "Video" at bounding box center [207, 88] width 26 height 21
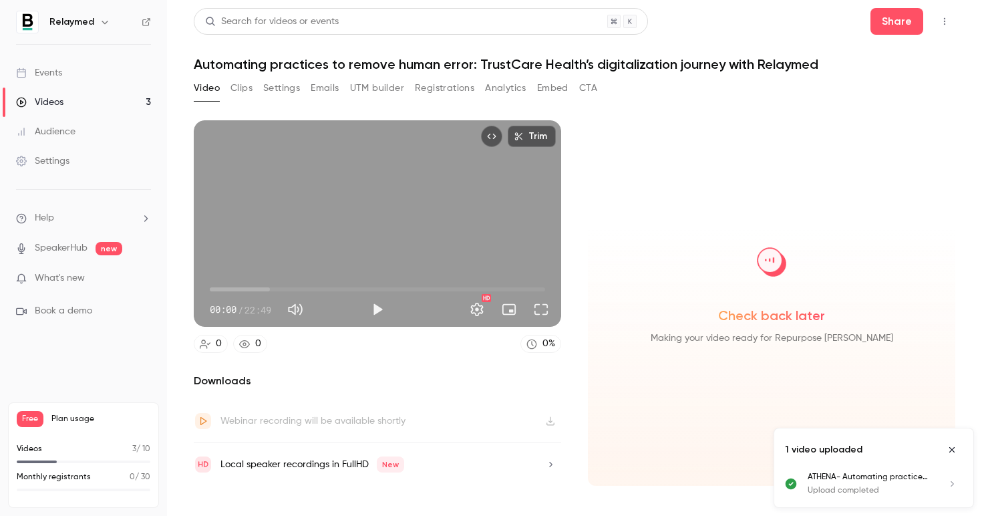
click at [296, 86] on button "Settings" at bounding box center [281, 88] width 37 height 21
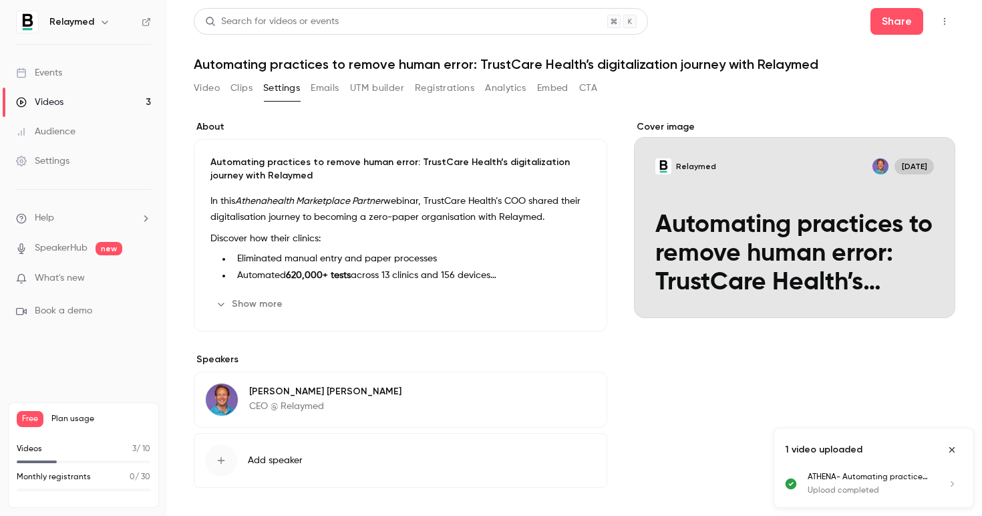
click at [565, 301] on button "Edit" at bounding box center [566, 303] width 49 height 21
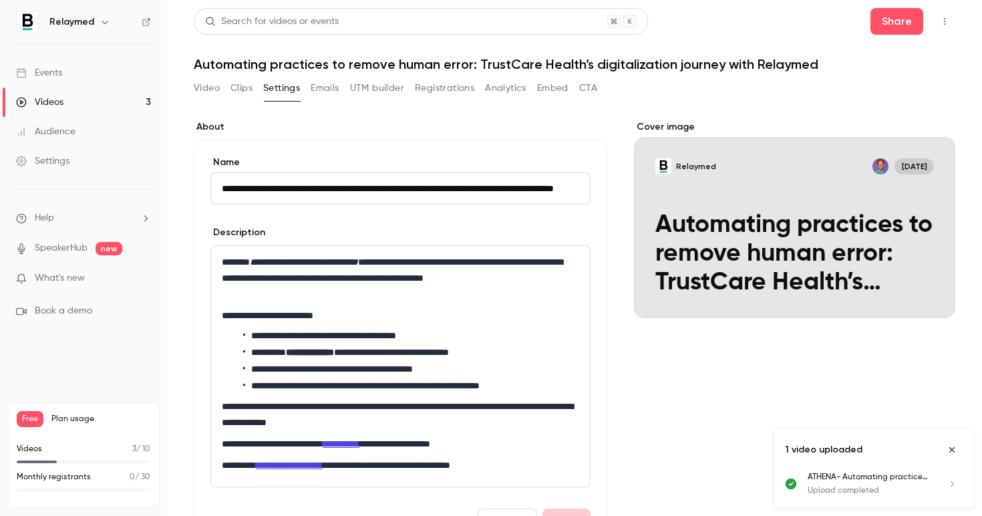
scroll to position [0, 81]
click at [355, 306] on div "**********" at bounding box center [400, 366] width 379 height 241
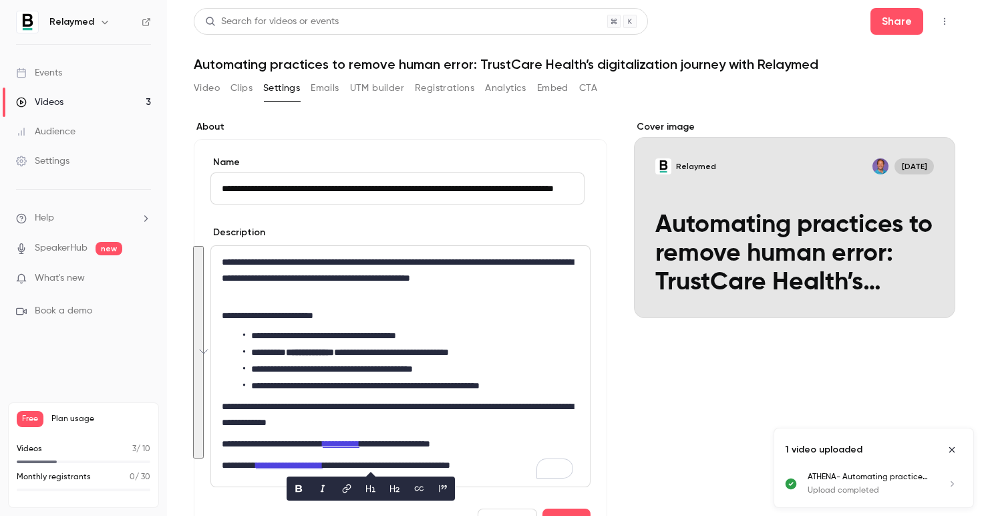
click at [253, 264] on p "**********" at bounding box center [397, 278] width 351 height 48
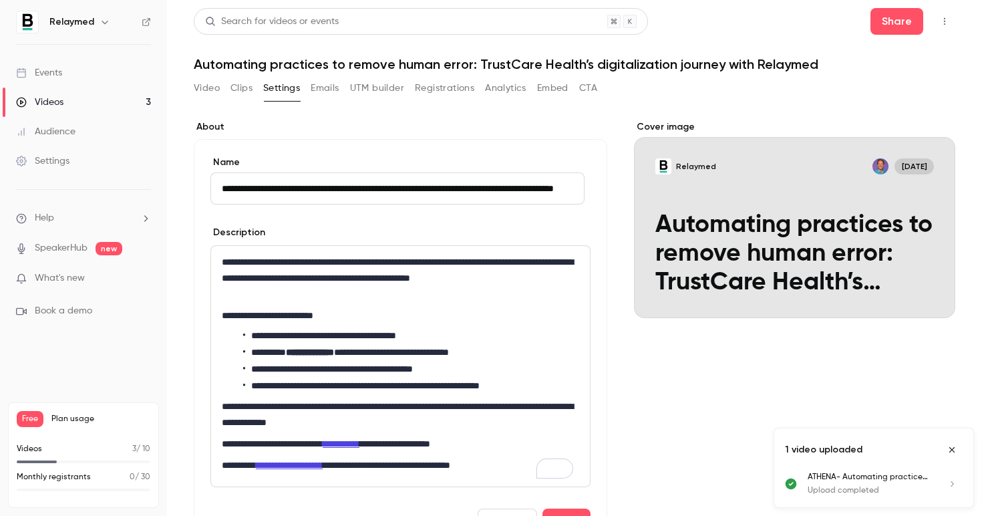
click at [395, 371] on li "**********" at bounding box center [408, 369] width 330 height 14
click at [444, 410] on p "**********" at bounding box center [397, 414] width 351 height 32
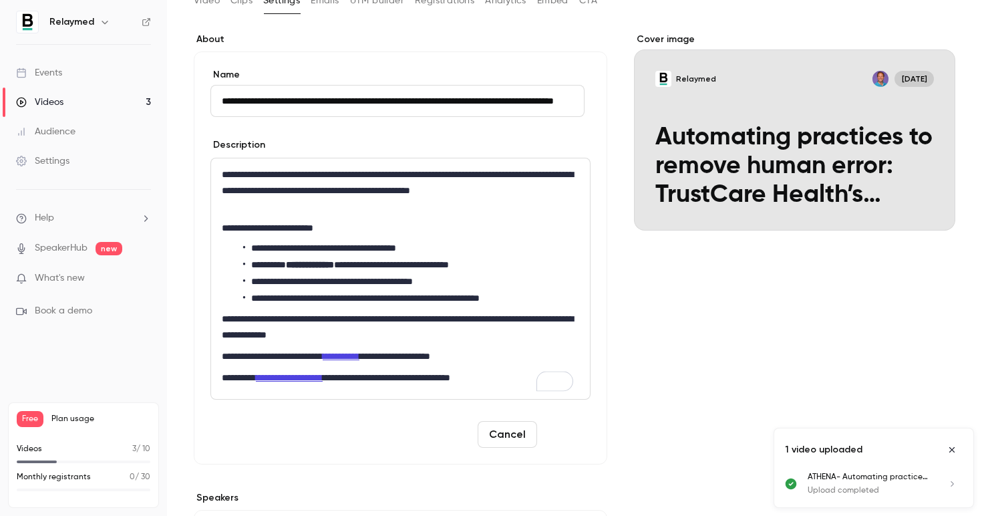
click at [561, 432] on button "Save" at bounding box center [567, 434] width 48 height 27
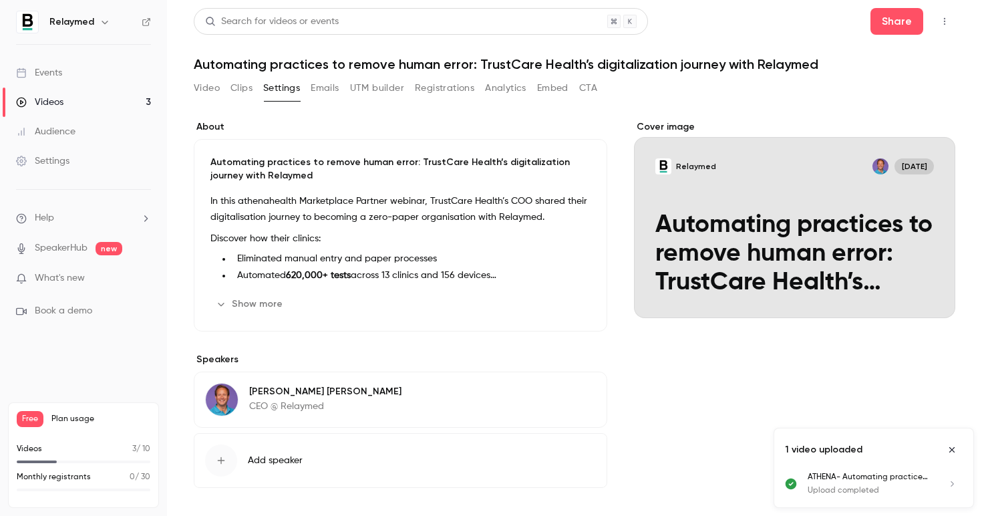
click at [947, 446] on icon "Close uploads list" at bounding box center [952, 449] width 11 height 9
click at [90, 98] on link "Videos 3" at bounding box center [83, 102] width 167 height 29
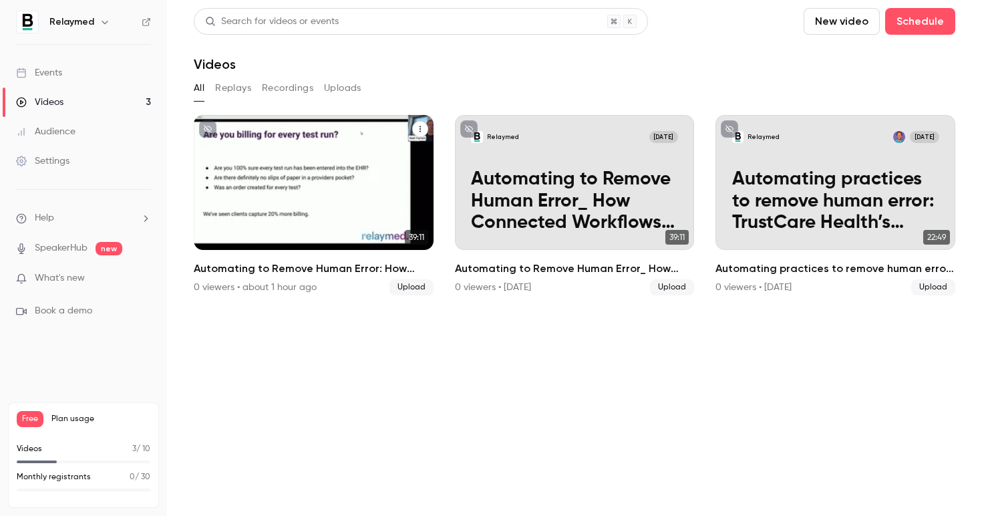
click at [308, 231] on p "Automating to Remove Human Error: How Connected Workflows Can Transform Your Pr…" at bounding box center [313, 200] width 207 height 65
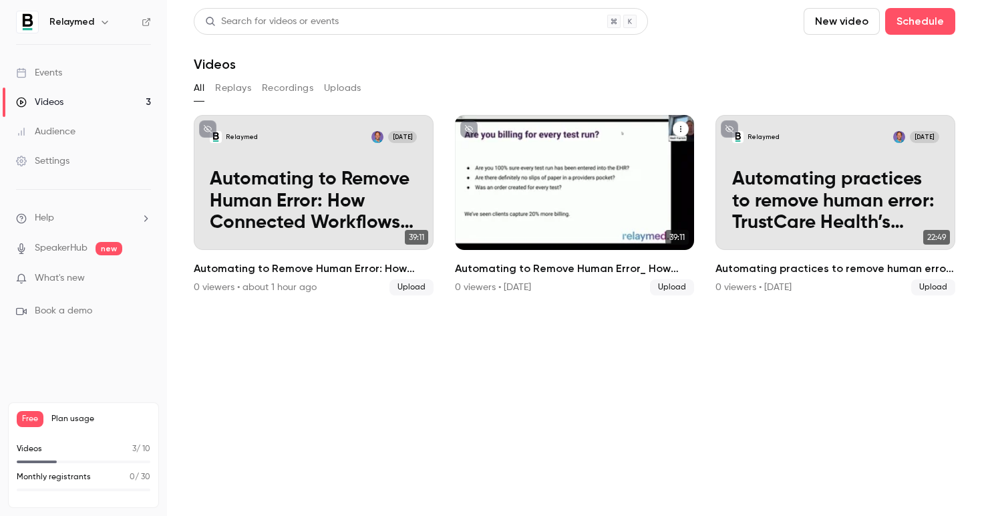
click at [480, 206] on p "Automating to Remove Human Error_ How Connected Workflows Can Transform Your Pr…" at bounding box center [574, 200] width 207 height 65
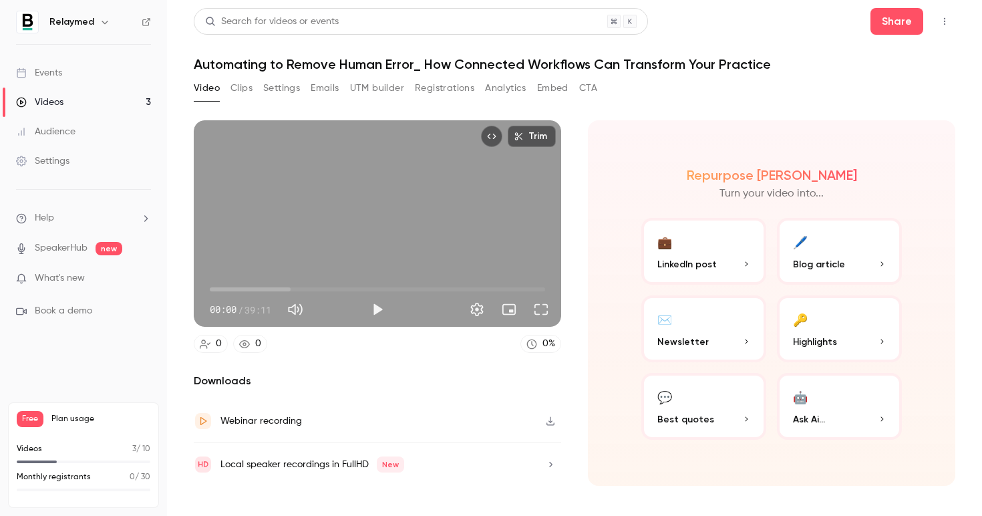
click at [299, 86] on button "Settings" at bounding box center [281, 88] width 37 height 21
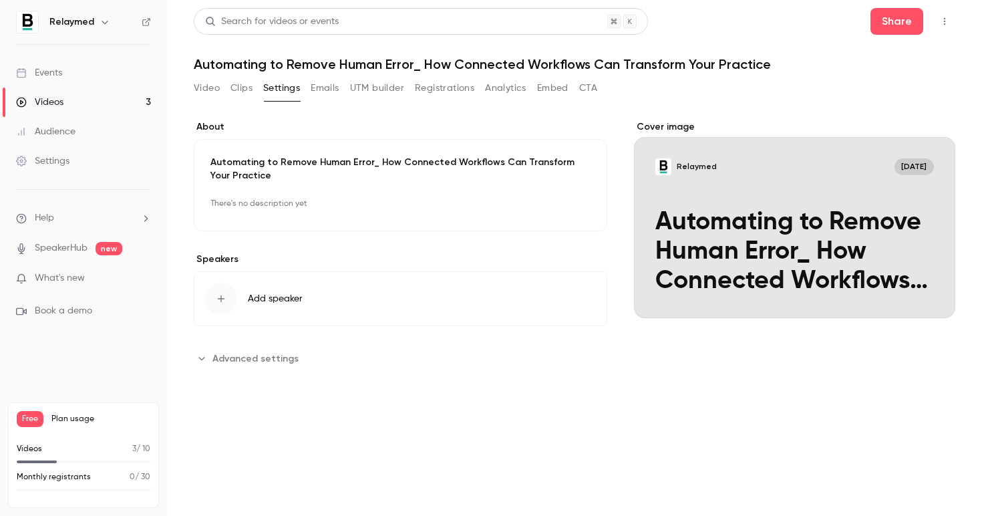
click at [88, 97] on link "Videos 3" at bounding box center [83, 102] width 167 height 29
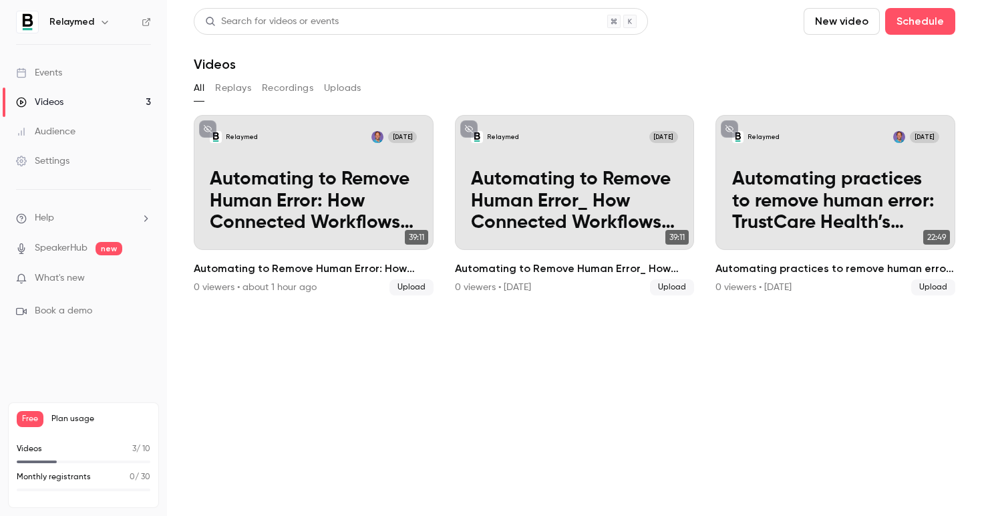
drag, startPoint x: 585, startPoint y: 273, endPoint x: 608, endPoint y: 52, distance: 221.7
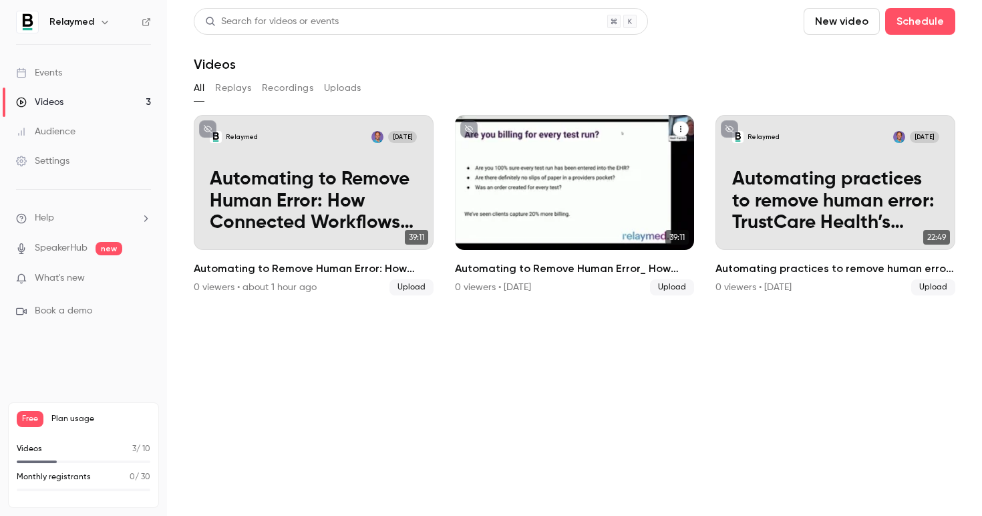
click at [533, 168] on p "Automating to Remove Human Error_ How Connected Workflows Can Transform Your Pr…" at bounding box center [574, 200] width 207 height 65
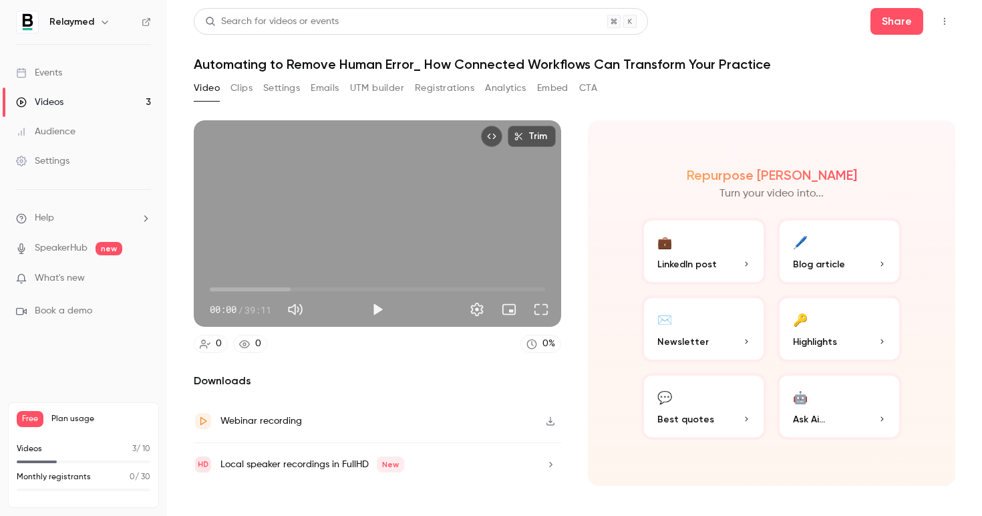
click at [278, 90] on button "Settings" at bounding box center [281, 88] width 37 height 21
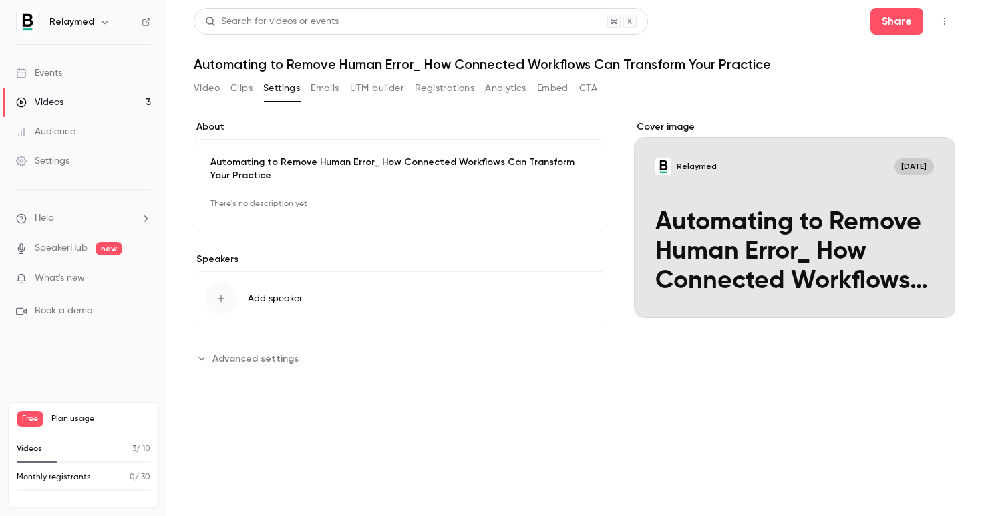
click at [82, 98] on link "Videos 3" at bounding box center [83, 102] width 167 height 29
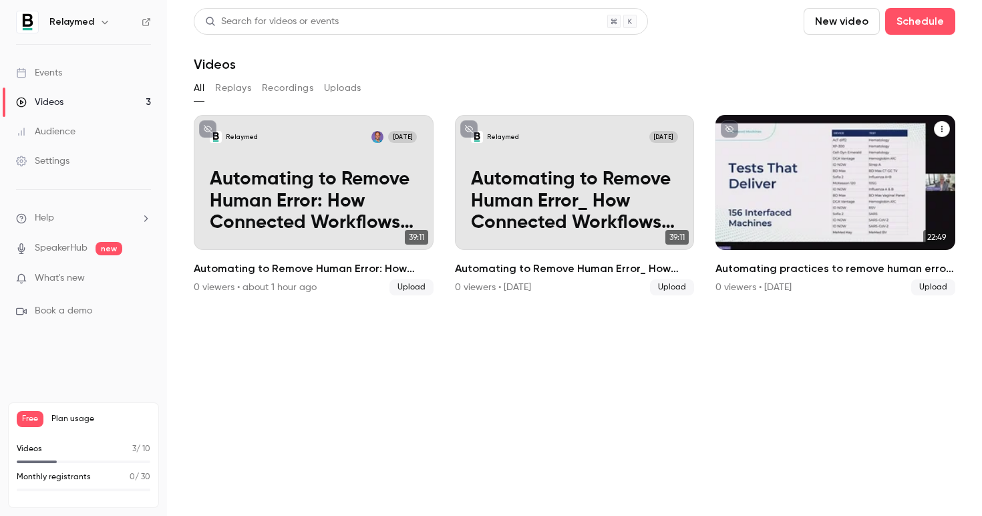
click at [777, 159] on div "Relaymed Aug 27 Automating practices to remove human error: TrustCare Health’s …" at bounding box center [836, 182] width 240 height 135
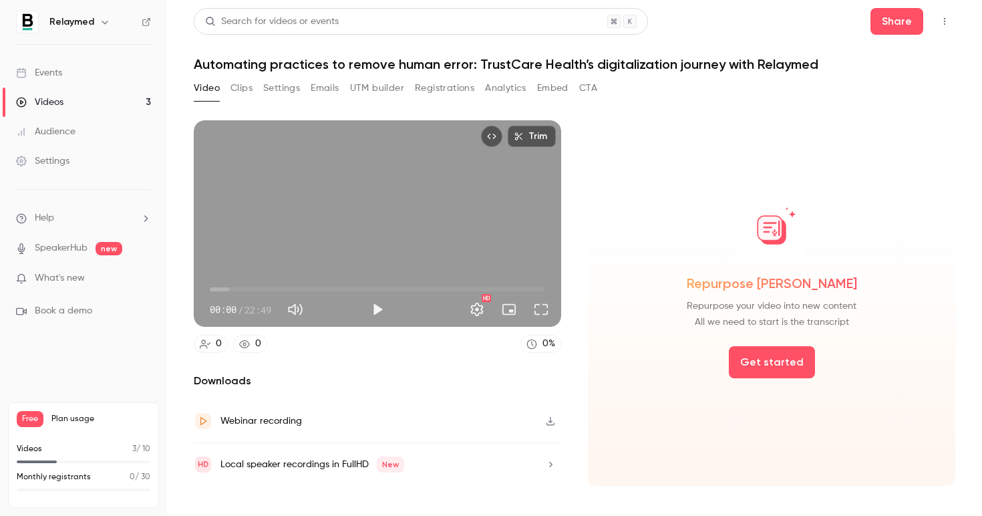
click at [295, 86] on button "Settings" at bounding box center [281, 88] width 37 height 21
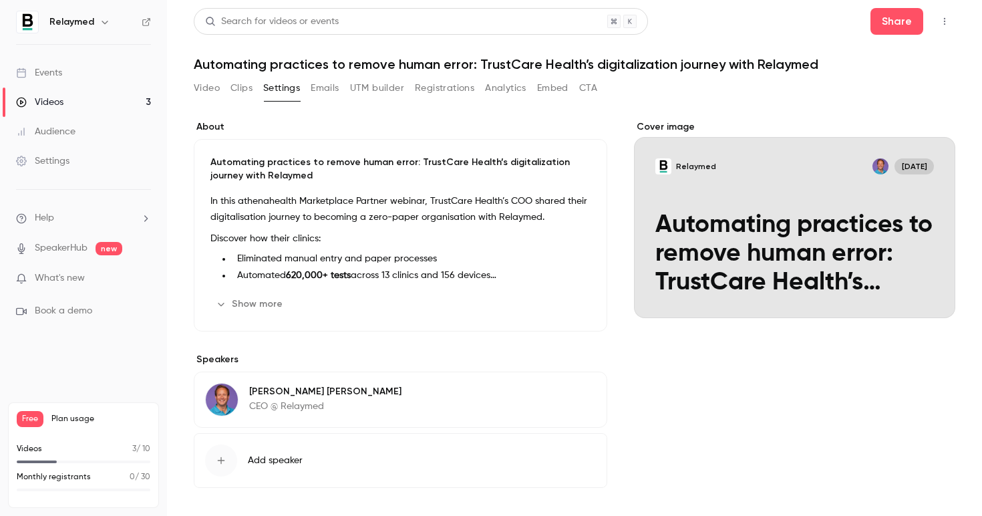
click at [389, 82] on button "UTM builder" at bounding box center [377, 88] width 54 height 21
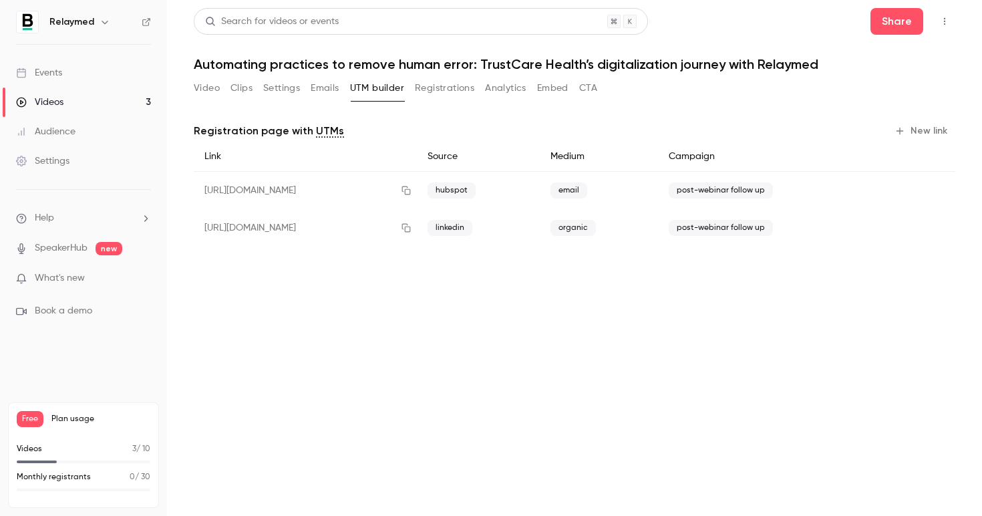
click at [291, 90] on button "Settings" at bounding box center [281, 88] width 37 height 21
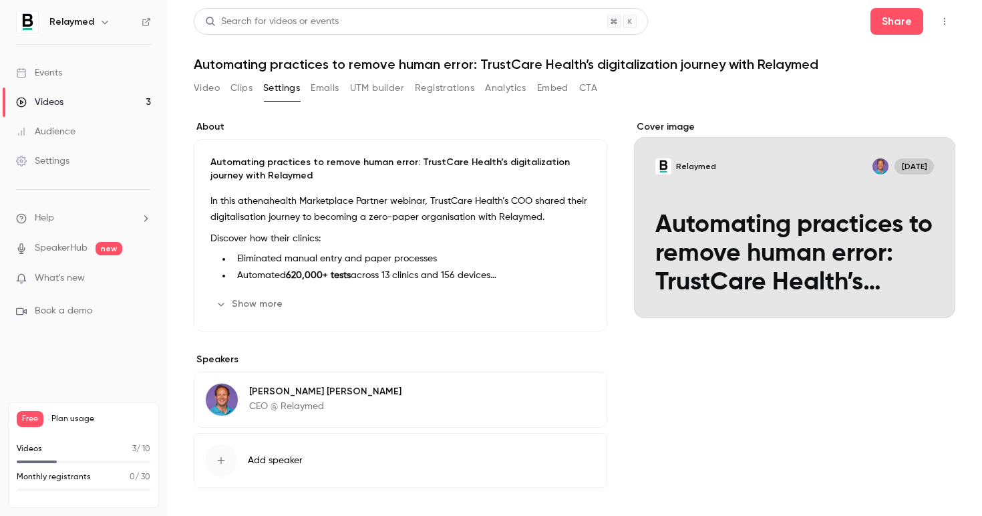
click at [183, 94] on main "Search for videos or events Share Automating practices to remove human error: T…" at bounding box center [574, 258] width 815 height 516
click at [195, 93] on button "Video" at bounding box center [207, 88] width 26 height 21
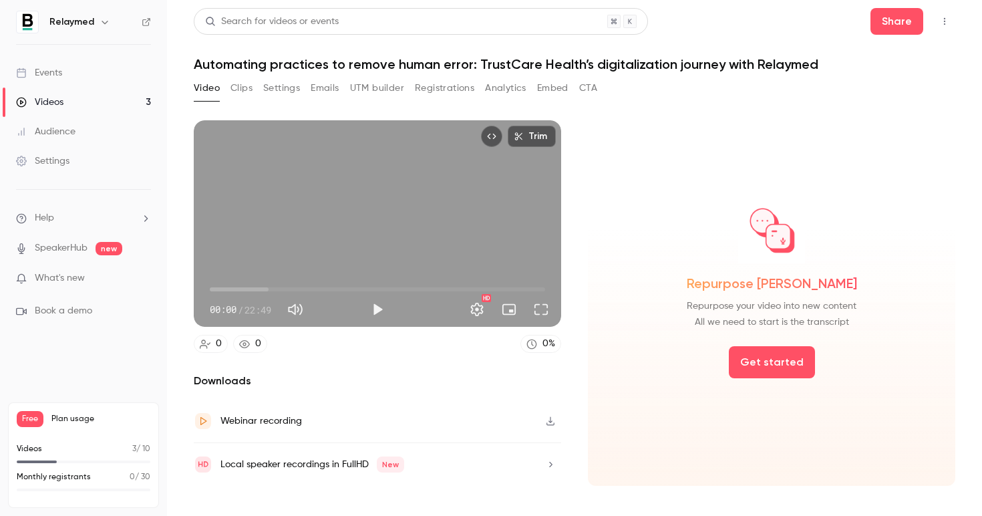
click at [245, 285] on span "00:00" at bounding box center [377, 289] width 335 height 21
type input "*"
drag, startPoint x: 244, startPoint y: 285, endPoint x: 175, endPoint y: 283, distance: 68.9
click at [176, 283] on main "Search for videos or events Share Automating practices to remove human error: T…" at bounding box center [574, 258] width 815 height 516
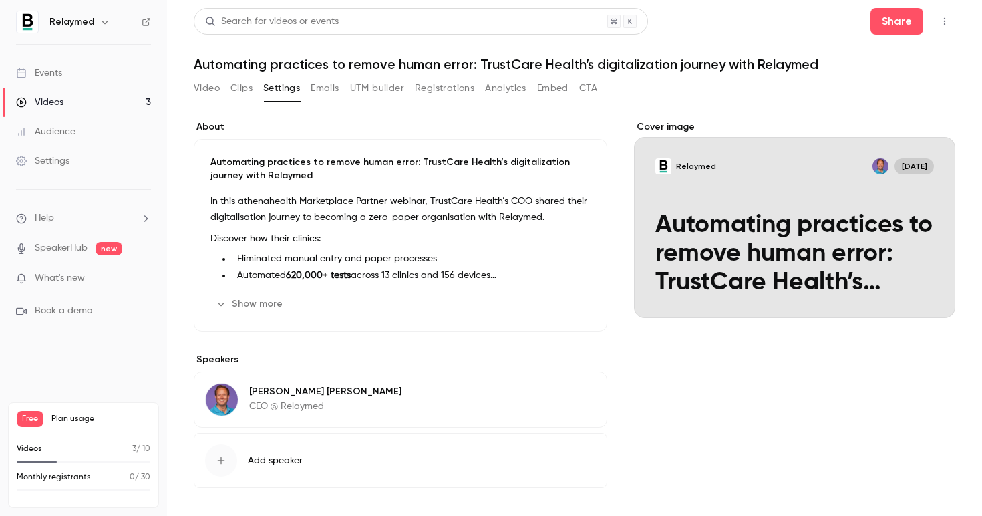
click at [65, 100] on link "Videos 3" at bounding box center [83, 102] width 167 height 29
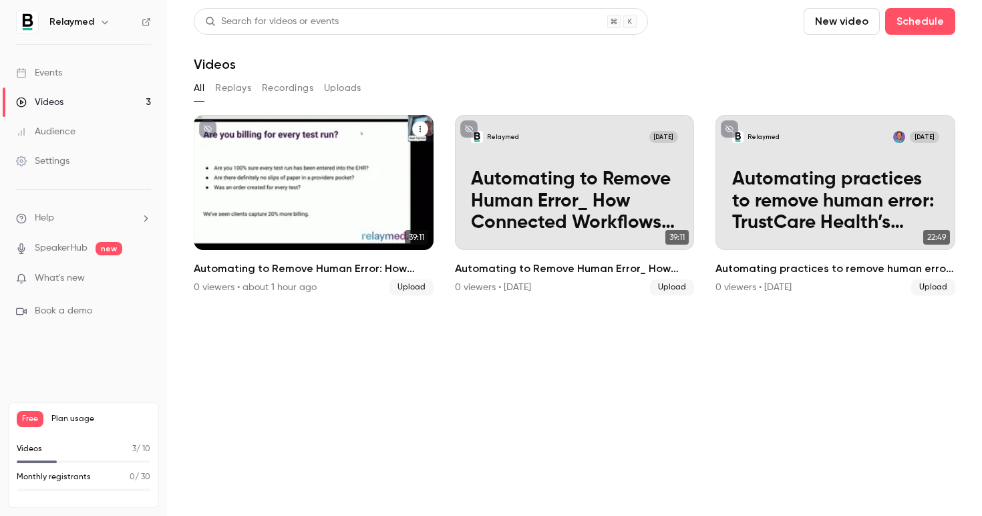
click at [416, 127] on icon "Automating to Remove Human Error: How Connected Workflows Can Transform Your Pr…" at bounding box center [420, 129] width 8 height 8
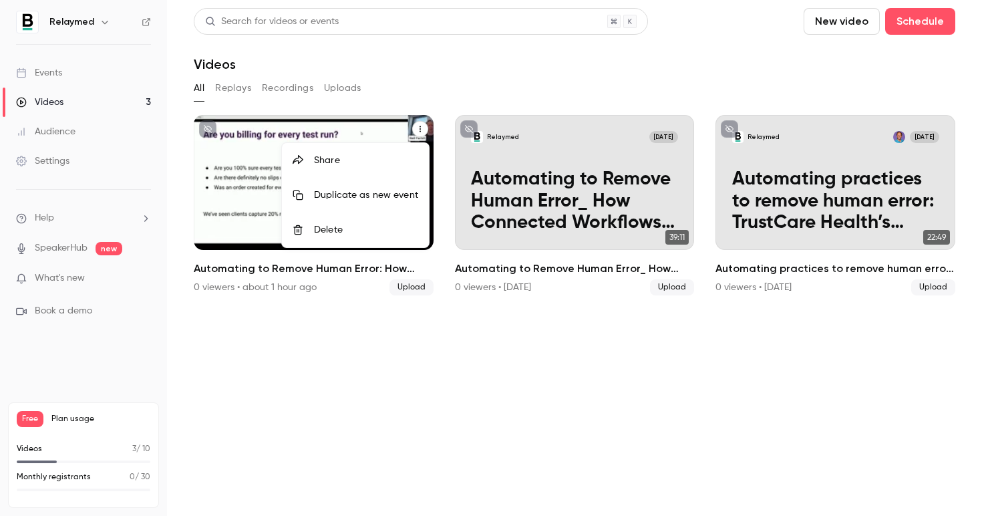
click at [619, 321] on div at bounding box center [491, 258] width 982 height 516
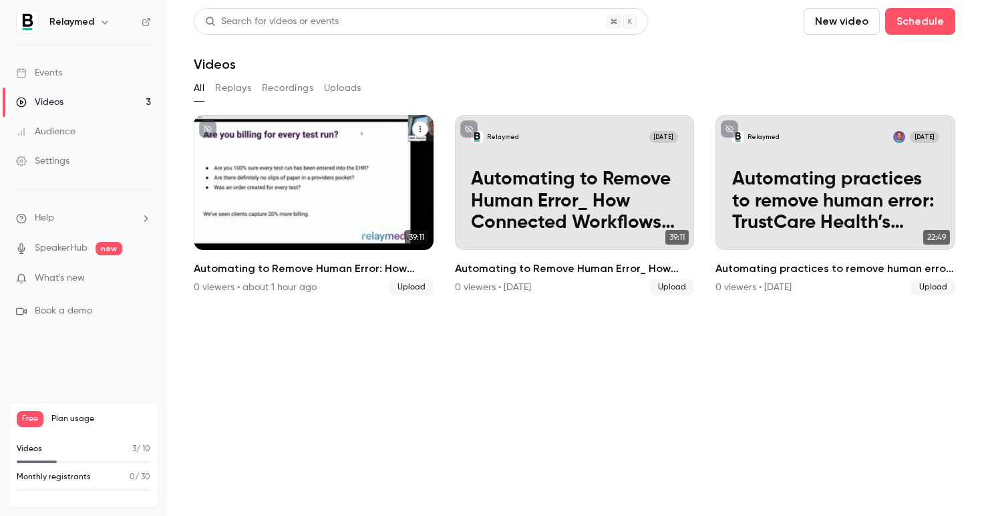
click at [847, 11] on button "New video" at bounding box center [842, 21] width 76 height 27
click at [784, 174] on div at bounding box center [491, 258] width 982 height 516
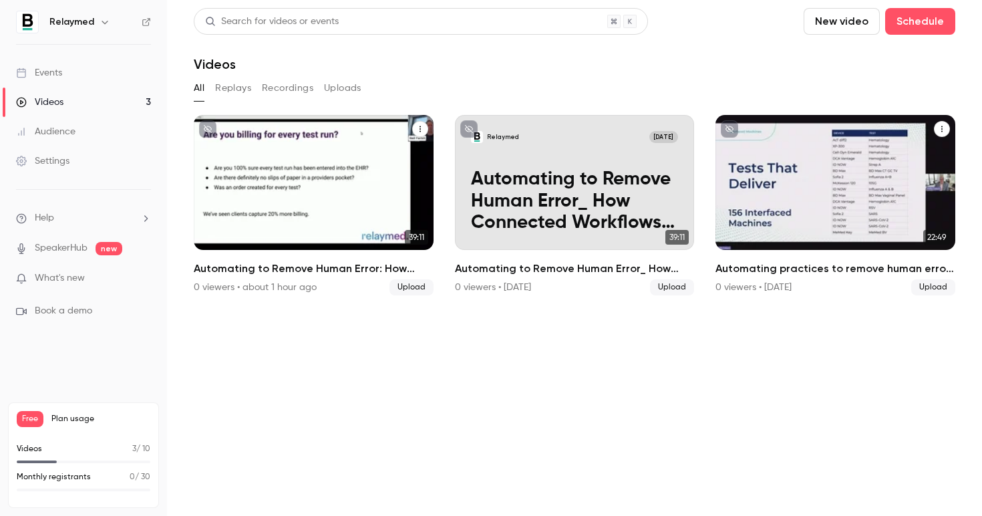
click at [773, 182] on p "Automating practices to remove human error: TrustCare Health’s digitalization j…" at bounding box center [835, 200] width 207 height 65
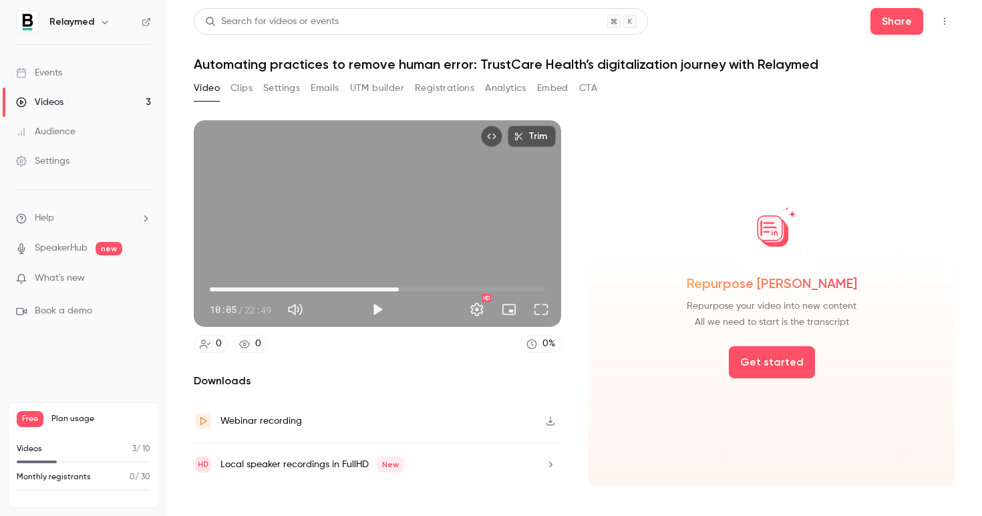
drag, startPoint x: 216, startPoint y: 287, endPoint x: 400, endPoint y: 285, distance: 183.7
click at [400, 285] on span "12:52" at bounding box center [377, 289] width 335 height 21
type input "*****"
click at [945, 13] on button "Top Bar Actions" at bounding box center [944, 21] width 21 height 21
click at [902, 97] on li "Duplicate as new event" at bounding box center [882, 90] width 147 height 35
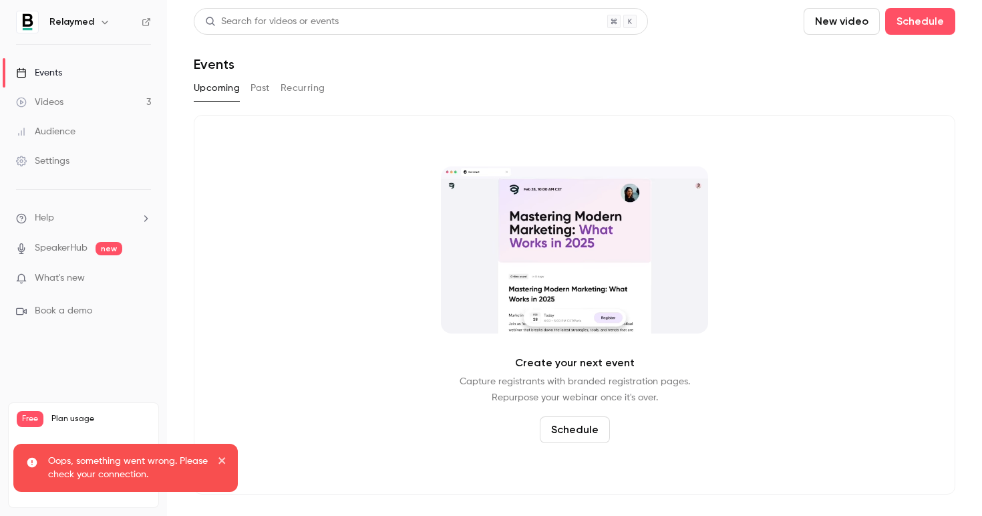
click at [220, 456] on icon "close" at bounding box center [222, 460] width 9 height 11
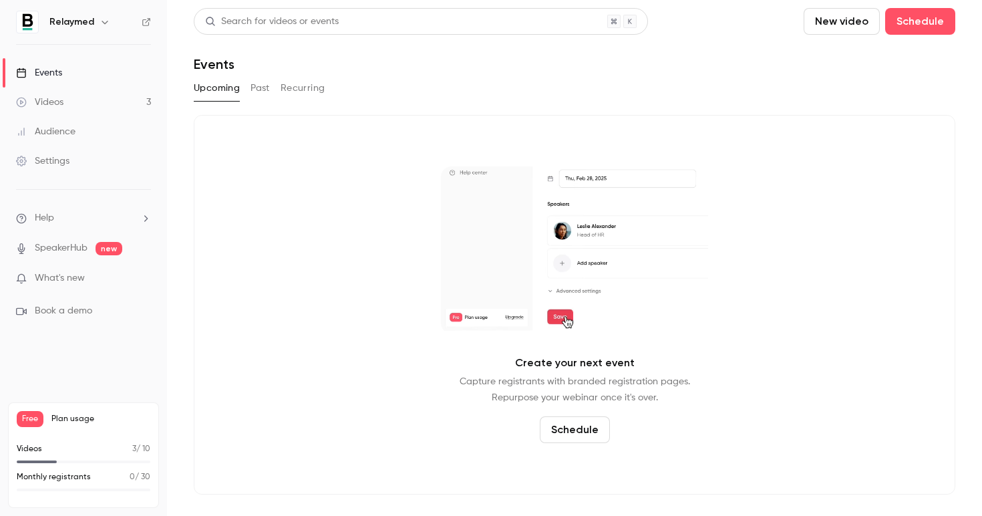
click at [59, 104] on div "Videos" at bounding box center [39, 102] width 47 height 13
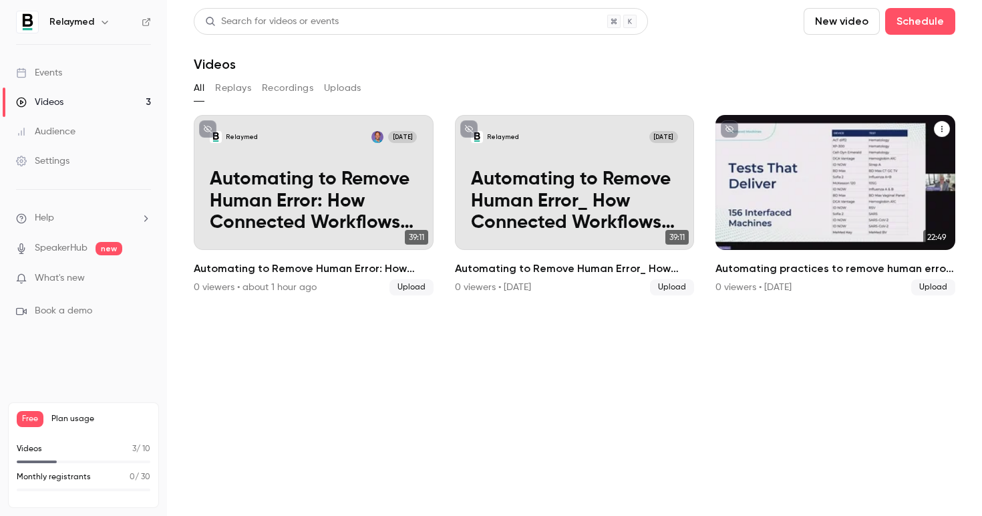
click at [942, 126] on icon "Automating practices to remove human error: TrustCare Health’s digitalization j…" at bounding box center [942, 129] width 8 height 8
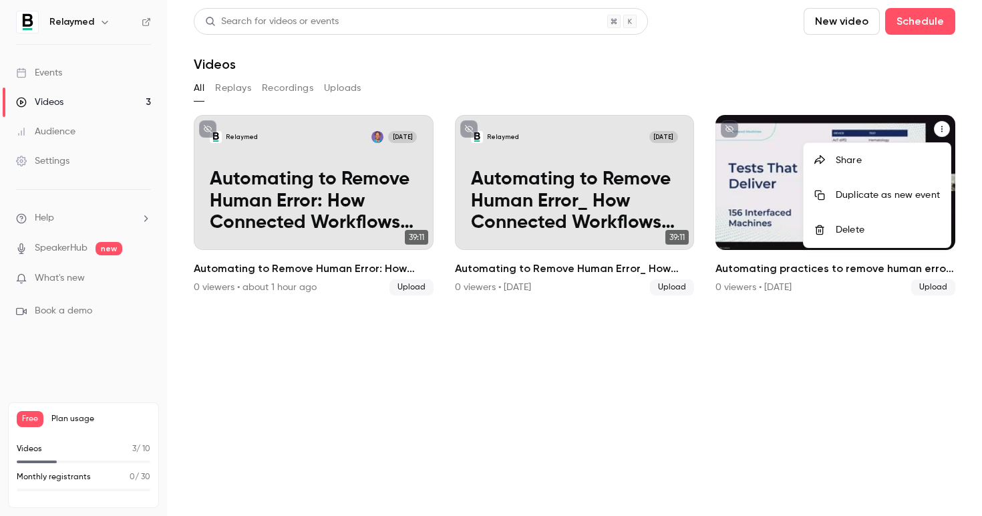
click at [852, 194] on div "Duplicate as new event" at bounding box center [888, 194] width 104 height 13
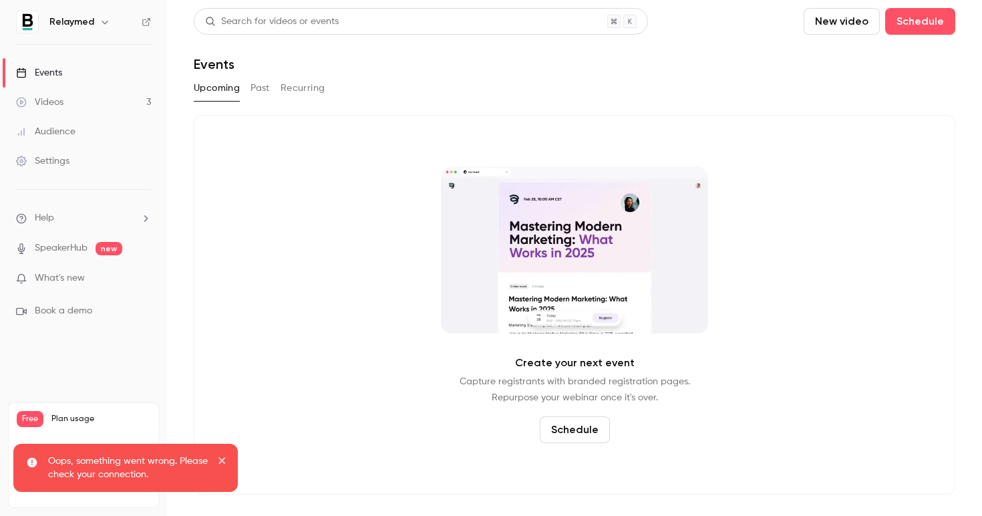
click at [59, 96] on div "Videos" at bounding box center [39, 102] width 47 height 13
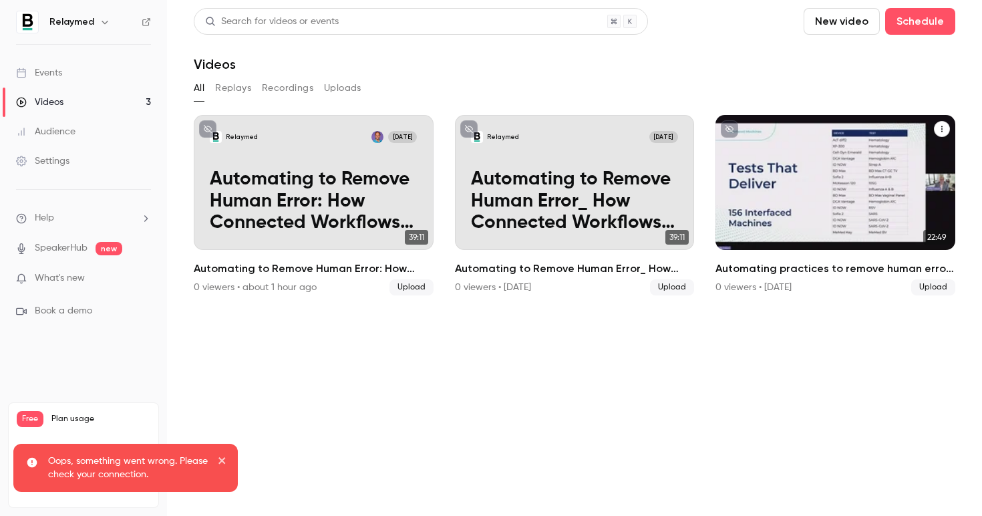
click at [943, 127] on icon "Automating practices to remove human error: TrustCare Health’s digitalization j…" at bounding box center [942, 129] width 8 height 8
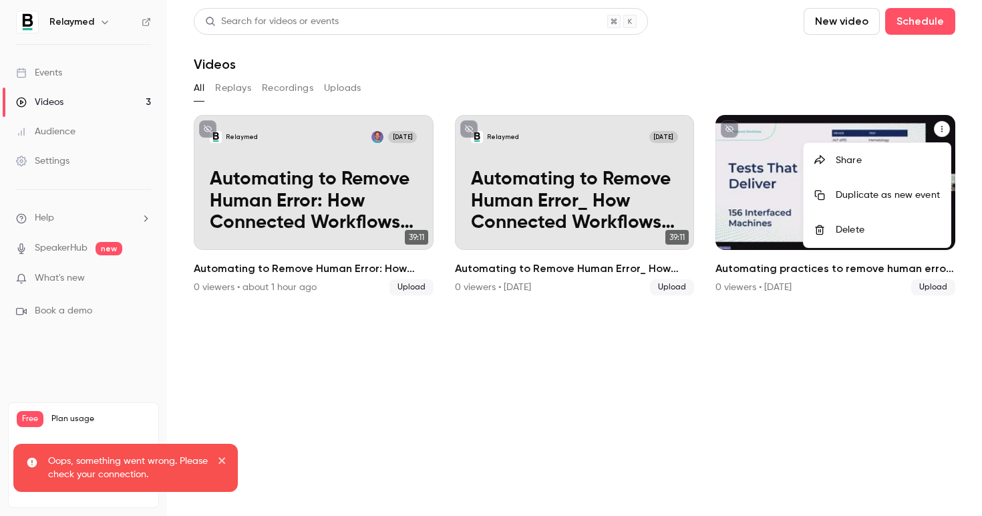
click at [758, 162] on div at bounding box center [491, 258] width 982 height 516
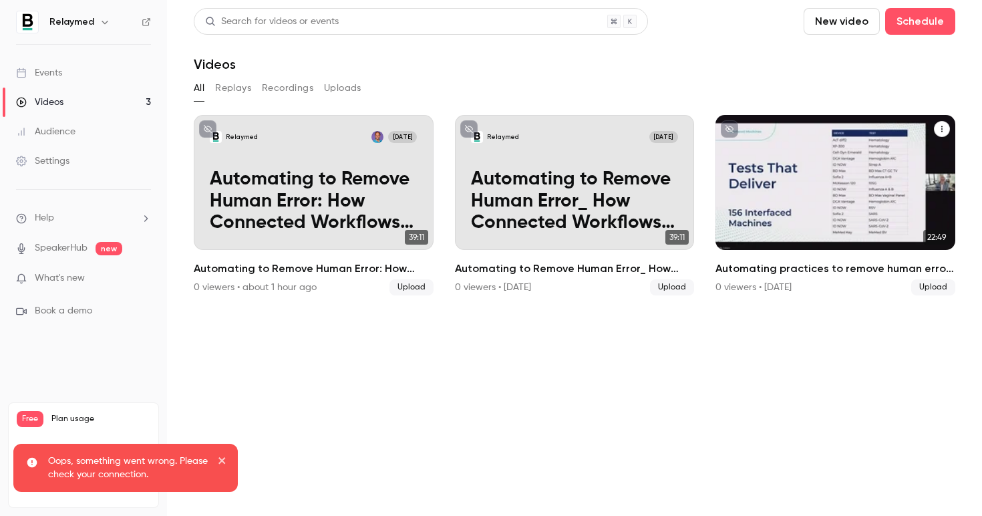
click at [754, 152] on div "Relaymed Aug 27 Automating practices to remove human error: TrustCare Health’s …" at bounding box center [836, 182] width 240 height 135
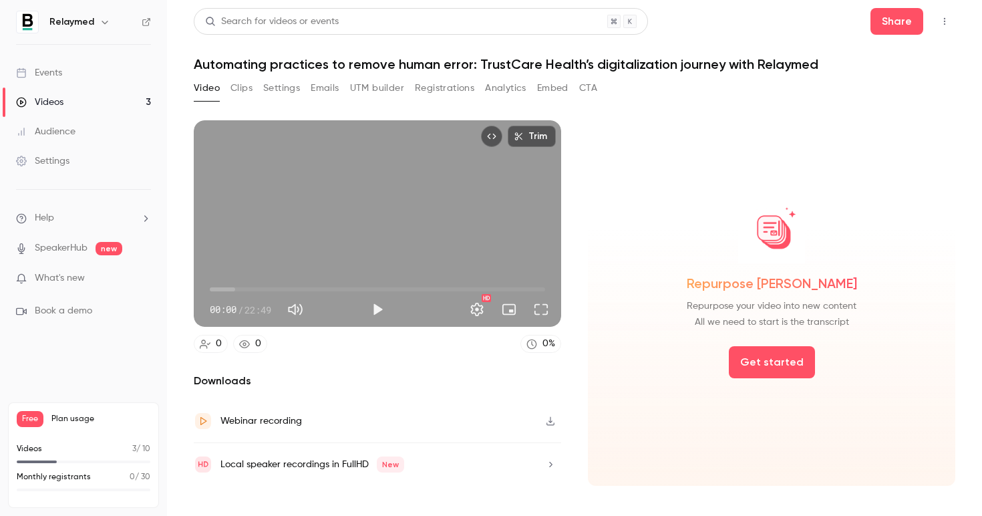
click at [204, 64] on h1 "Automating practices to remove human error: TrustCare Health’s digitalization j…" at bounding box center [575, 64] width 762 height 16
click at [275, 92] on button "Settings" at bounding box center [281, 88] width 37 height 21
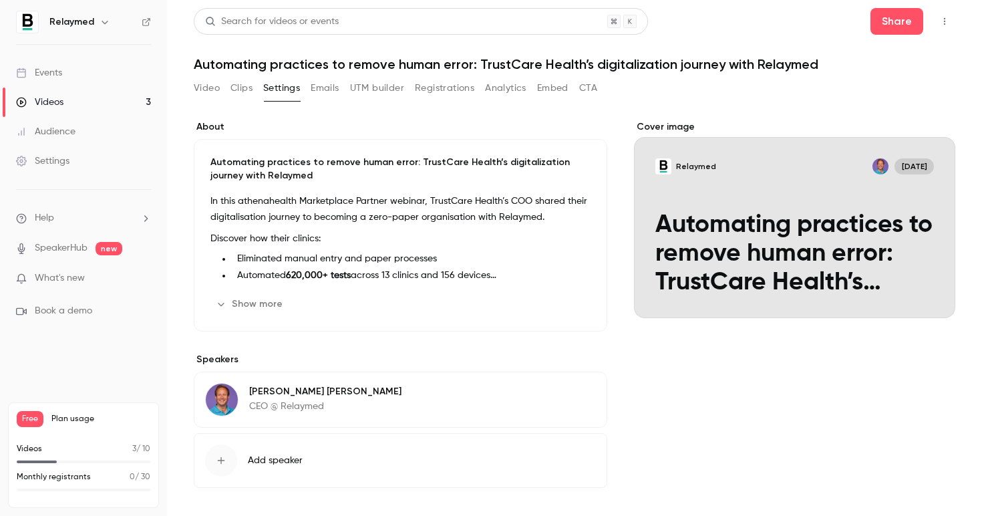
click at [200, 59] on h1 "Automating practices to remove human error: TrustCare Health’s digitalization j…" at bounding box center [575, 64] width 762 height 16
click at [925, 289] on icon "Cover image" at bounding box center [931, 294] width 15 height 11
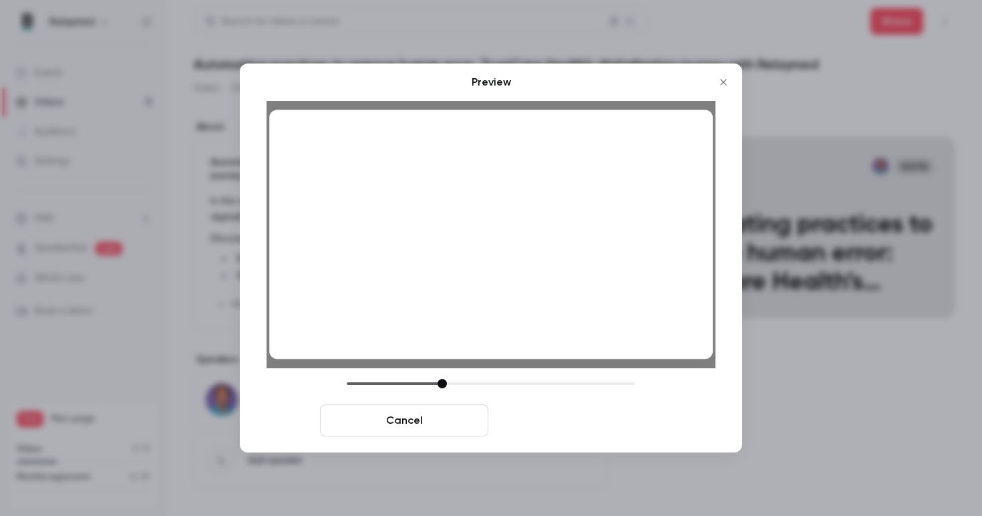
click at [578, 428] on button "Save cover" at bounding box center [578, 420] width 168 height 32
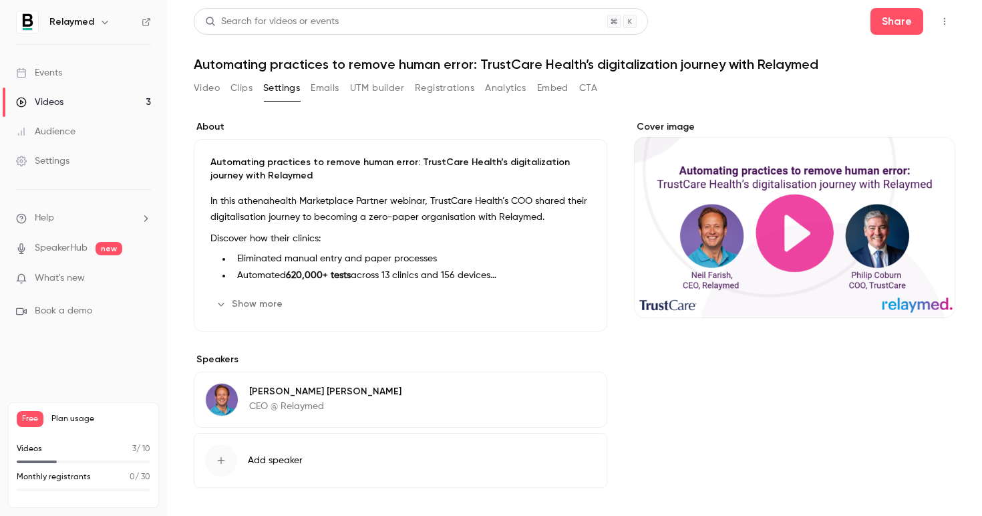
click at [287, 446] on button "Add speaker" at bounding box center [401, 460] width 414 height 55
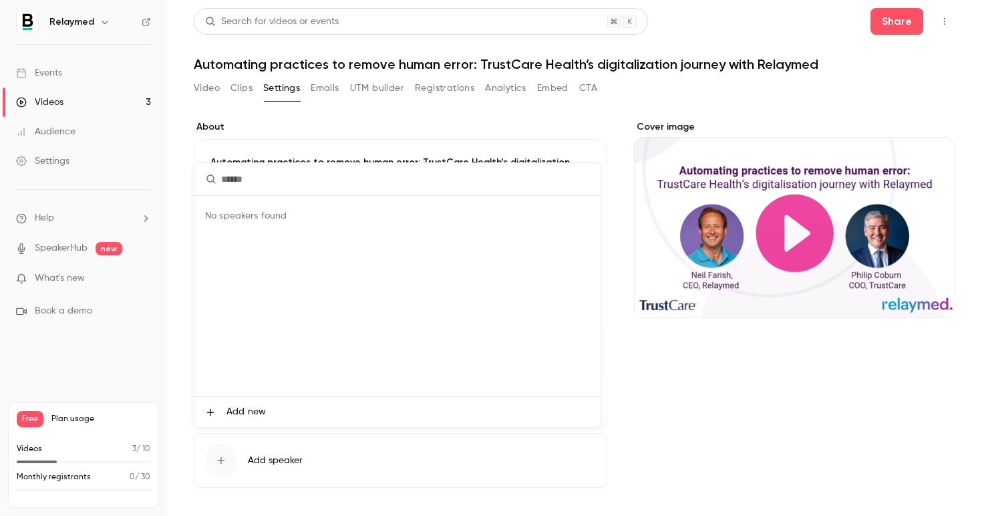
click at [258, 420] on li "Add new" at bounding box center [397, 412] width 406 height 30
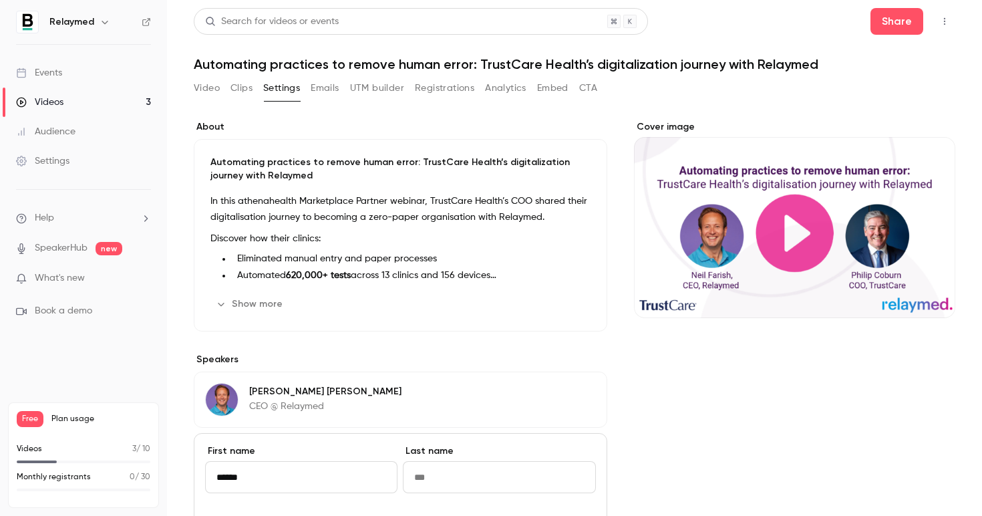
type input "******"
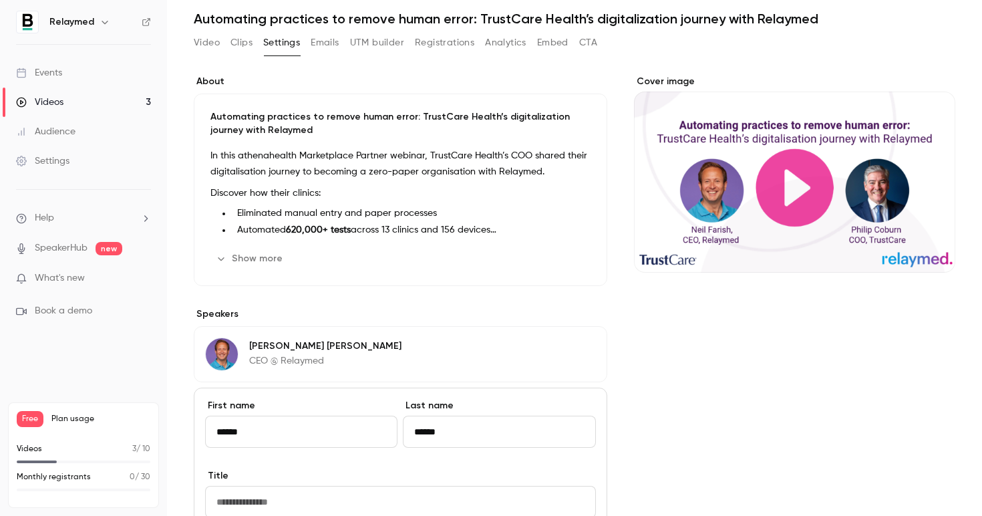
scroll to position [204, 0]
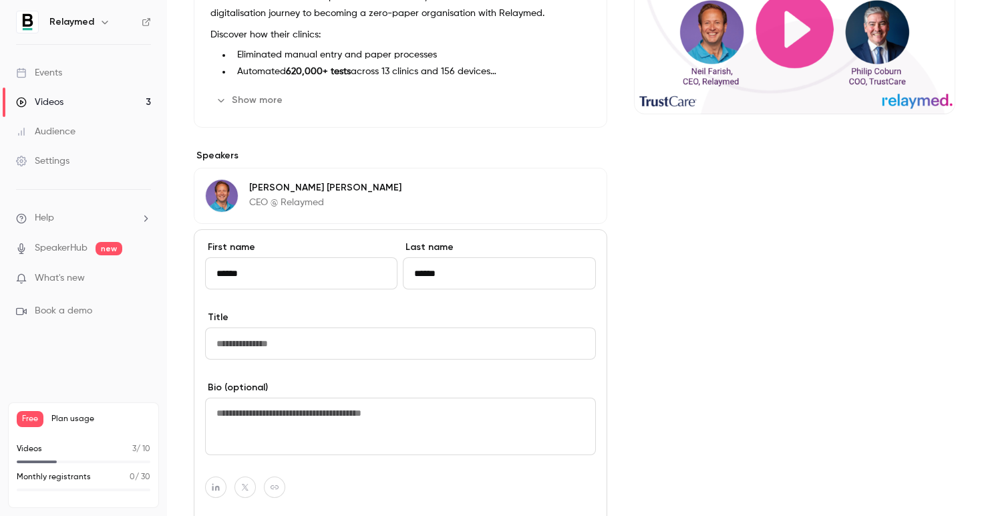
type input "******"
click at [278, 349] on input "Title" at bounding box center [400, 343] width 391 height 32
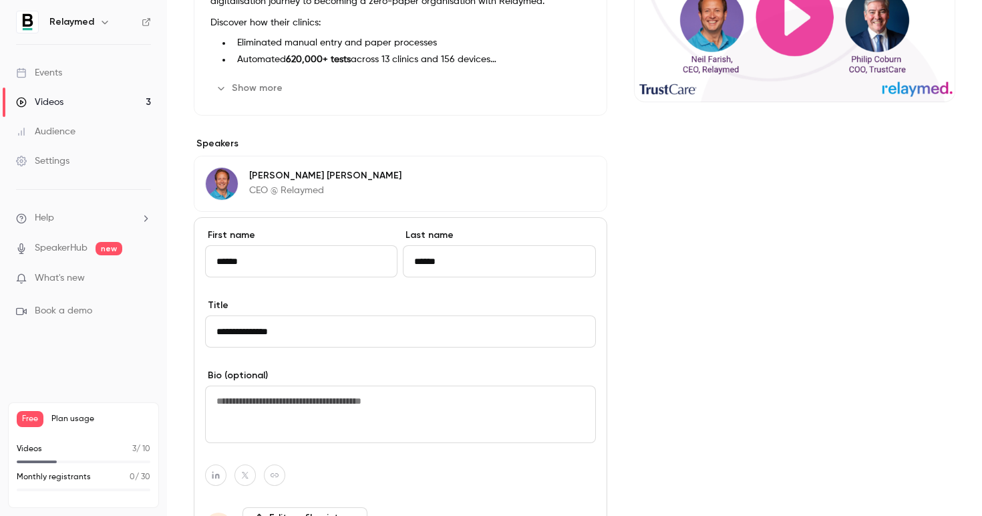
scroll to position [275, 0]
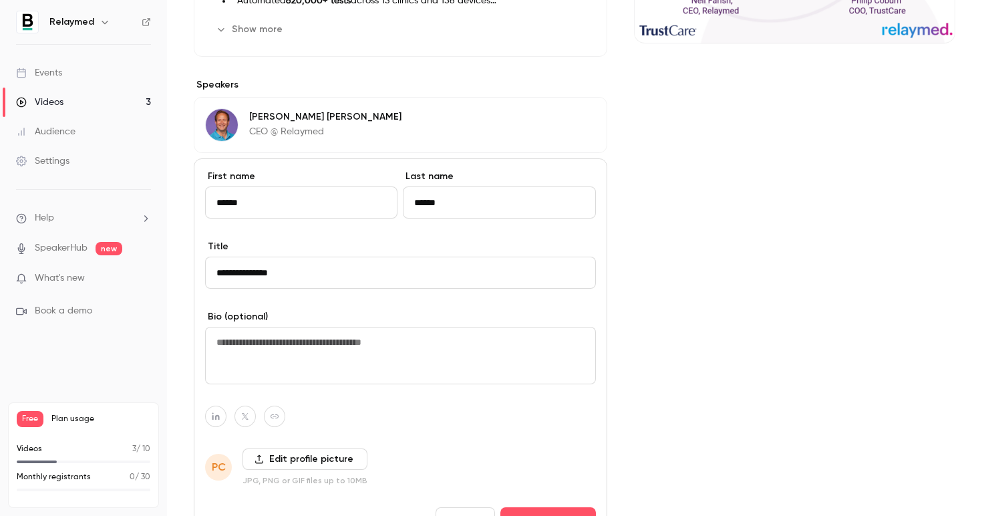
type input "**********"
click at [251, 355] on textarea at bounding box center [400, 355] width 391 height 57
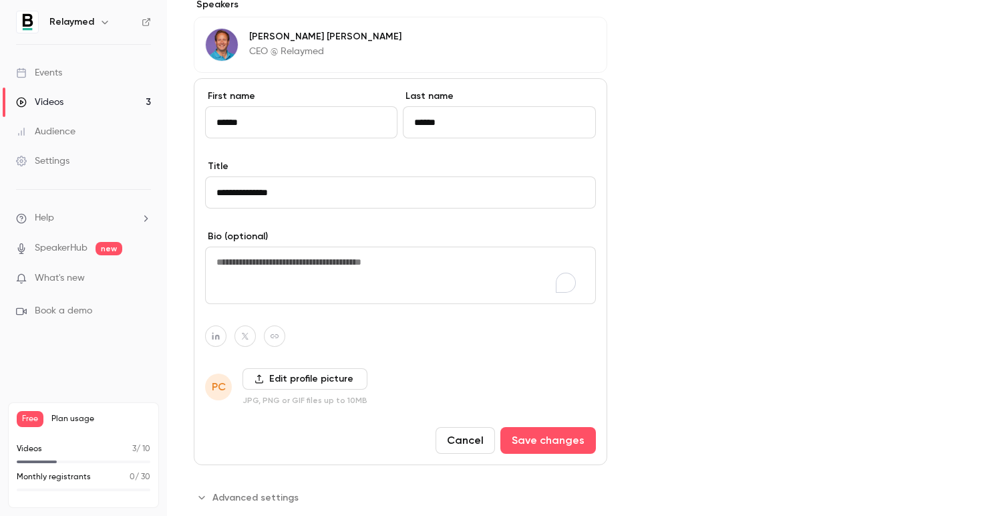
scroll to position [357, 0]
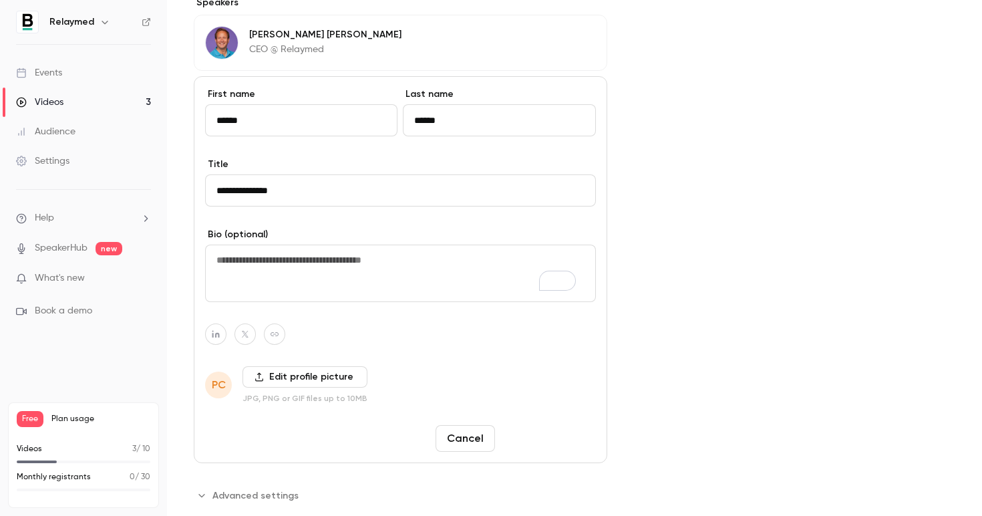
click at [545, 442] on button "Save changes" at bounding box center [548, 438] width 96 height 27
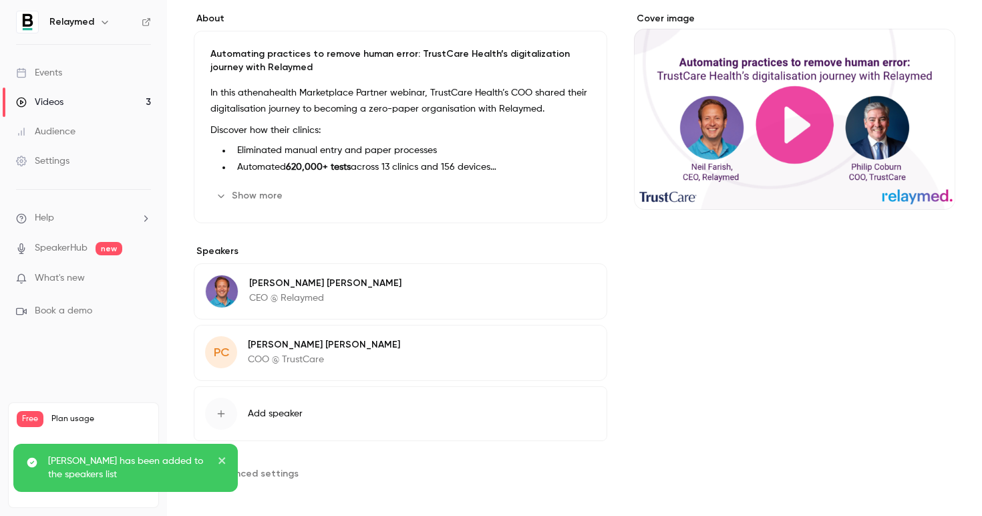
click at [557, 344] on icon "button" at bounding box center [558, 346] width 9 height 9
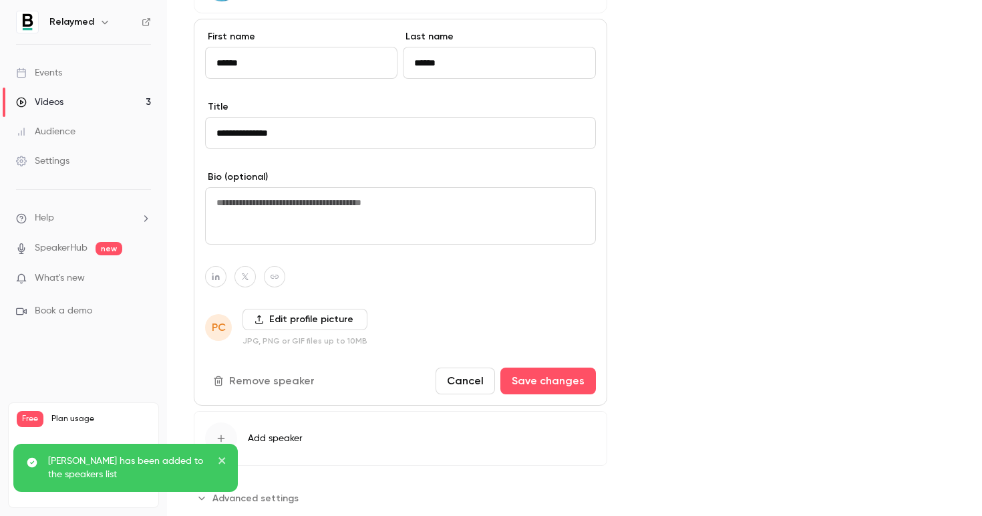
scroll to position [439, 0]
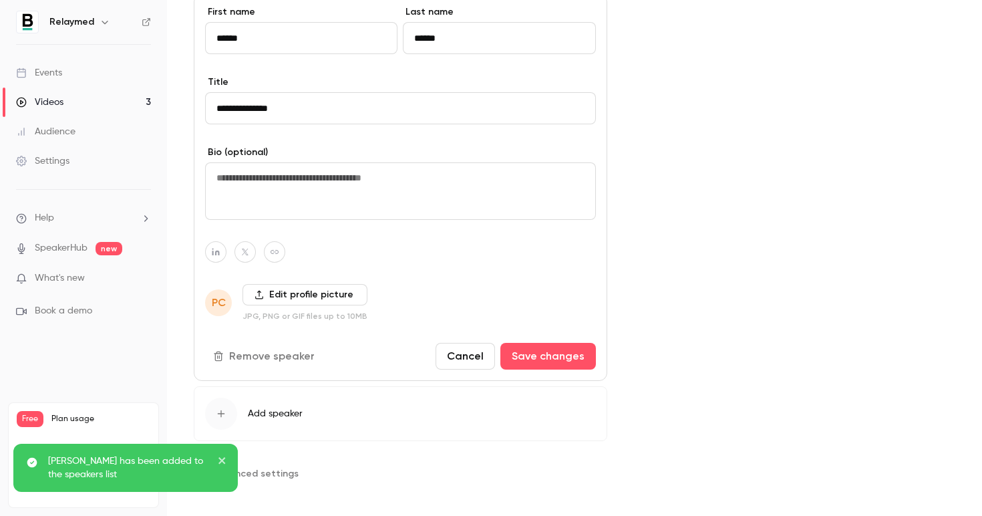
click at [285, 299] on label "Edit profile picture" at bounding box center [305, 294] width 125 height 21
click at [0, 0] on input "Edit profile picture" at bounding box center [0, 0] width 0 height 0
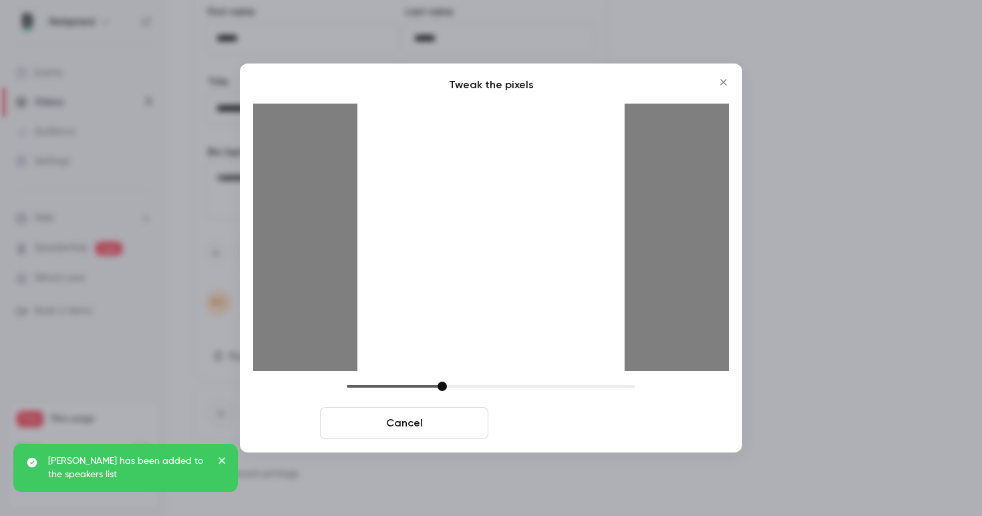
click at [604, 427] on button "Crop and save" at bounding box center [578, 423] width 168 height 32
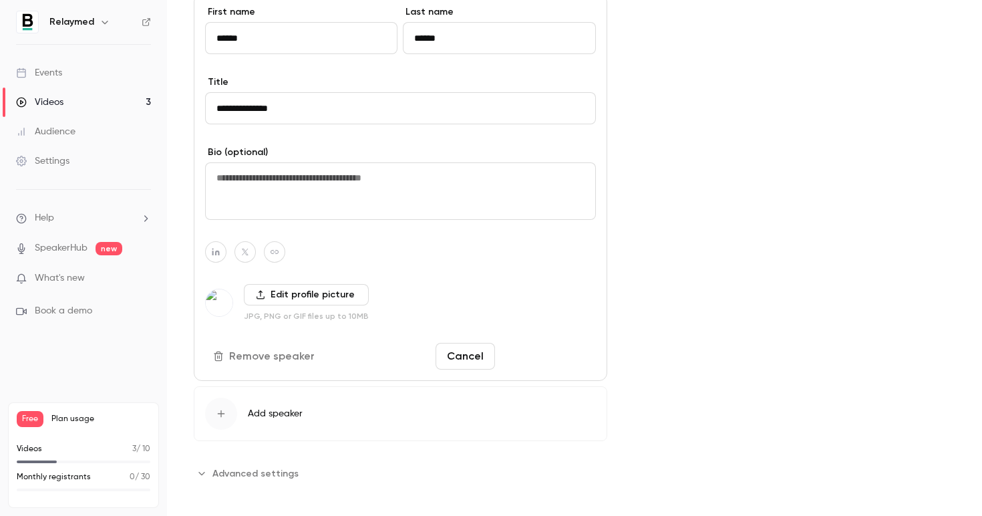
click at [513, 359] on button "Save changes" at bounding box center [548, 356] width 96 height 27
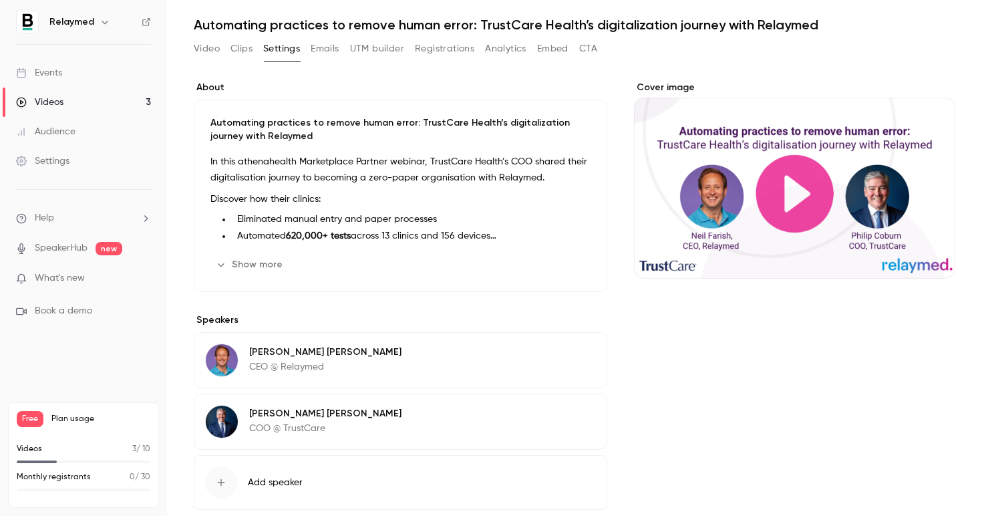
scroll to position [39, 0]
click at [211, 52] on button "Video" at bounding box center [207, 49] width 26 height 21
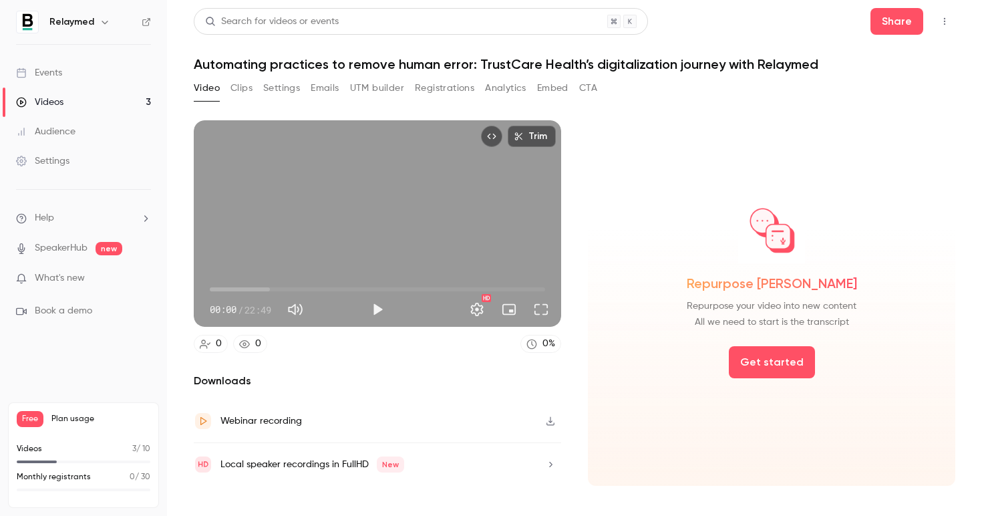
click at [271, 94] on button "Settings" at bounding box center [281, 88] width 37 height 21
click at [61, 106] on div "Videos" at bounding box center [39, 102] width 47 height 13
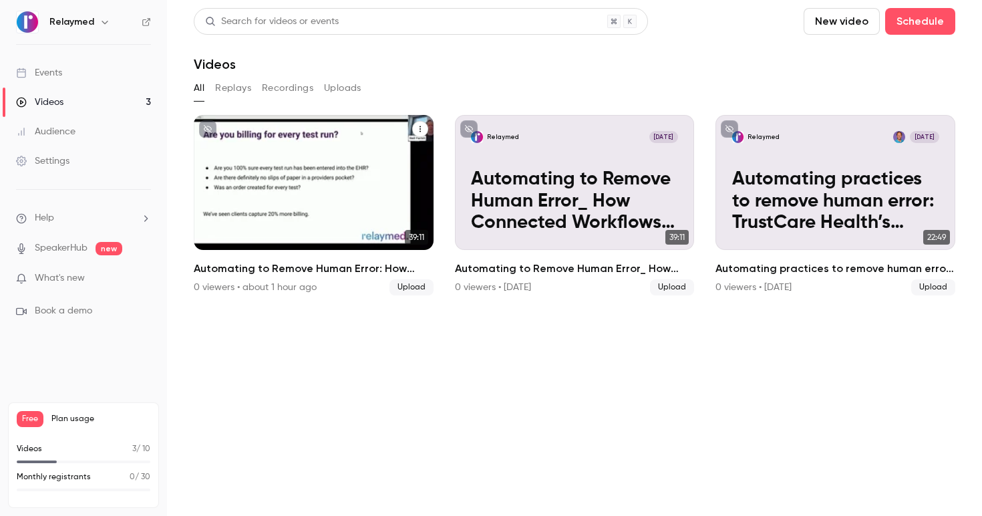
click at [339, 226] on p "Automating to Remove Human Error: How Connected Workflows Can Transform Your Pr…" at bounding box center [313, 200] width 207 height 65
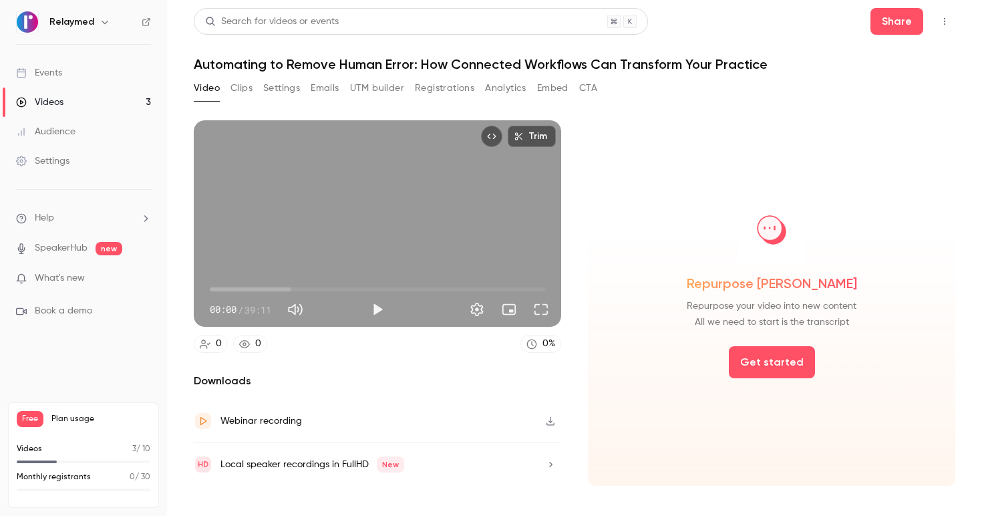
click at [275, 84] on button "Settings" at bounding box center [281, 88] width 37 height 21
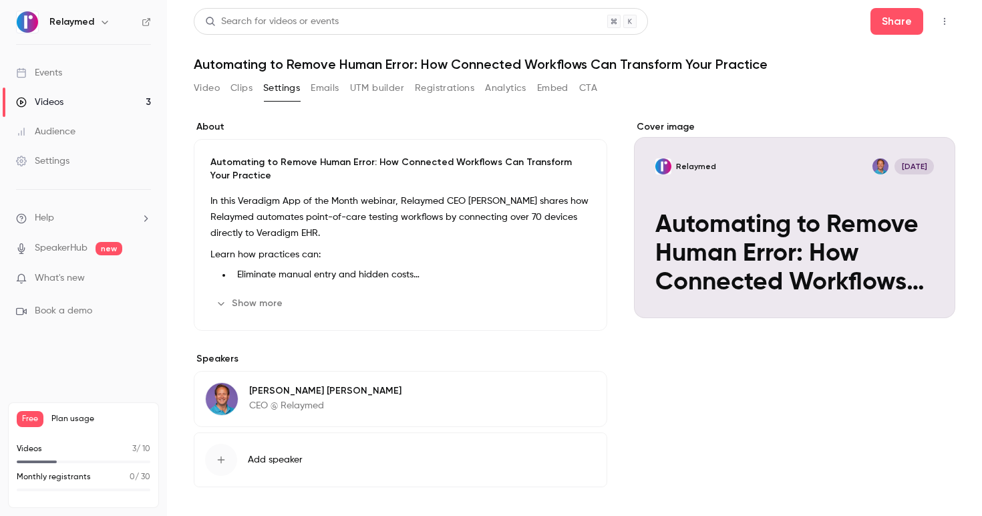
click at [213, 84] on button "Video" at bounding box center [207, 88] width 26 height 21
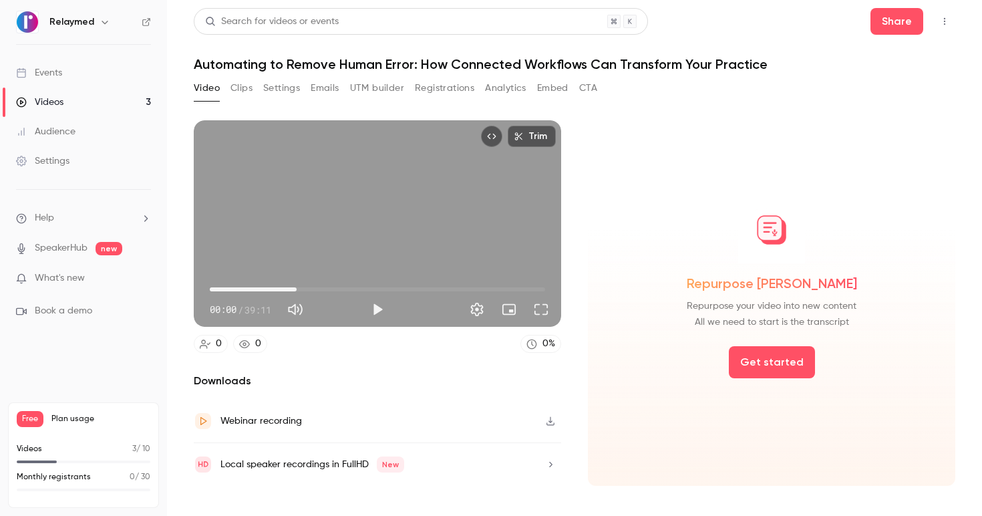
click at [297, 284] on span "10:08" at bounding box center [377, 289] width 335 height 21
type input "*****"
click at [253, 91] on button "Clips" at bounding box center [242, 88] width 22 height 21
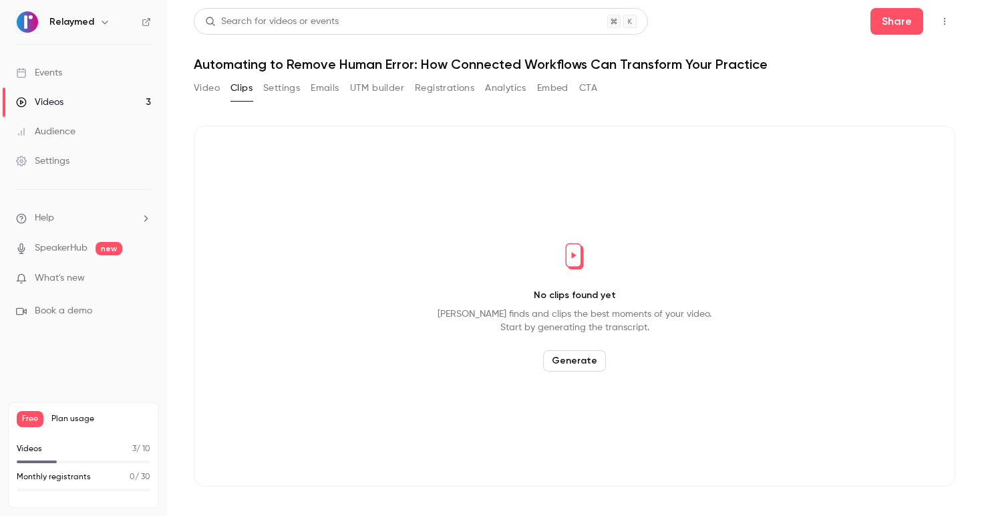
click at [297, 92] on button "Settings" at bounding box center [281, 88] width 37 height 21
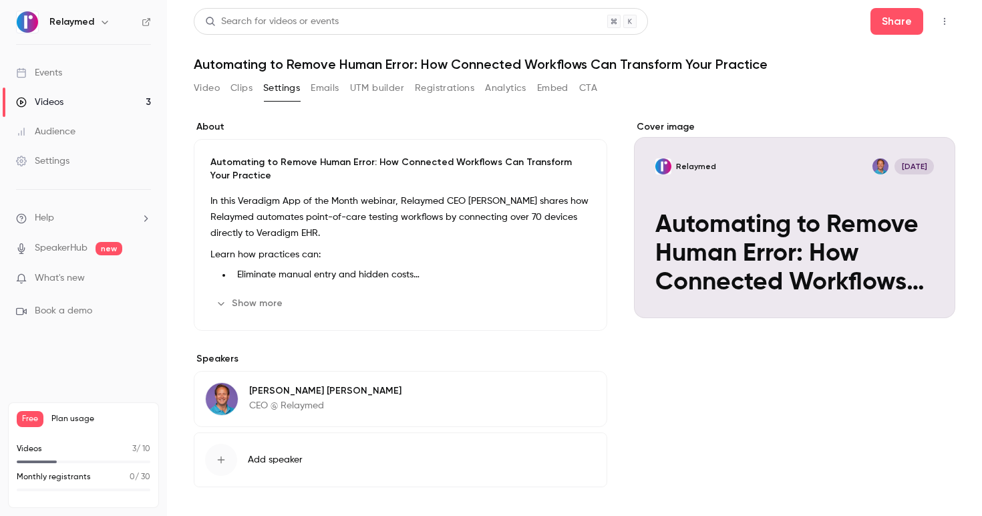
click at [319, 93] on button "Emails" at bounding box center [325, 88] width 28 height 21
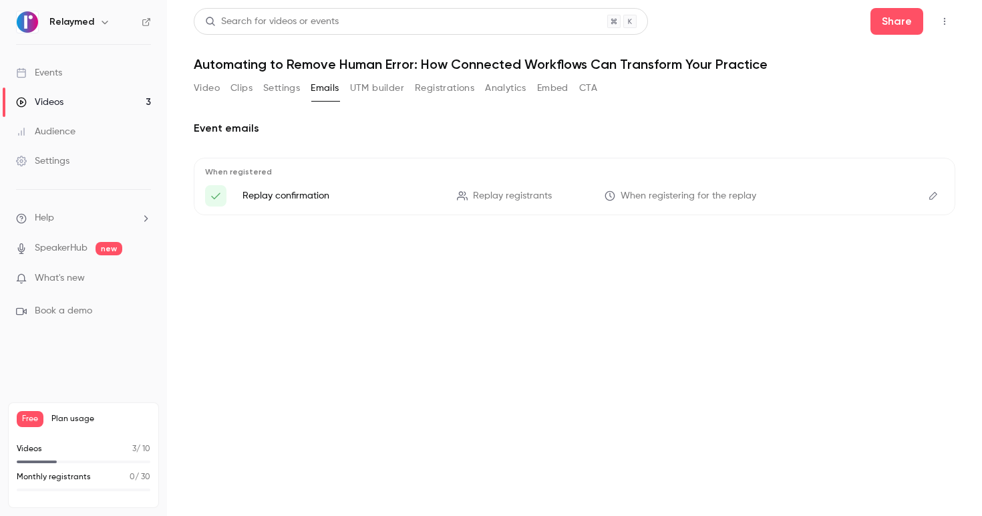
click at [200, 96] on button "Video" at bounding box center [207, 88] width 26 height 21
click at [194, 86] on button "Video" at bounding box center [207, 88] width 26 height 21
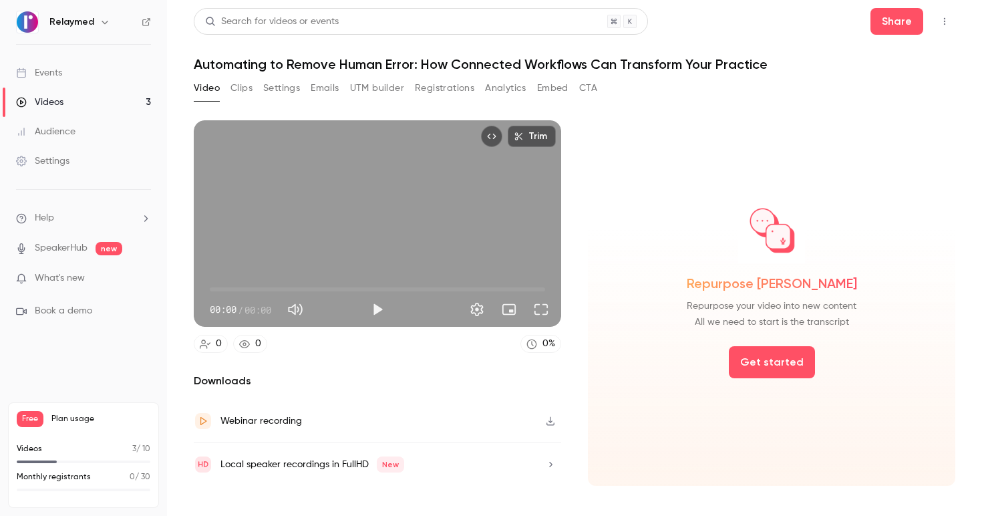
click at [15, 98] on link "Videos 3" at bounding box center [83, 102] width 167 height 29
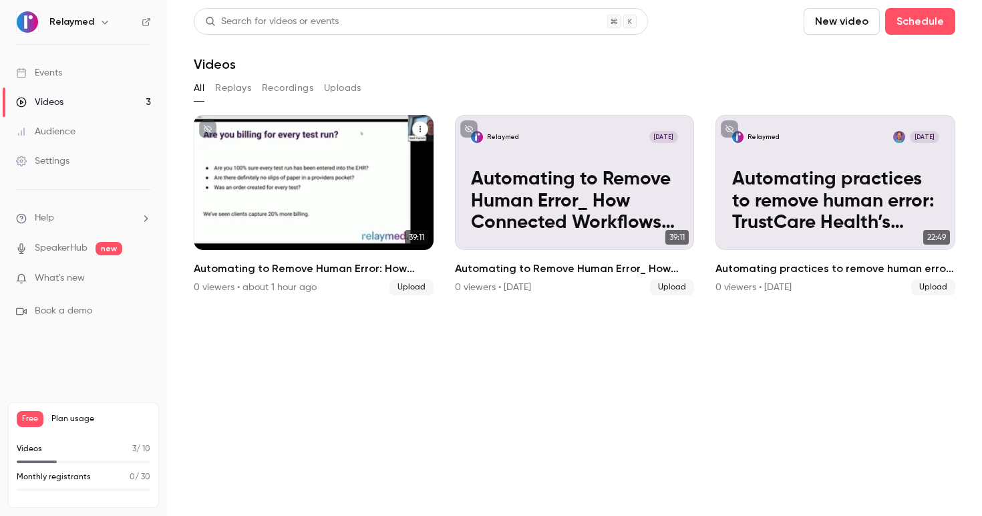
click at [416, 129] on button "Automating to Remove Human Error: How Connected Workflows Can Transform Your Pr…" at bounding box center [420, 129] width 16 height 16
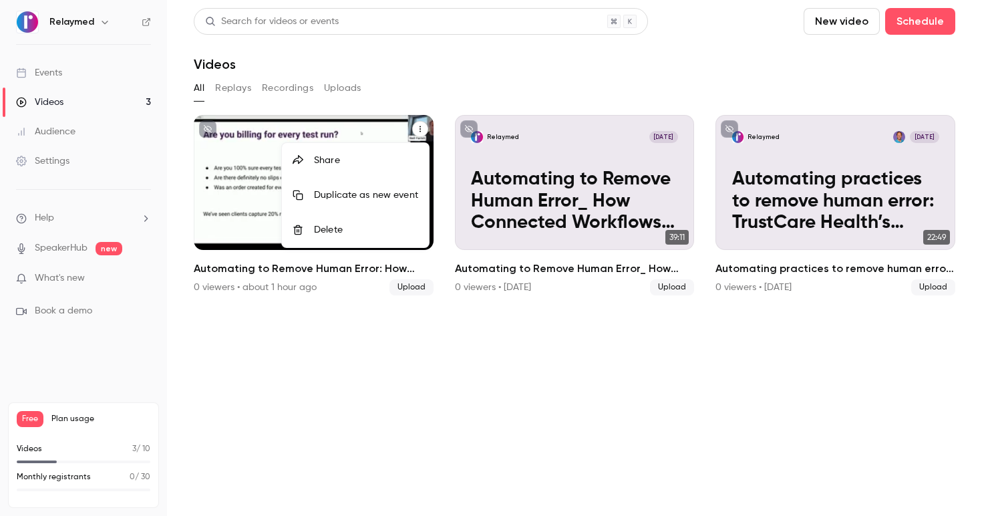
click at [204, 149] on div at bounding box center [491, 258] width 982 height 516
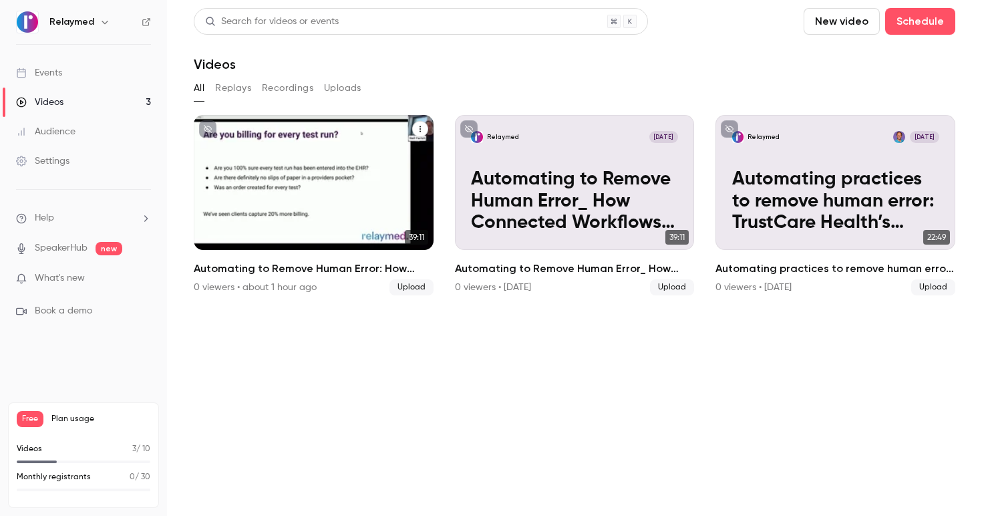
click at [231, 177] on p "Automating to Remove Human Error: How Connected Workflows Can Transform Your Pr…" at bounding box center [313, 200] width 207 height 65
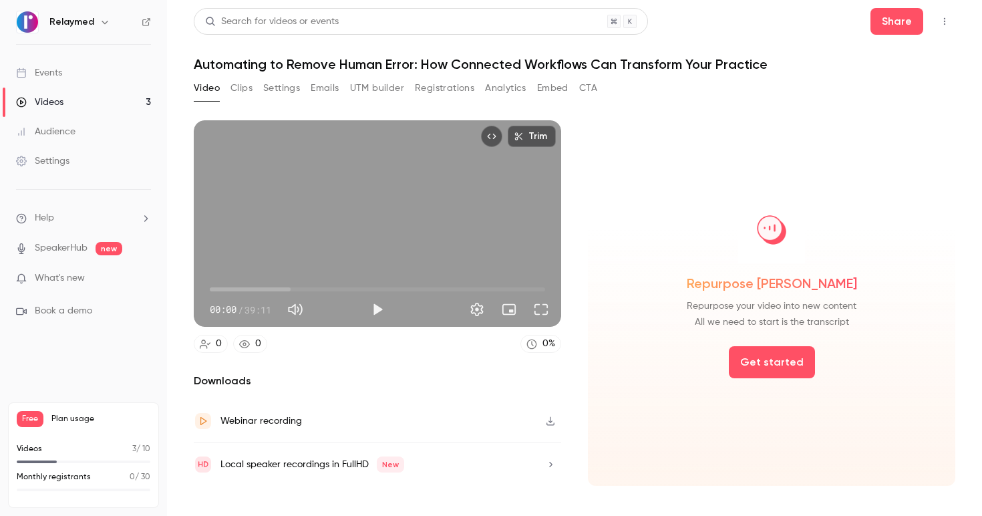
click at [245, 86] on button "Clips" at bounding box center [242, 88] width 22 height 21
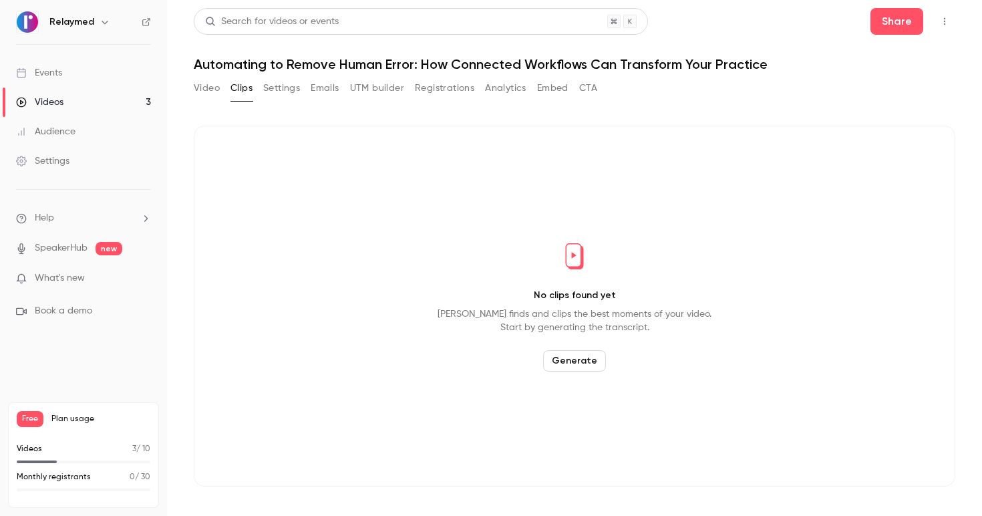
click at [292, 86] on button "Settings" at bounding box center [281, 88] width 37 height 21
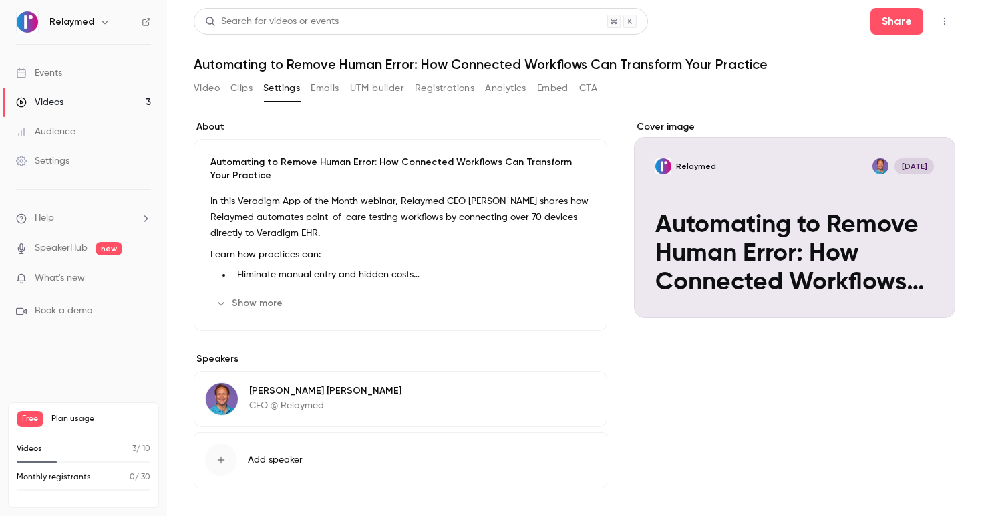
click at [211, 88] on button "Video" at bounding box center [207, 88] width 26 height 21
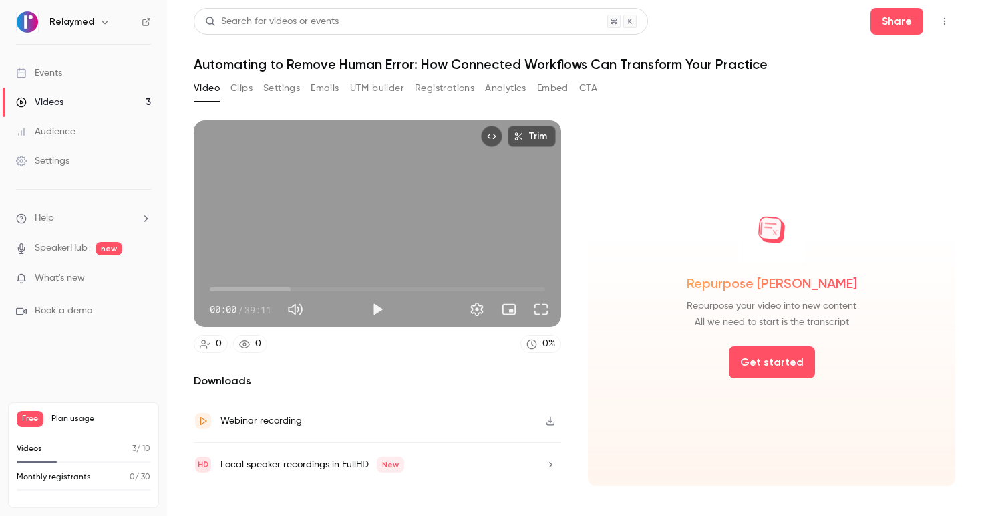
click at [277, 87] on button "Settings" at bounding box center [281, 88] width 37 height 21
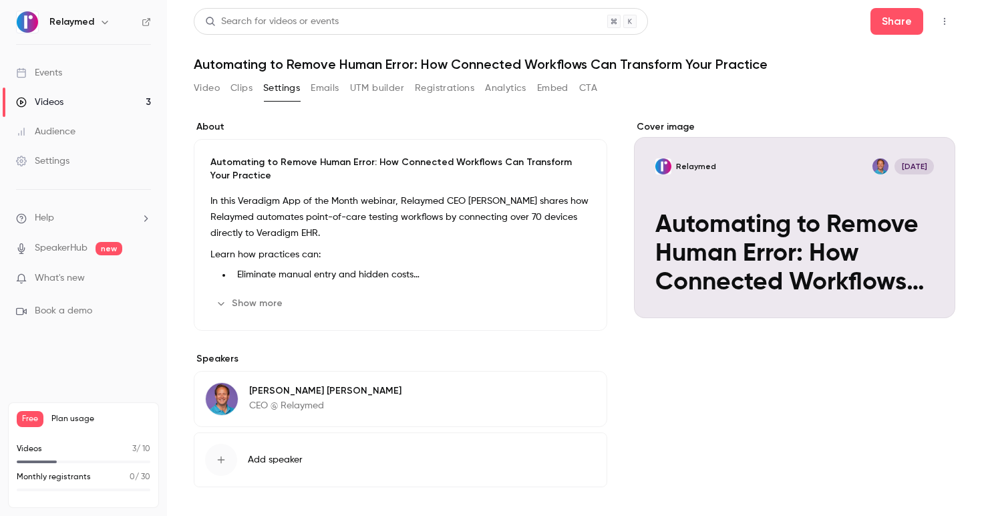
click at [924, 293] on icon "Cover image" at bounding box center [931, 294] width 15 height 11
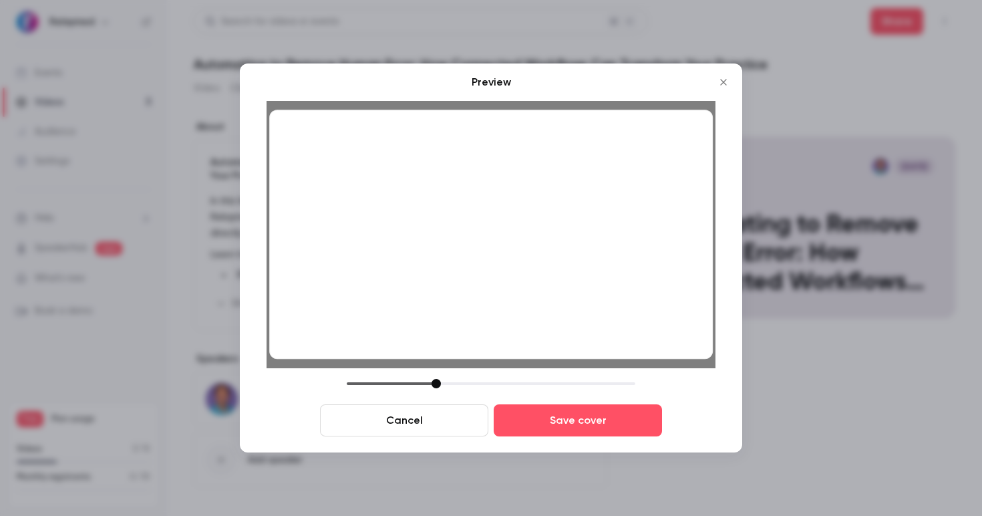
click at [438, 385] on div at bounding box center [436, 383] width 9 height 9
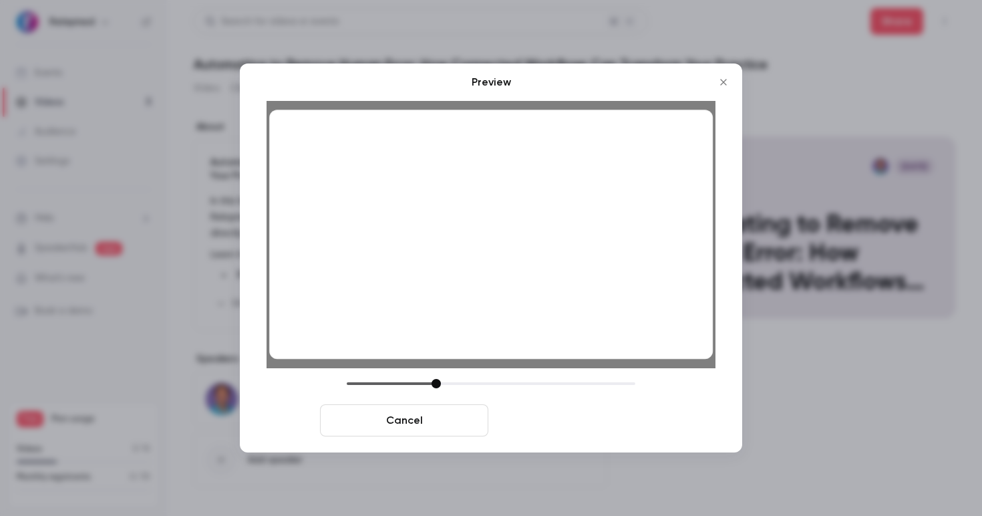
click at [543, 417] on button "Save cover" at bounding box center [578, 420] width 168 height 32
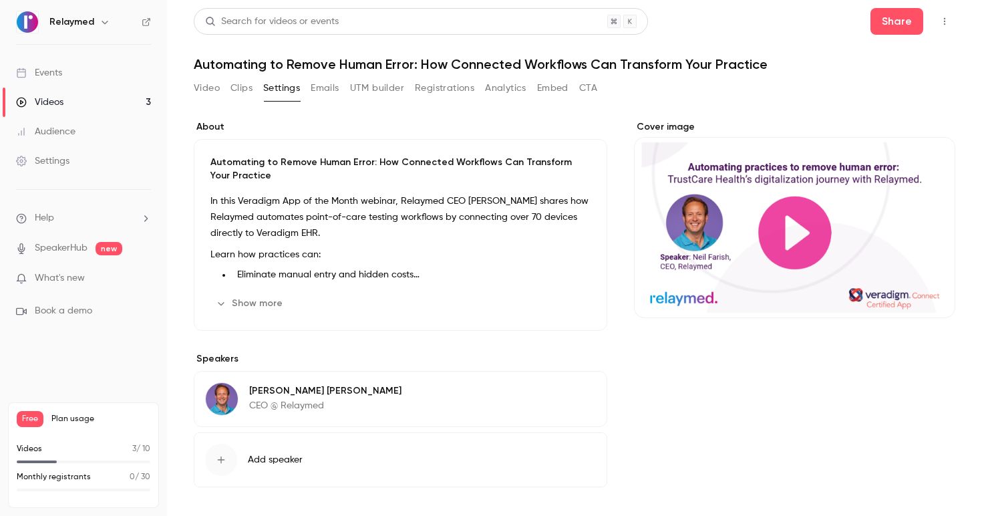
click at [206, 89] on button "Video" at bounding box center [207, 88] width 26 height 21
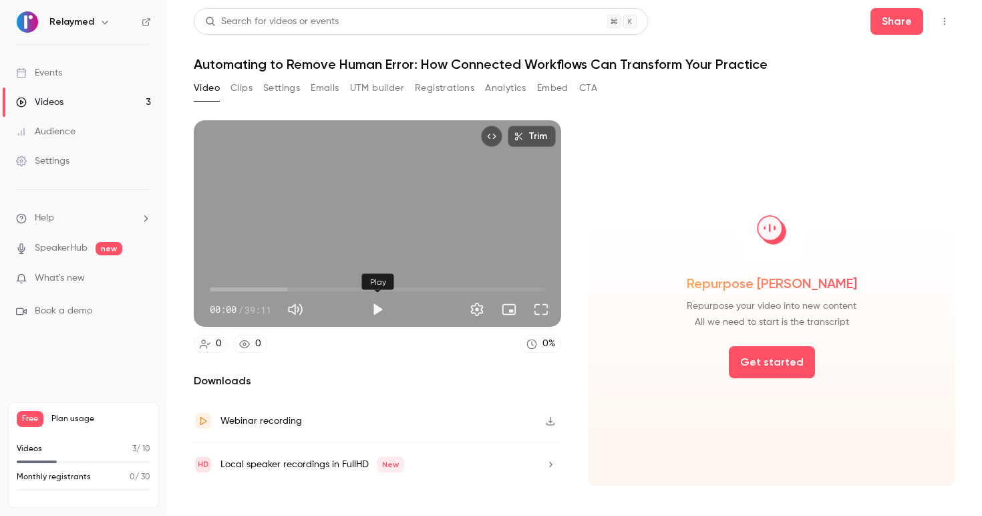
click at [375, 305] on button "Play" at bounding box center [377, 309] width 27 height 27
click at [247, 287] on span "00:04" at bounding box center [377, 289] width 335 height 21
click at [284, 287] on span "04:18" at bounding box center [377, 289] width 335 height 21
click at [306, 287] on span "08:40" at bounding box center [377, 289] width 335 height 21
click at [327, 288] on span "11:14" at bounding box center [377, 289] width 335 height 21
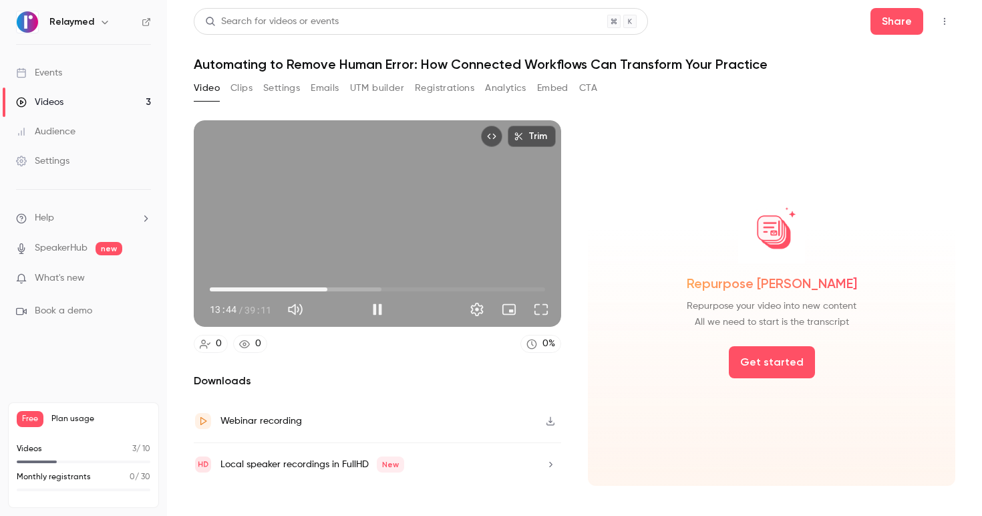
click at [355, 287] on span "13:44" at bounding box center [377, 289] width 335 height 21
click at [386, 285] on span "16:56" at bounding box center [377, 289] width 335 height 21
click at [427, 287] on span "20:36" at bounding box center [377, 289] width 335 height 21
click at [466, 285] on span "25:22" at bounding box center [377, 289] width 335 height 21
click at [500, 285] on span "29:54" at bounding box center [377, 289] width 335 height 21
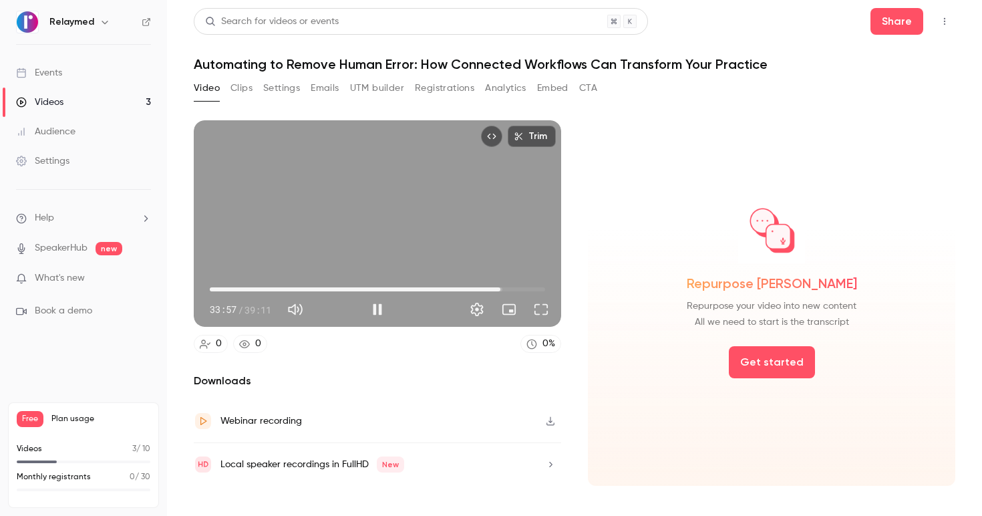
click at [522, 287] on span "33:57" at bounding box center [377, 289] width 335 height 21
type input "******"
click at [313, 232] on div "Trim 36:39 36:39 / 39:11" at bounding box center [377, 223] width 367 height 206
click at [104, 106] on link "Videos 3" at bounding box center [83, 102] width 167 height 29
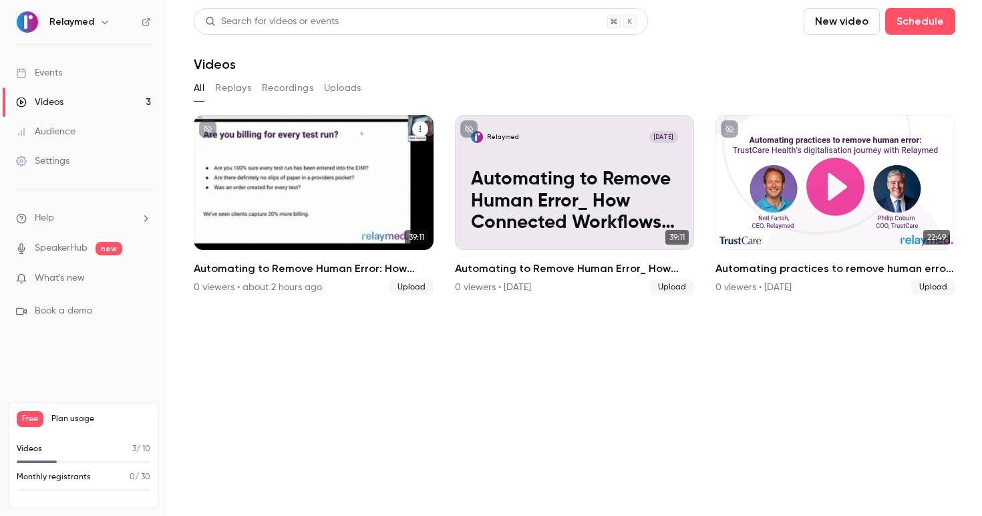
click at [298, 184] on div "Automating to Remove Human Error: How Connected Workflows Can Transform Your Pr…" at bounding box center [314, 182] width 240 height 135
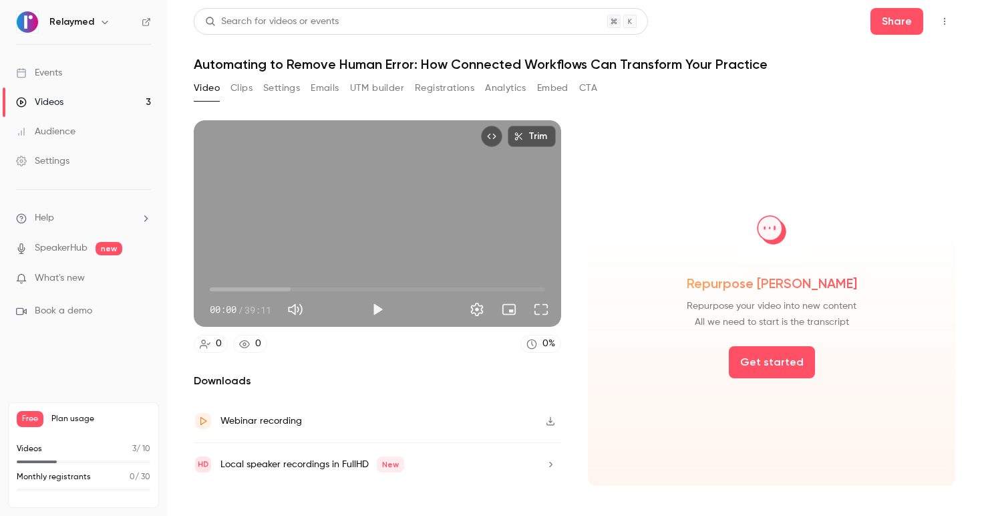
click at [271, 90] on button "Settings" at bounding box center [281, 88] width 37 height 21
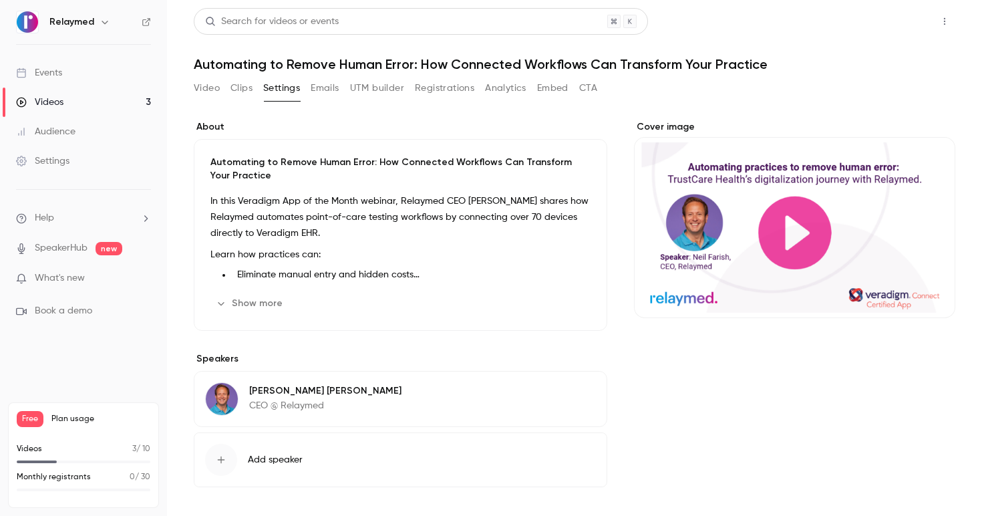
click at [887, 16] on button "Share" at bounding box center [897, 21] width 53 height 27
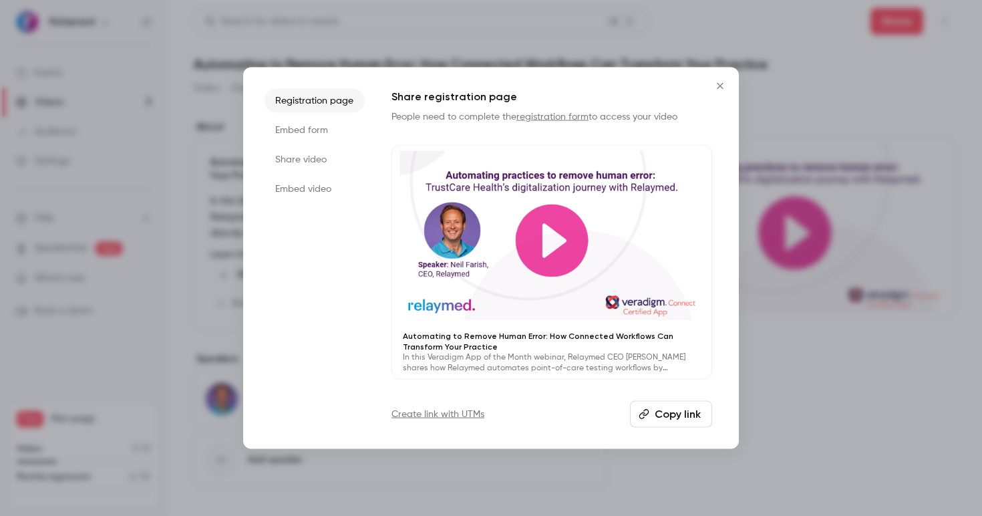
click at [659, 404] on button "Copy link" at bounding box center [671, 413] width 82 height 27
click at [542, 118] on link "registration form" at bounding box center [552, 116] width 72 height 9
click at [333, 139] on li "Embed form" at bounding box center [315, 130] width 100 height 24
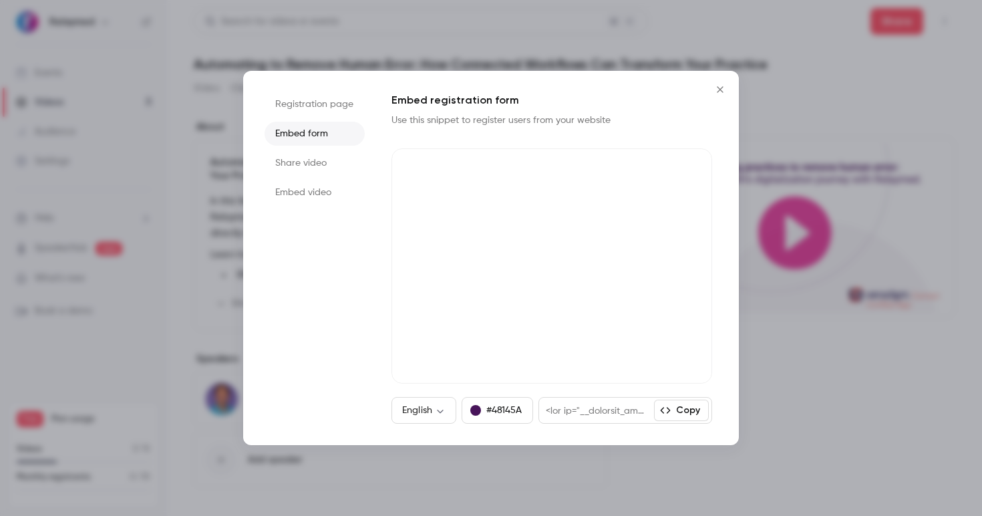
drag, startPoint x: 291, startPoint y: 154, endPoint x: 298, endPoint y: 164, distance: 12.0
click at [291, 154] on li "Share video" at bounding box center [315, 163] width 100 height 24
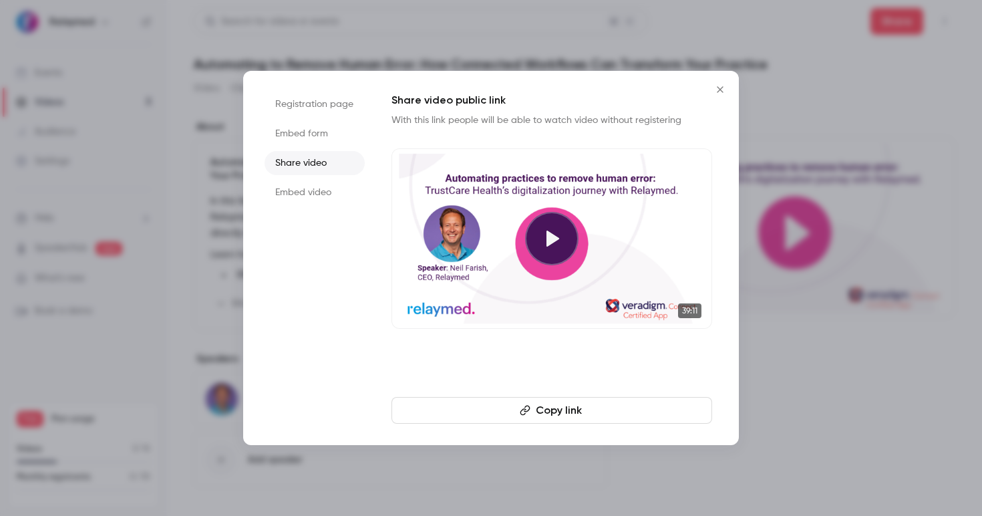
click at [308, 189] on li "Embed video" at bounding box center [315, 192] width 100 height 24
click at [314, 112] on li "Registration page" at bounding box center [315, 104] width 100 height 24
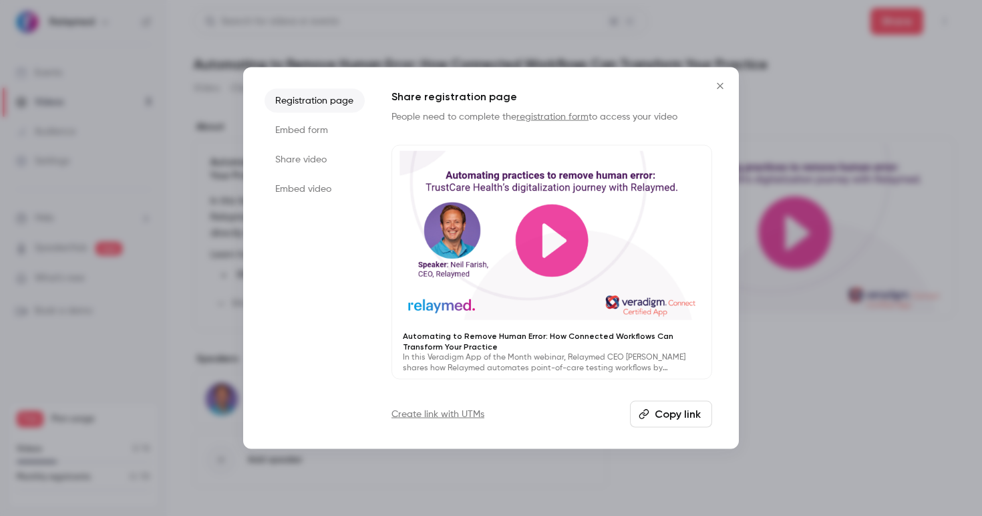
click at [454, 414] on link "Create link with UTMs" at bounding box center [438, 413] width 93 height 13
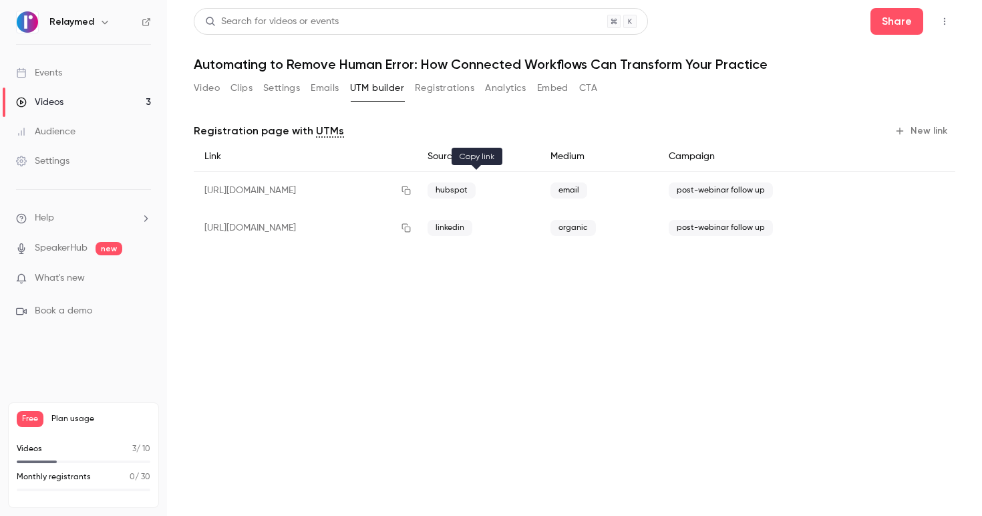
click at [412, 188] on icon "button" at bounding box center [406, 190] width 11 height 9
click at [412, 225] on icon "button" at bounding box center [406, 227] width 11 height 9
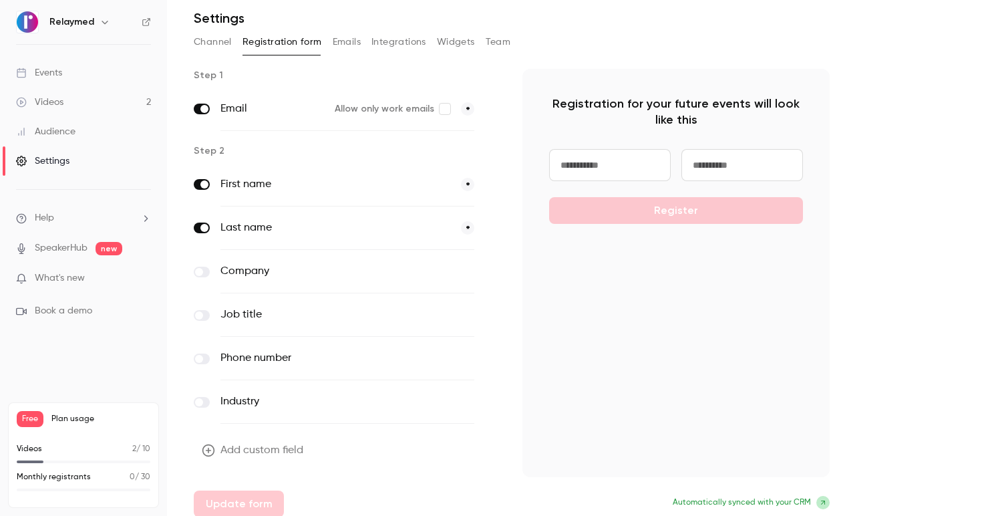
scroll to position [55, 0]
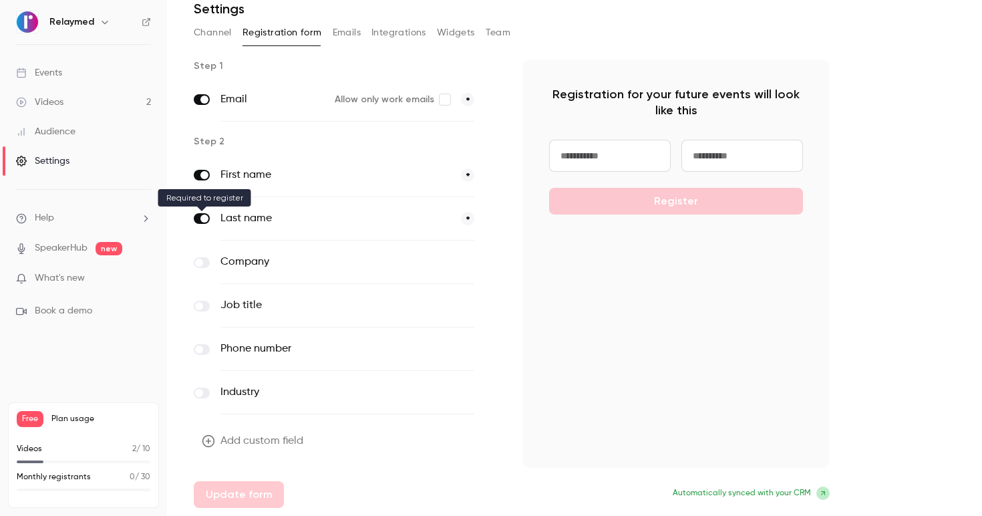
click at [204, 217] on span at bounding box center [204, 218] width 8 height 8
click at [204, 264] on label at bounding box center [202, 262] width 16 height 11
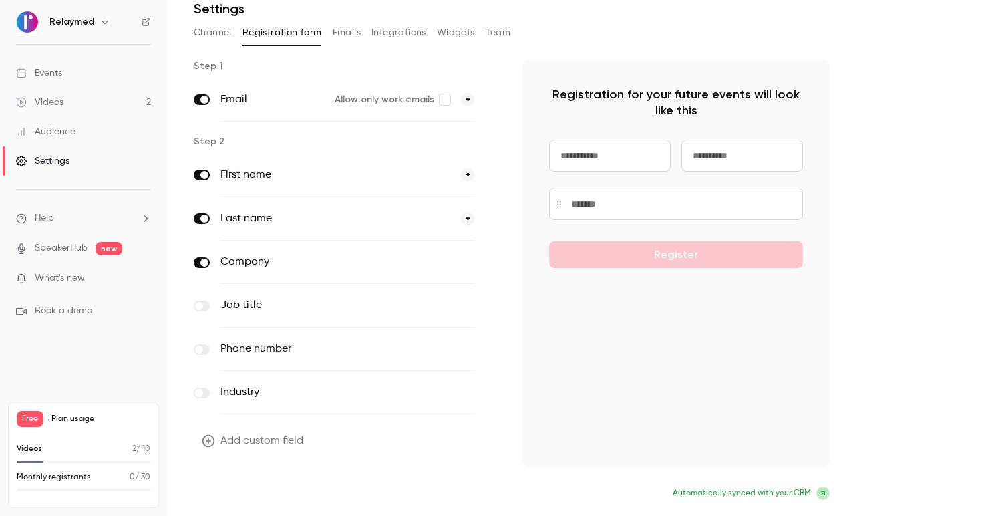
click at [220, 505] on button "Update form" at bounding box center [239, 494] width 90 height 27
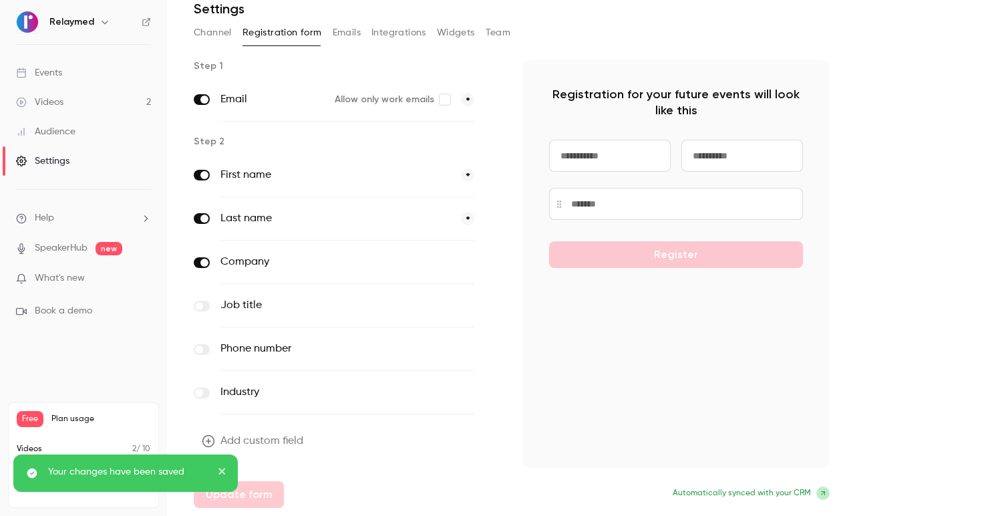
click at [355, 31] on button "Emails" at bounding box center [347, 32] width 28 height 21
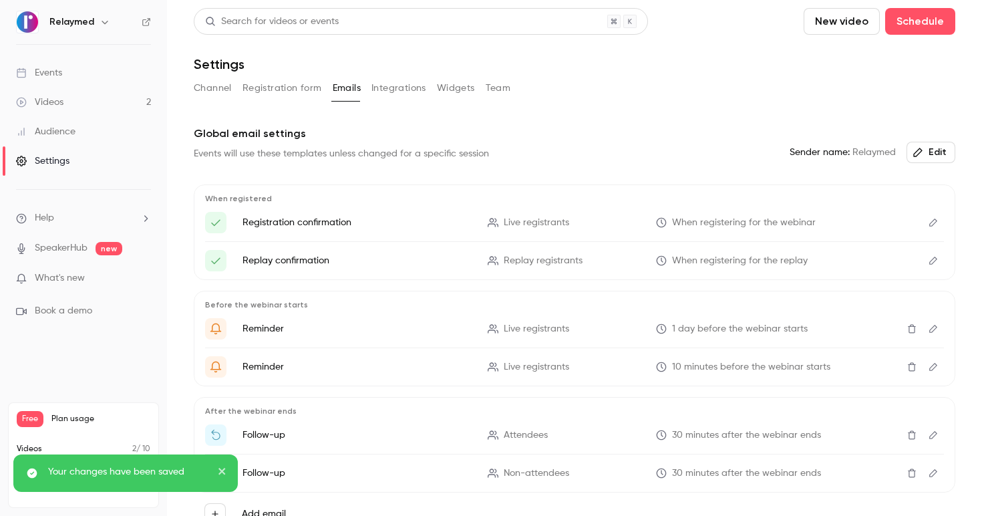
click at [361, 99] on div "Channel Registration form Emails Integrations Widgets Team" at bounding box center [575, 91] width 762 height 27
click at [375, 88] on button "Integrations" at bounding box center [398, 88] width 55 height 21
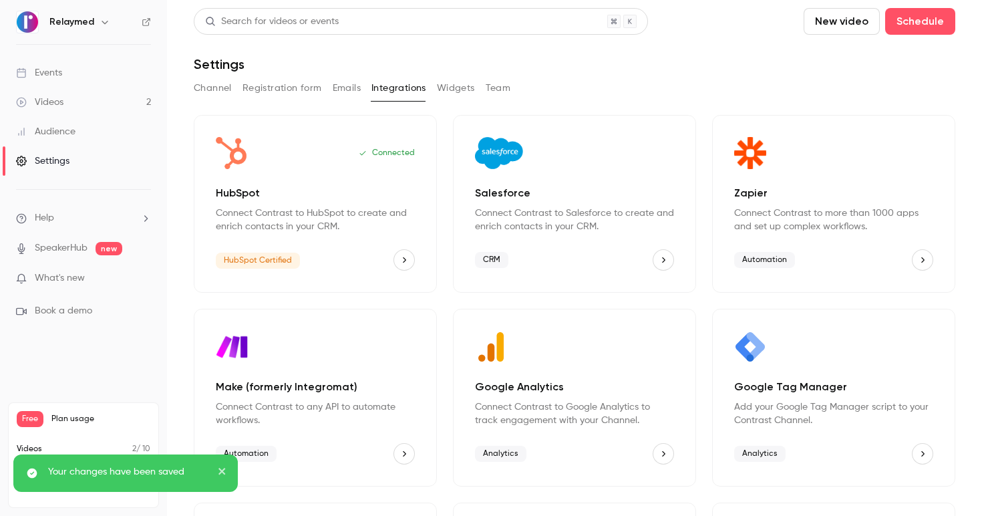
click at [458, 87] on button "Widgets" at bounding box center [456, 88] width 38 height 21
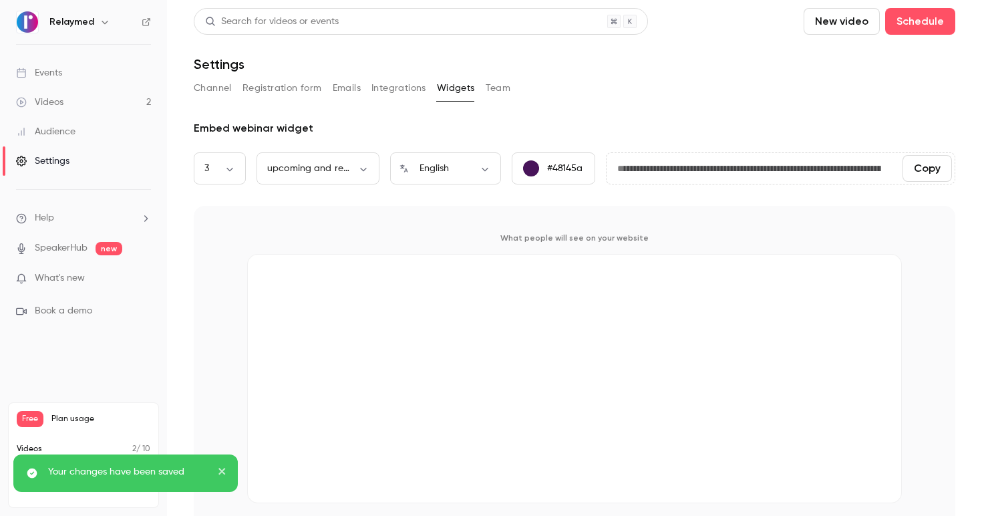
click at [500, 85] on button "Team" at bounding box center [498, 88] width 25 height 21
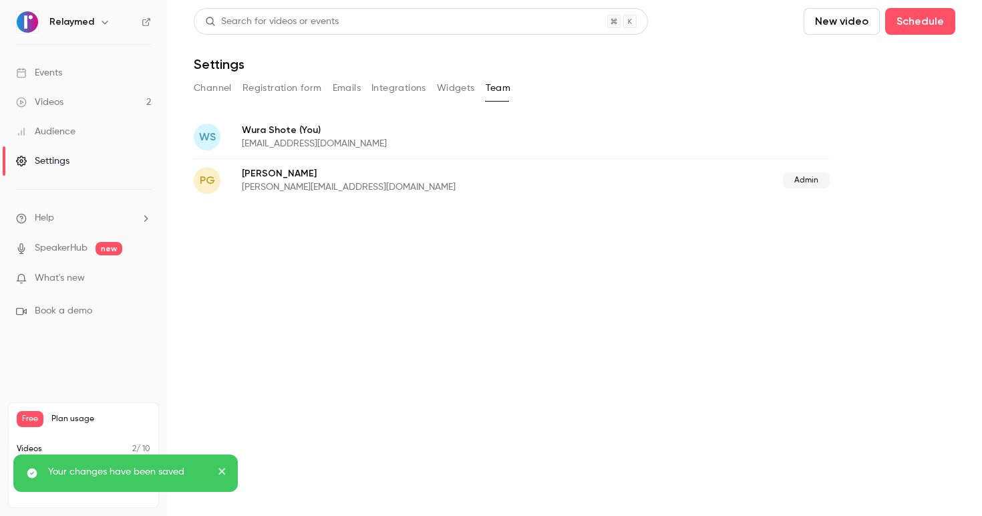
click at [290, 88] on button "Registration form" at bounding box center [283, 88] width 80 height 21
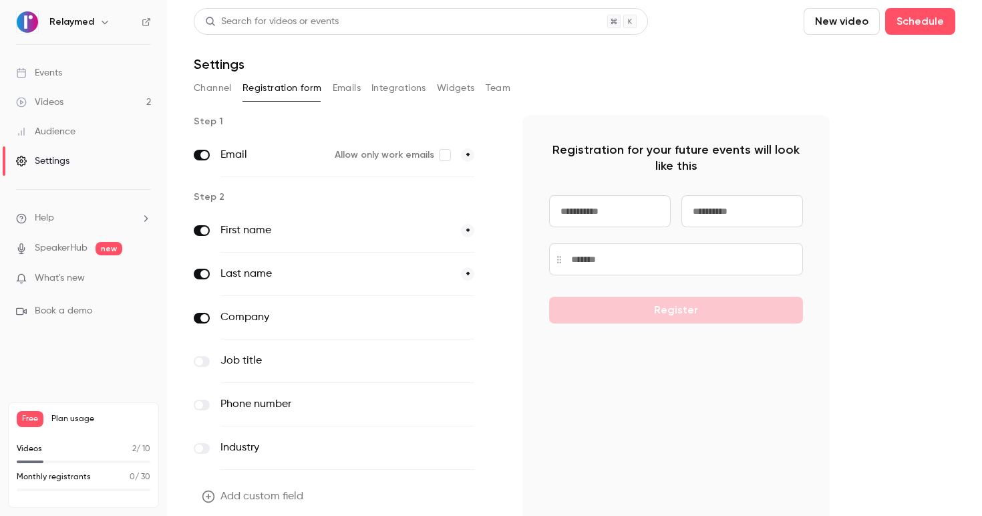
click at [229, 90] on button "Channel" at bounding box center [213, 88] width 38 height 21
